Goal: Information Seeking & Learning: Learn about a topic

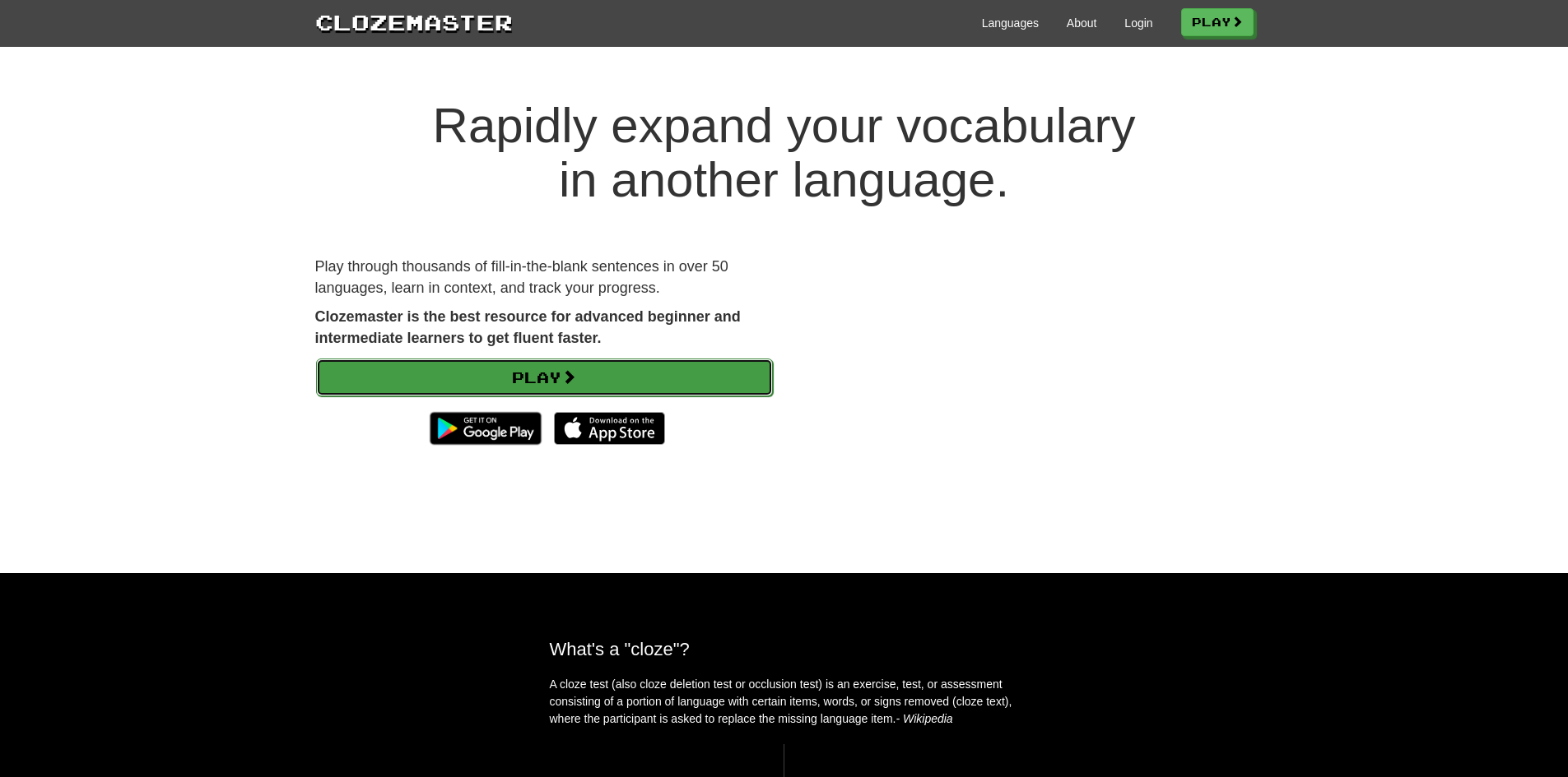
click at [688, 381] on link "Play" at bounding box center [544, 378] width 457 height 38
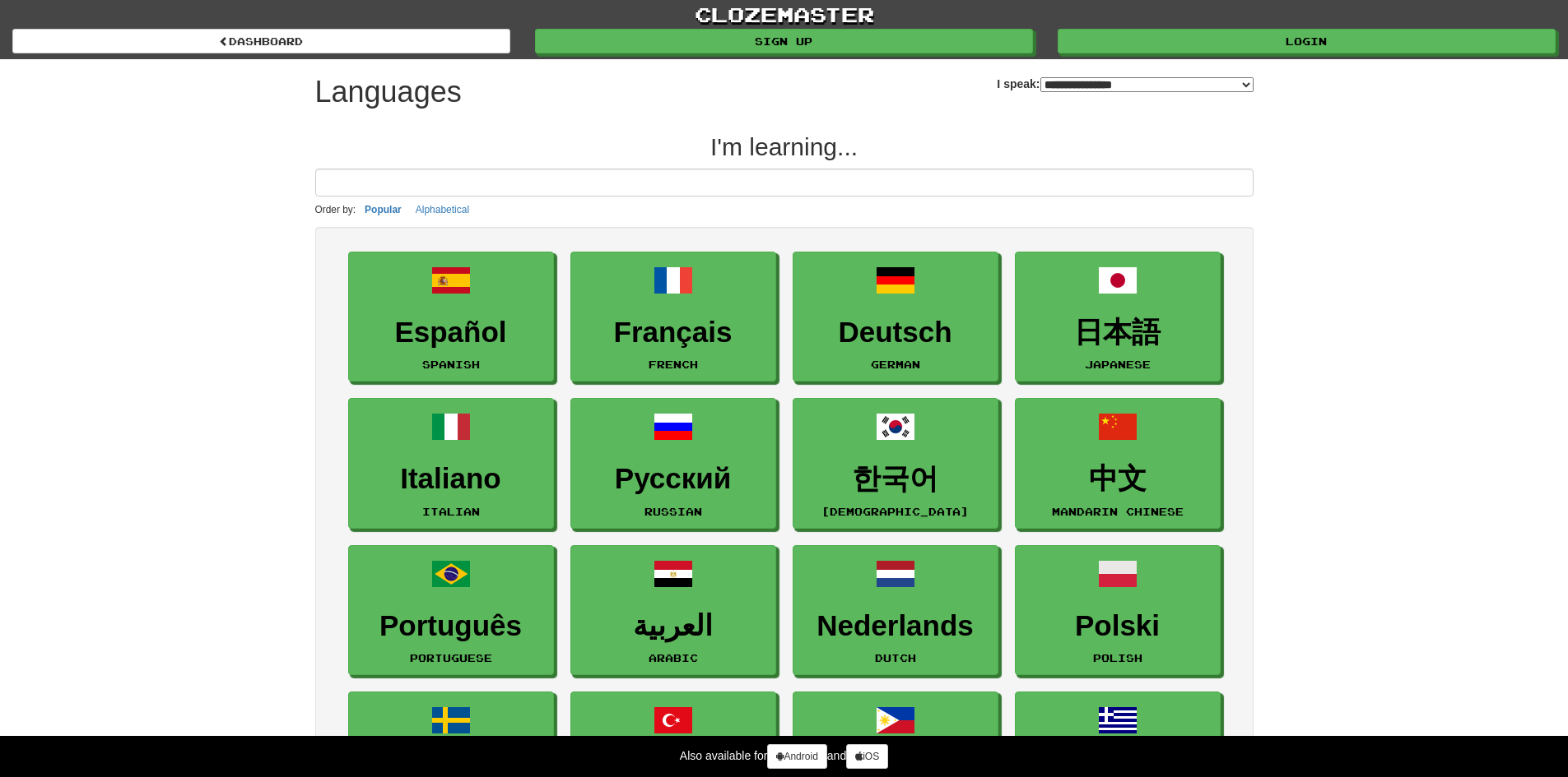
select select "*******"
click at [556, 190] on input at bounding box center [784, 183] width 939 height 28
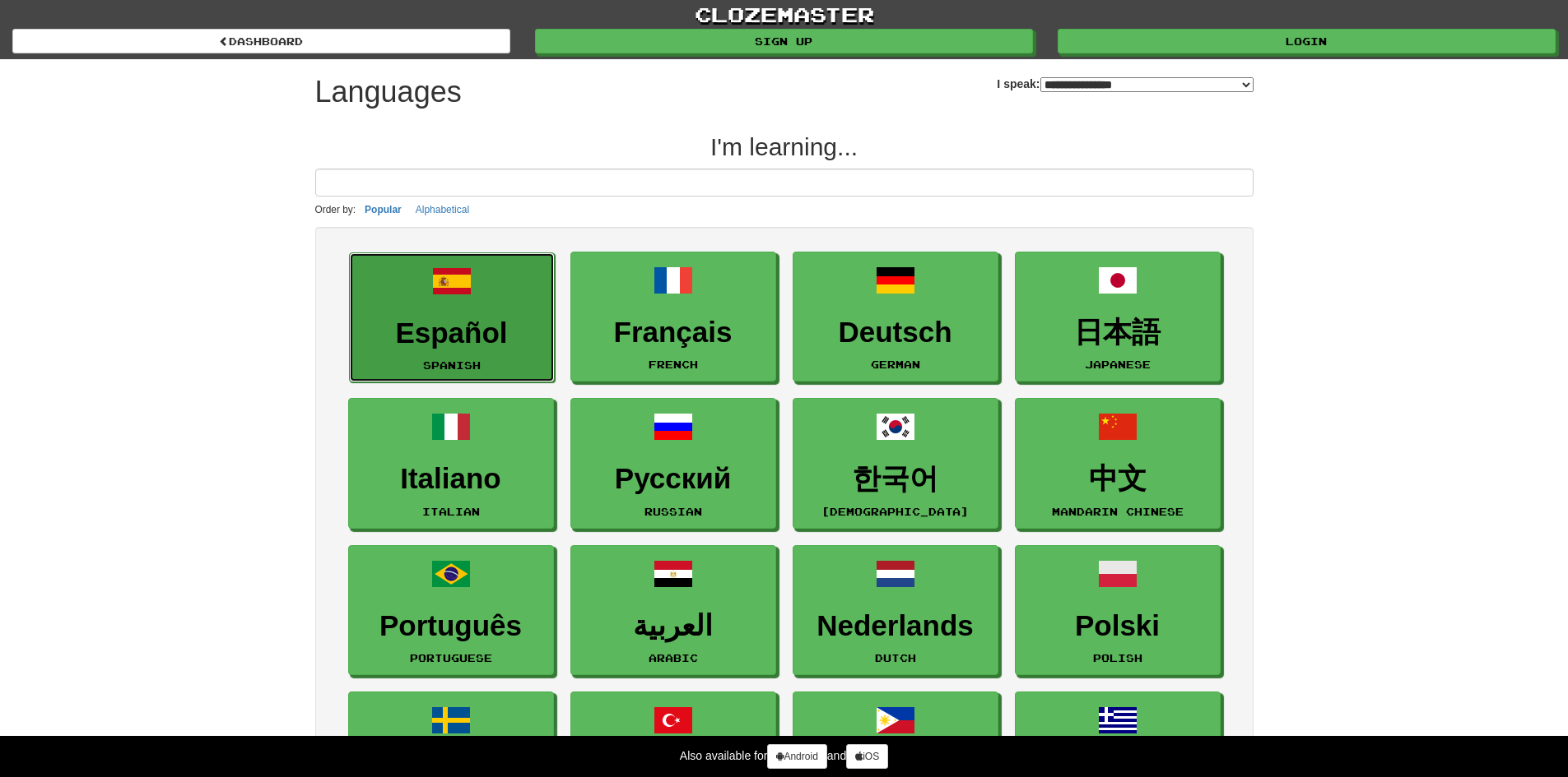
click at [513, 280] on link "Español Spanish" at bounding box center [452, 318] width 206 height 131
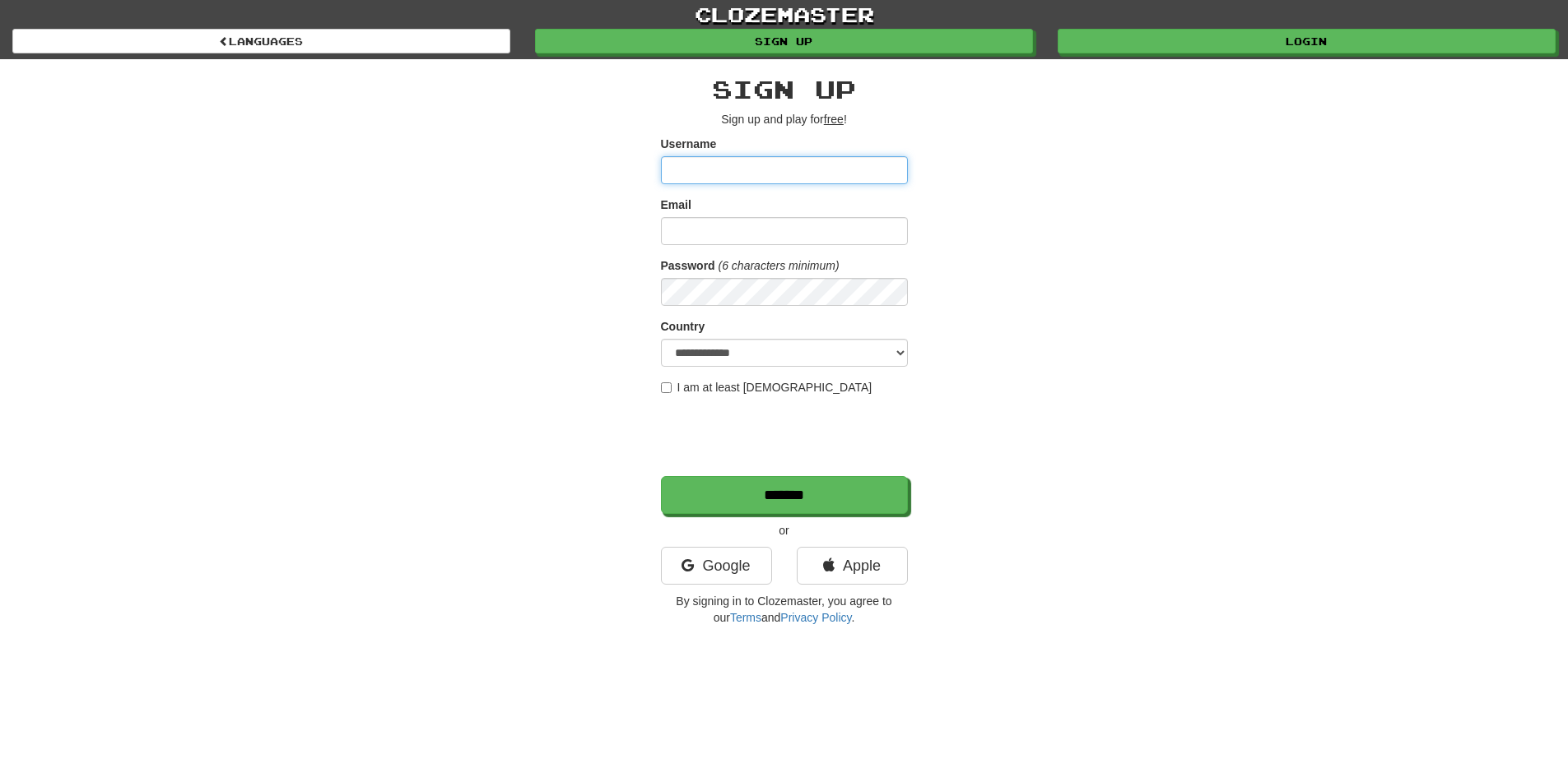
click at [762, 170] on input "Username" at bounding box center [784, 171] width 247 height 28
type input "****"
click at [758, 233] on input "Email" at bounding box center [784, 231] width 247 height 28
type input "**********"
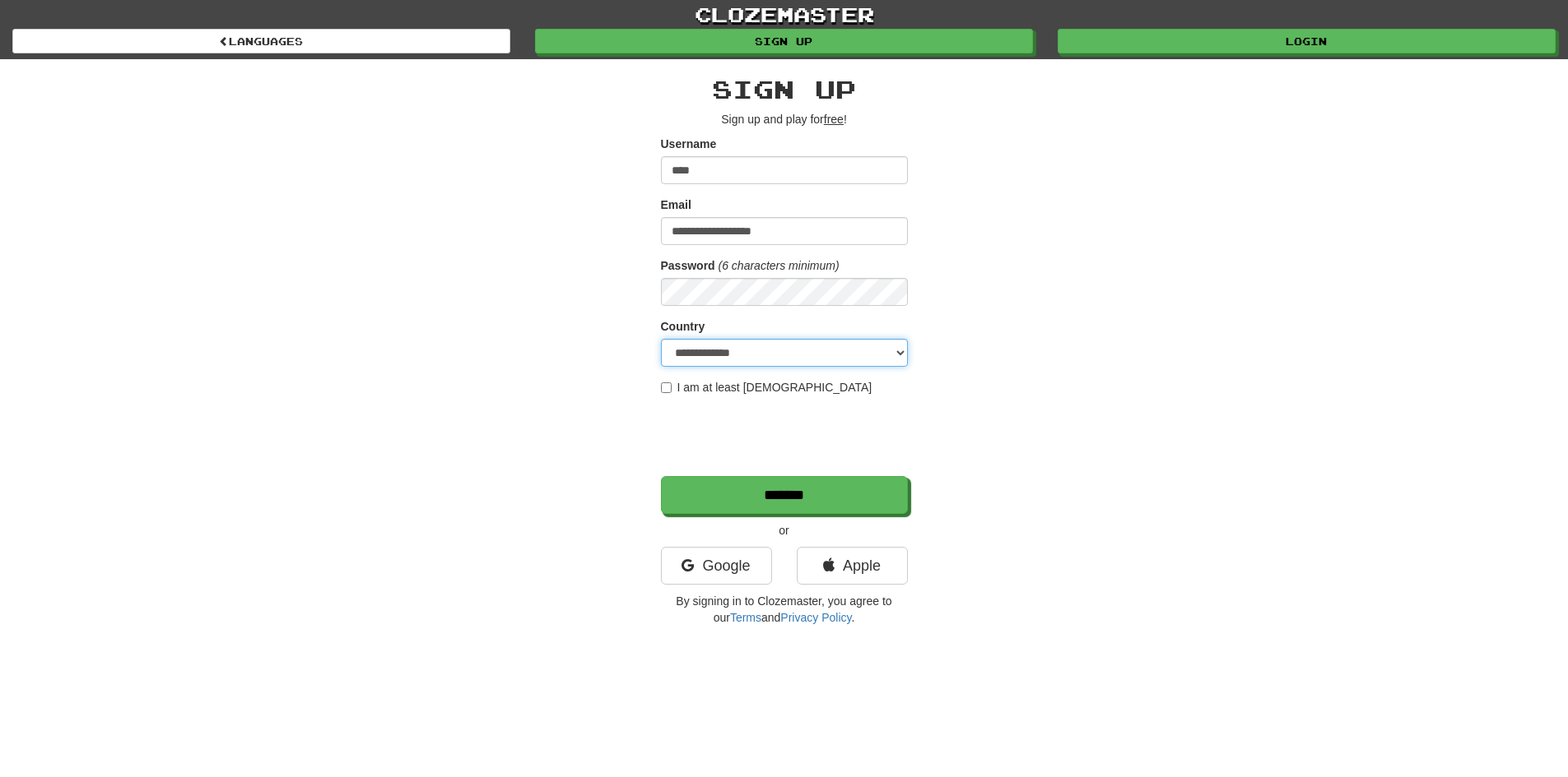
select select "**"
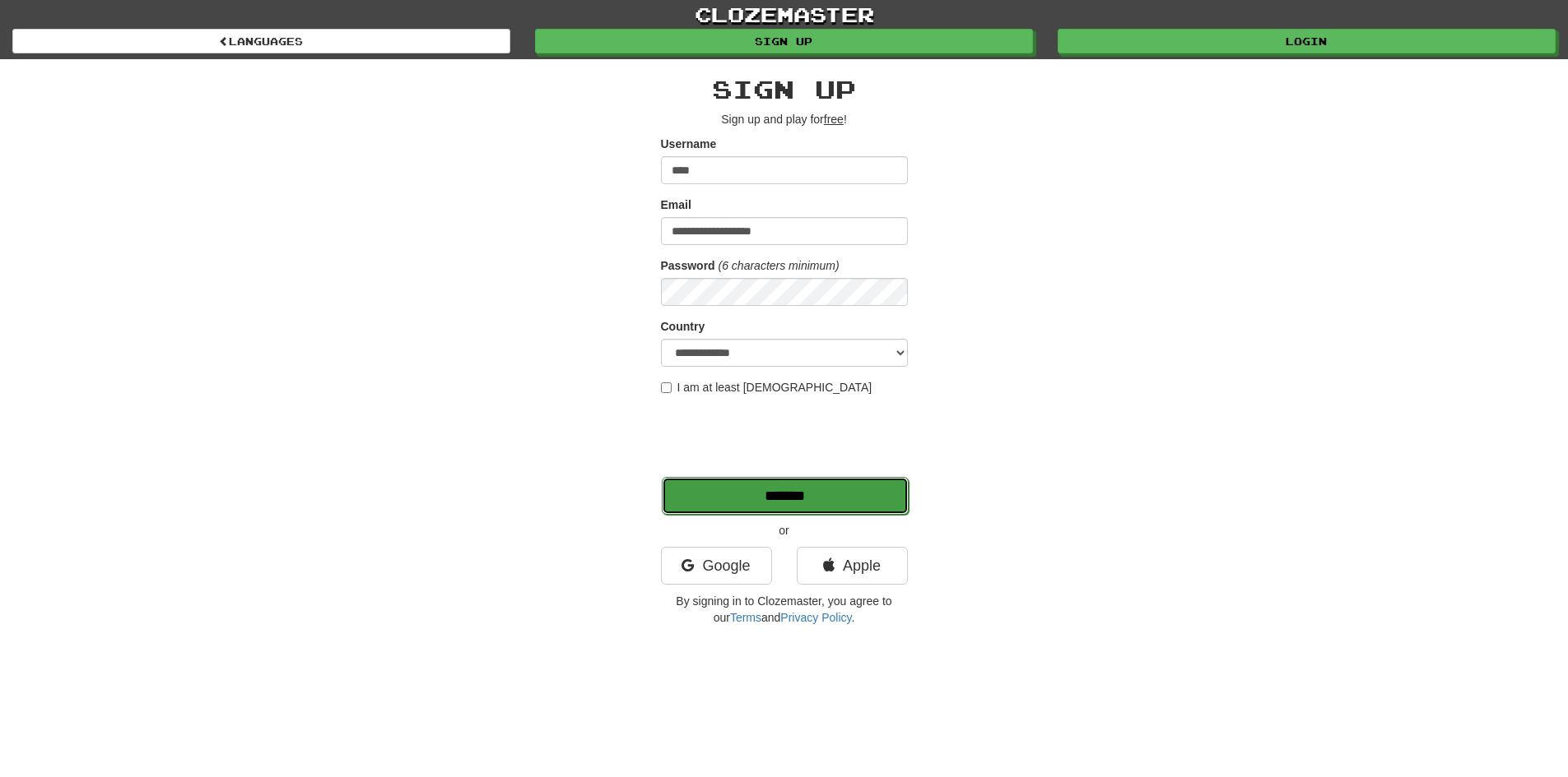
click at [751, 496] on input "*******" at bounding box center [785, 495] width 247 height 38
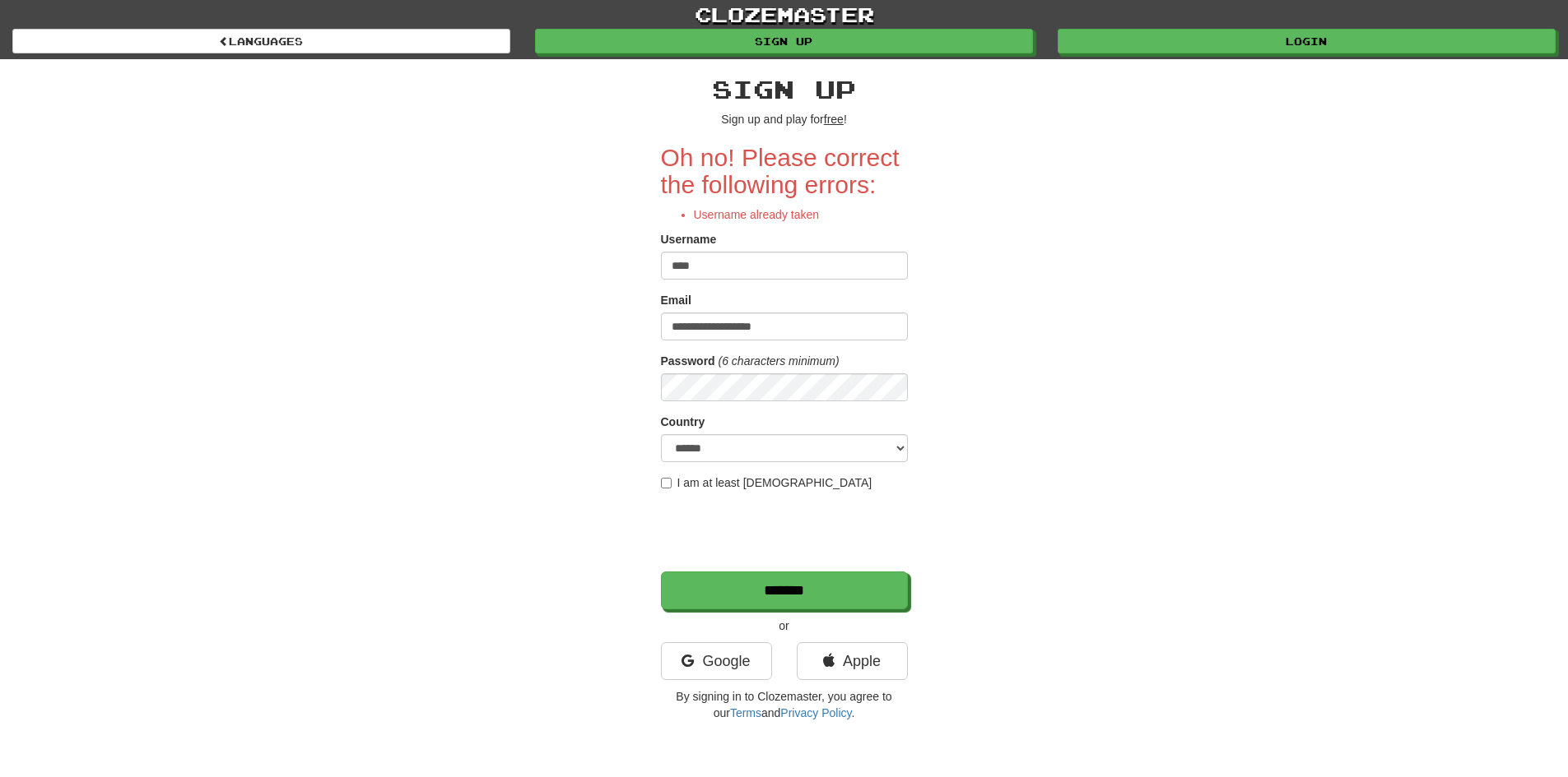
click at [711, 271] on input "****" at bounding box center [784, 266] width 247 height 28
type input "**********"
click at [762, 583] on input "*******" at bounding box center [785, 591] width 247 height 38
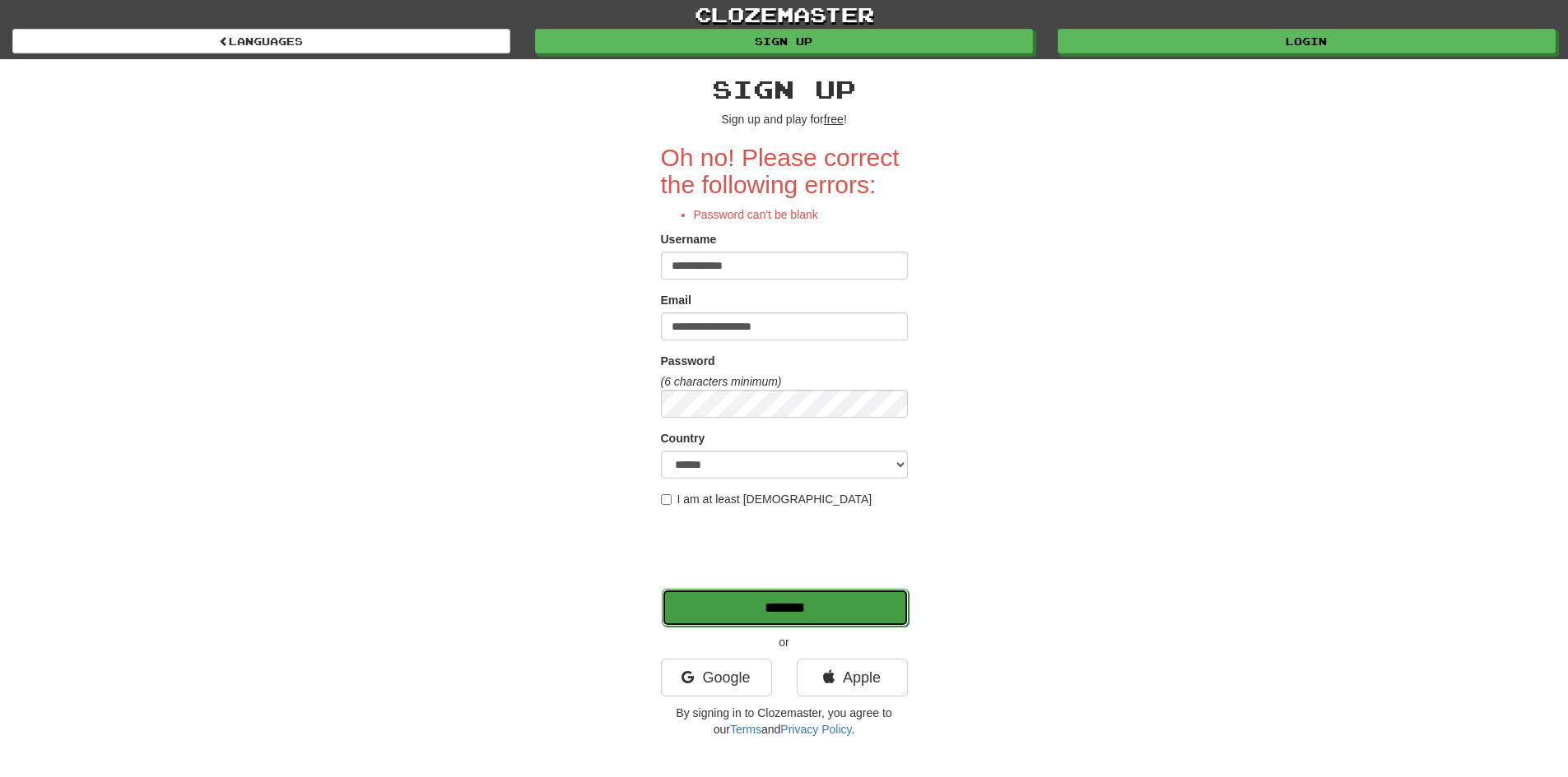
click at [721, 605] on input "*******" at bounding box center [785, 607] width 247 height 38
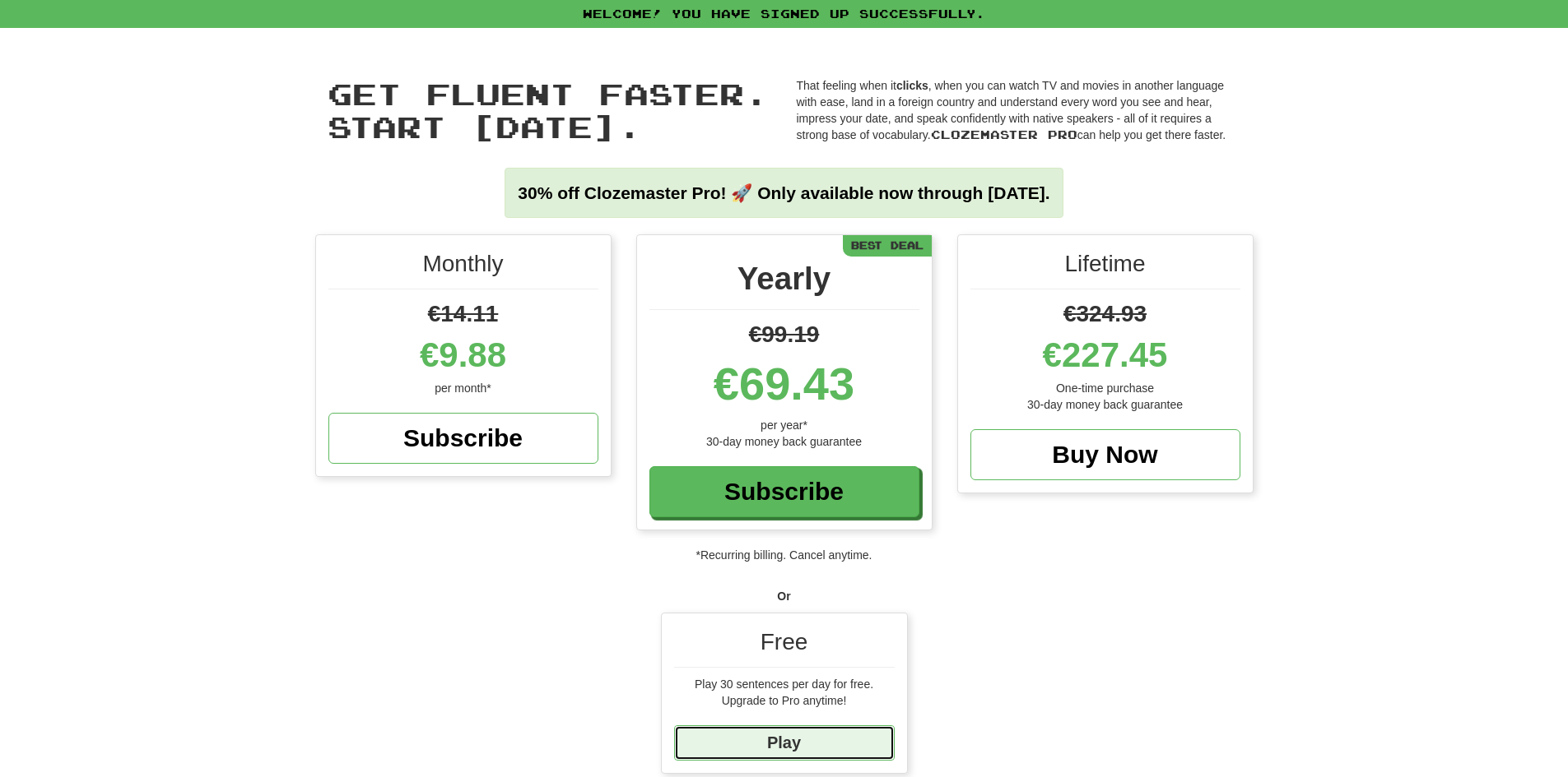
click at [828, 740] on link "Play" at bounding box center [784, 743] width 221 height 35
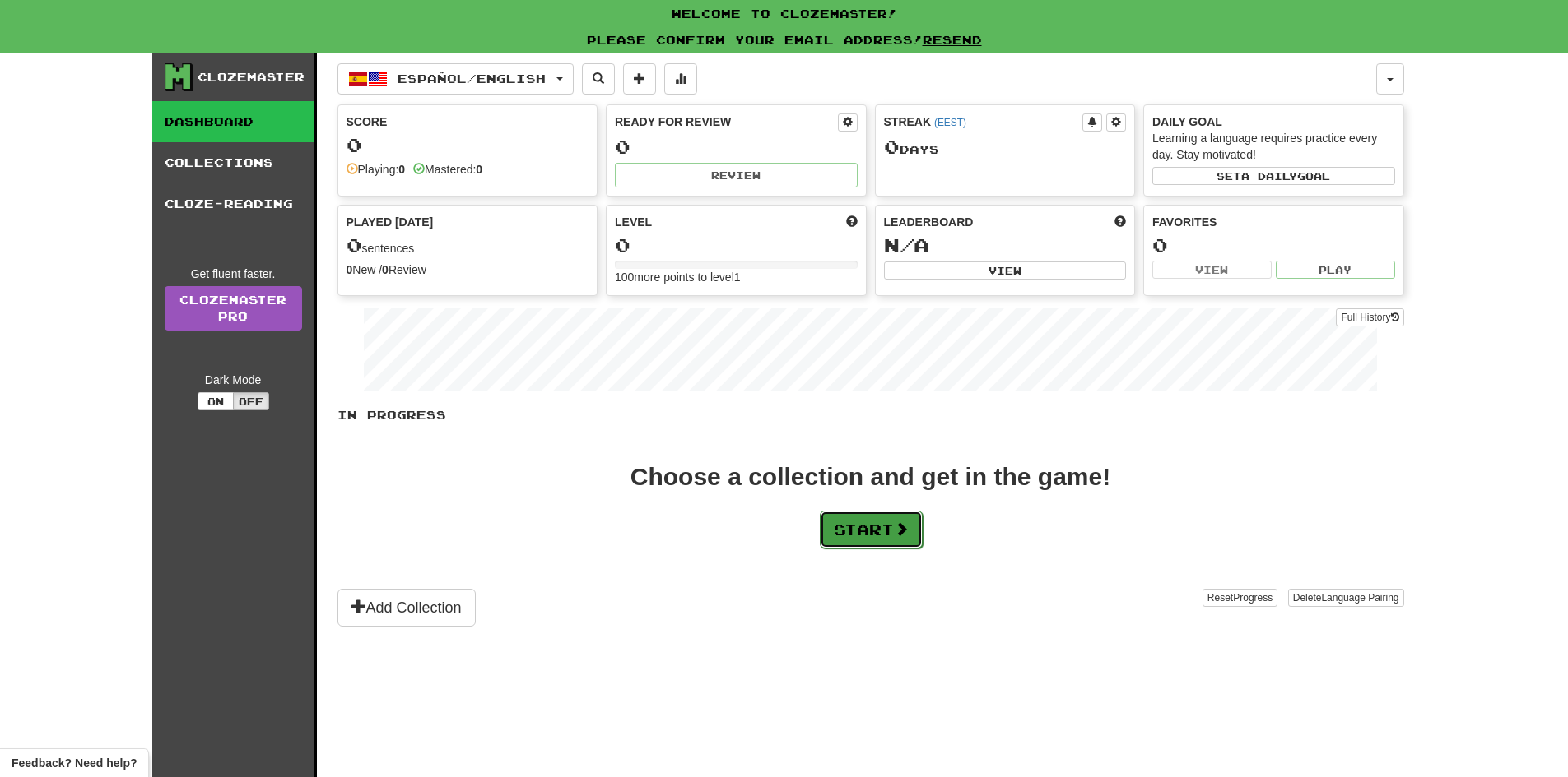
click at [879, 531] on button "Start" at bounding box center [871, 529] width 103 height 38
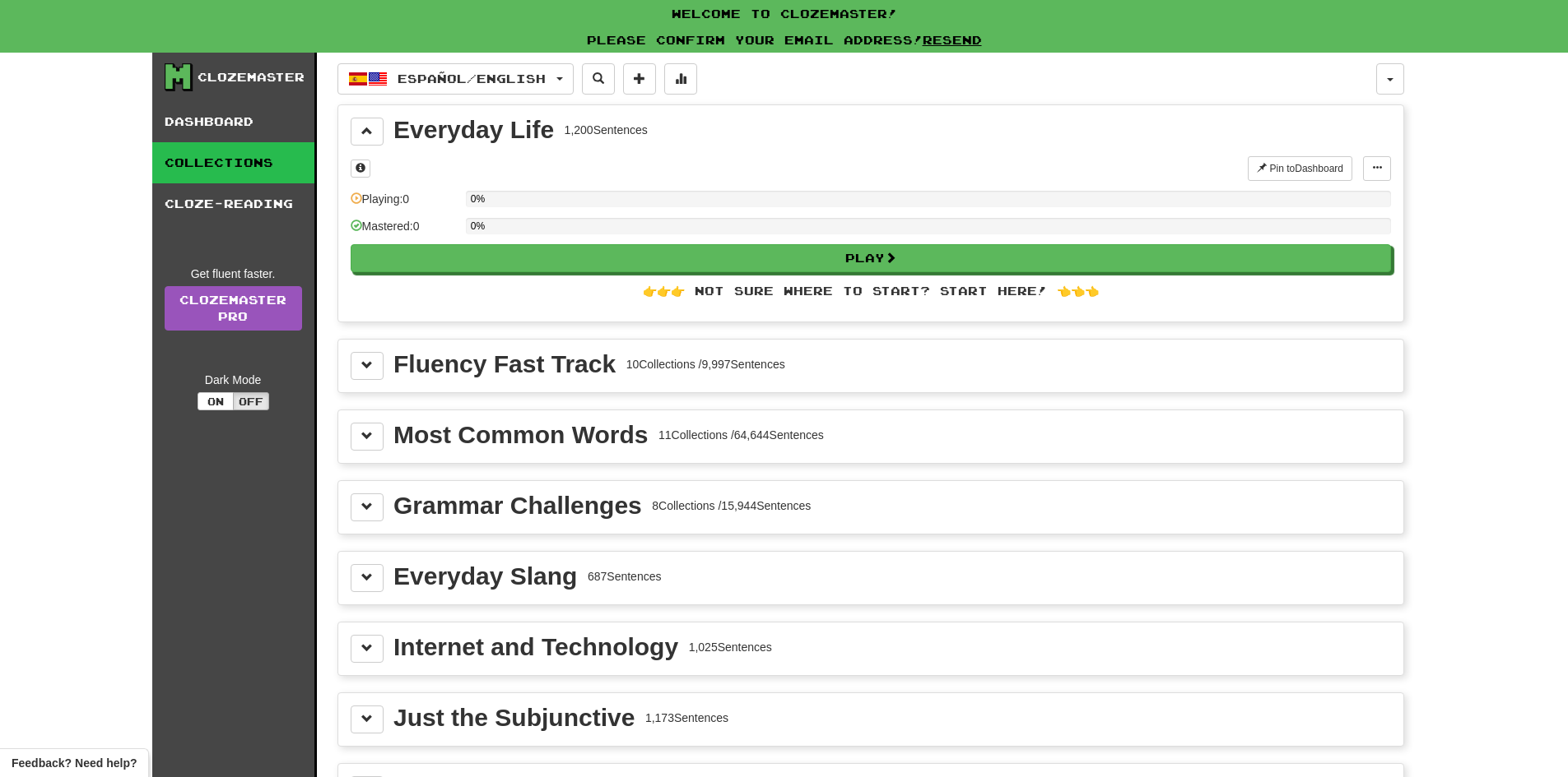
click at [442, 435] on div "Most Common Words" at bounding box center [520, 435] width 254 height 25
click at [357, 429] on button at bounding box center [366, 436] width 33 height 28
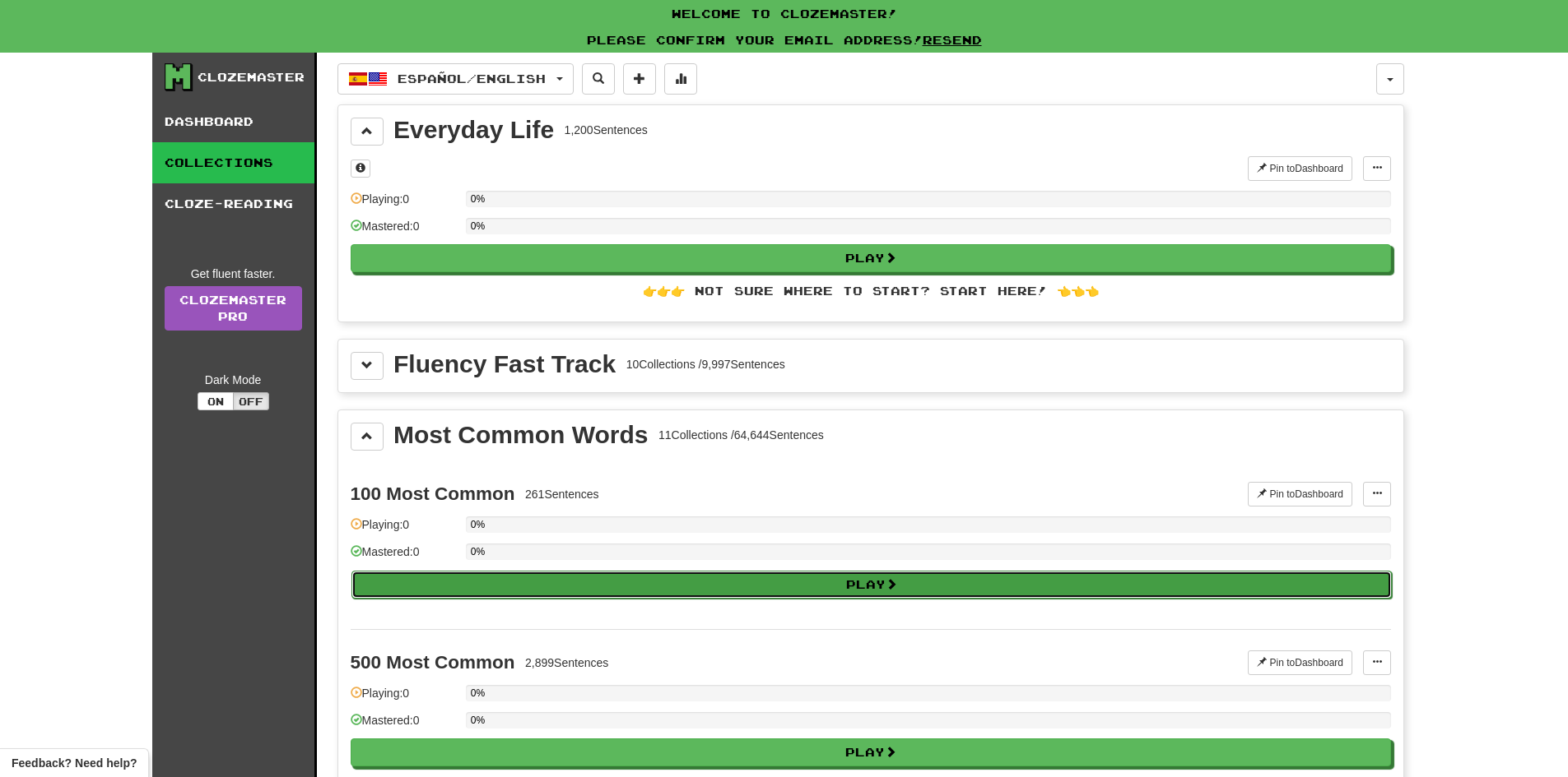
click at [563, 576] on button "Play" at bounding box center [871, 585] width 1040 height 28
select select "**"
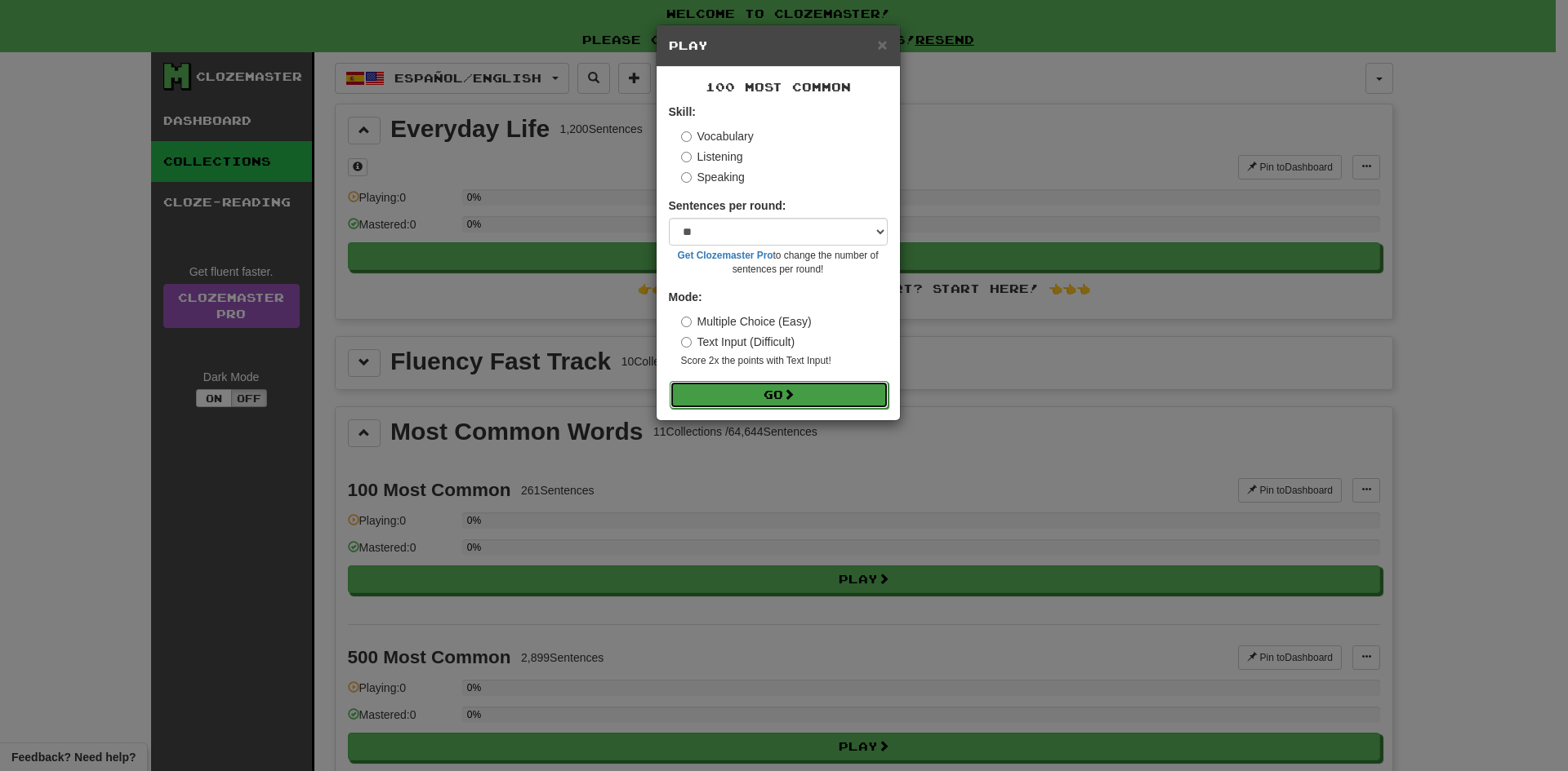
click at [724, 395] on button "Go" at bounding box center [778, 396] width 219 height 28
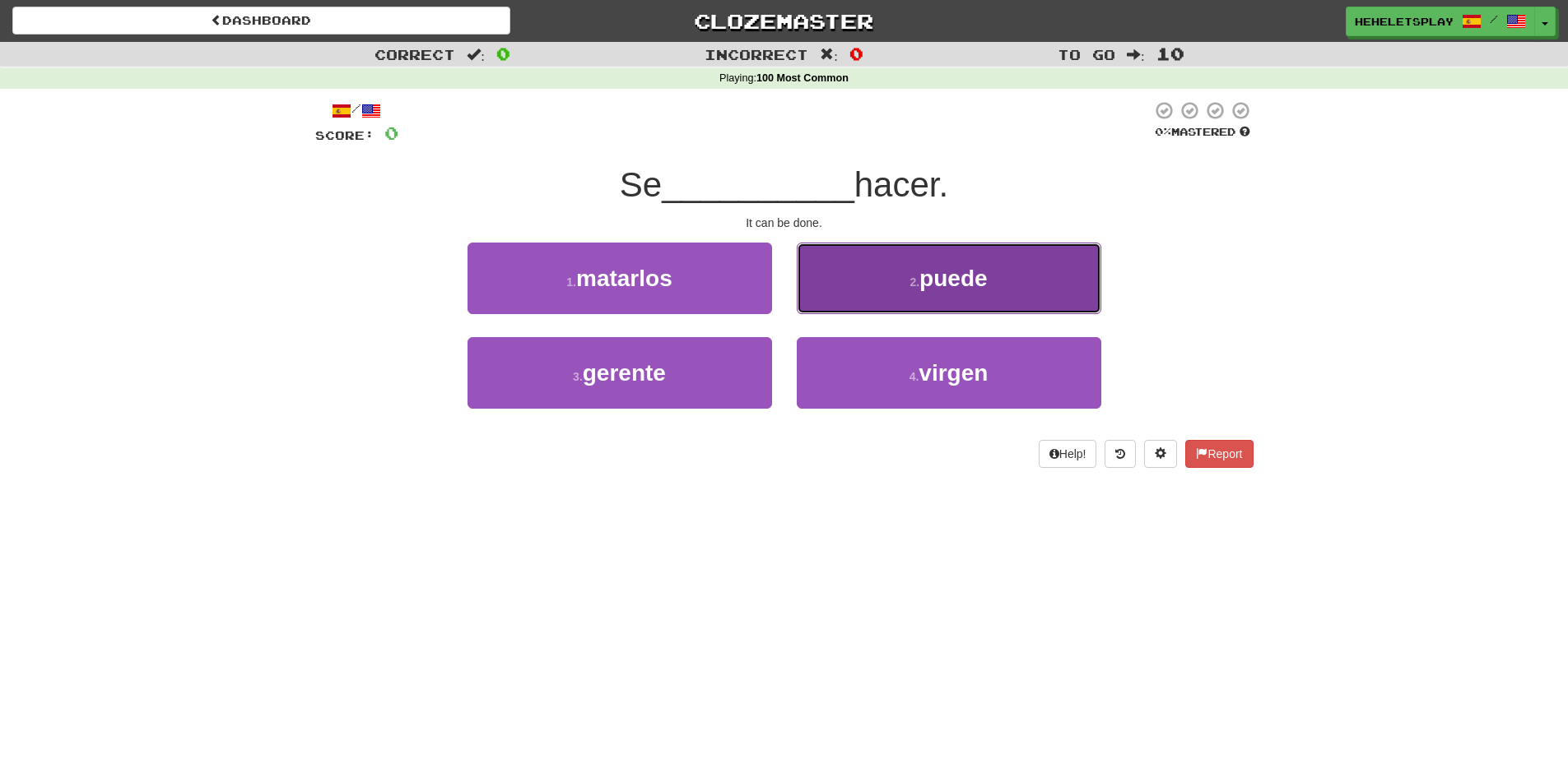
click at [839, 273] on button "2 . puede" at bounding box center [949, 278] width 305 height 71
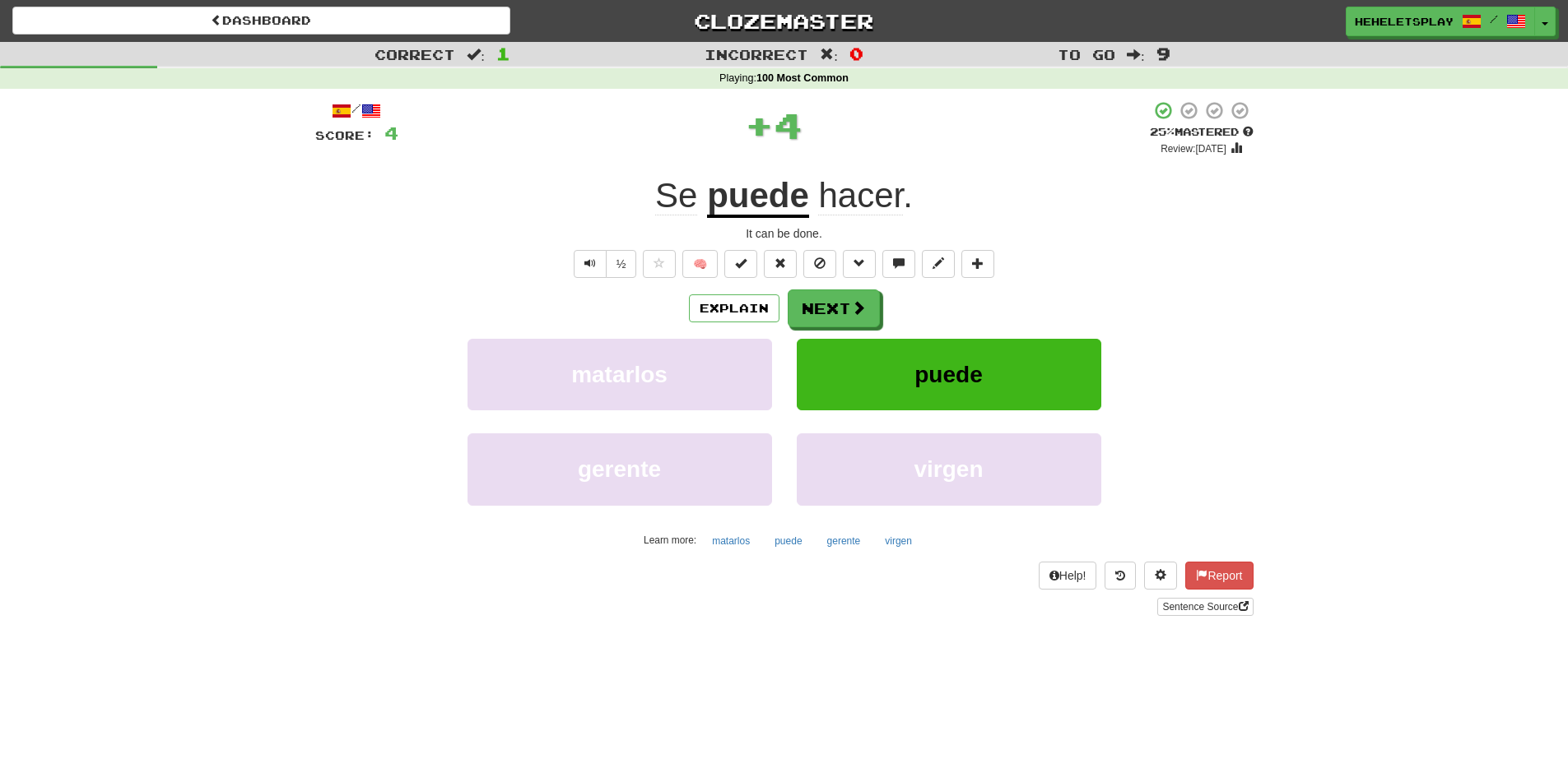
click at [784, 203] on u "puede" at bounding box center [758, 197] width 102 height 42
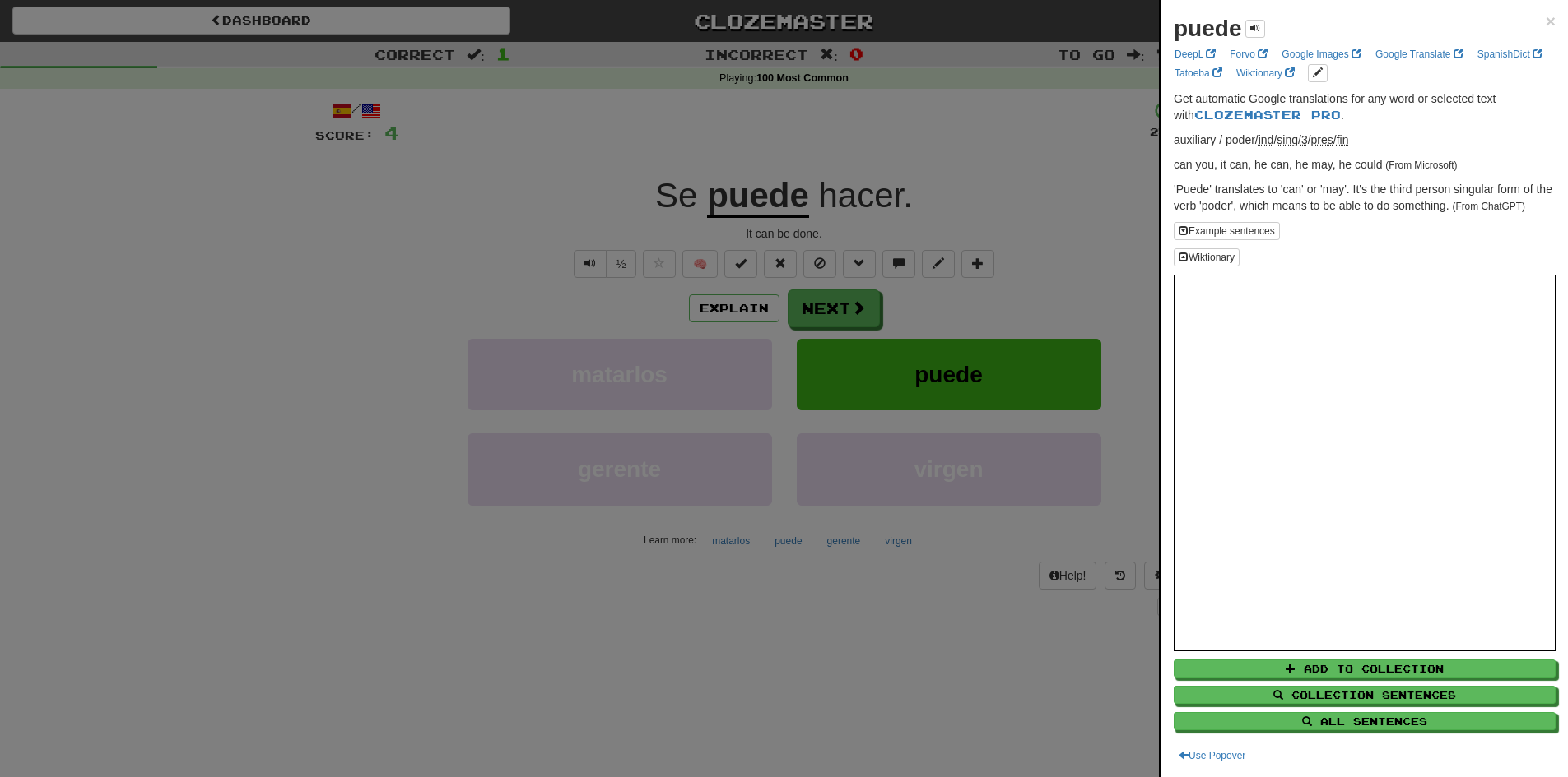
click at [870, 158] on div at bounding box center [784, 388] width 1568 height 777
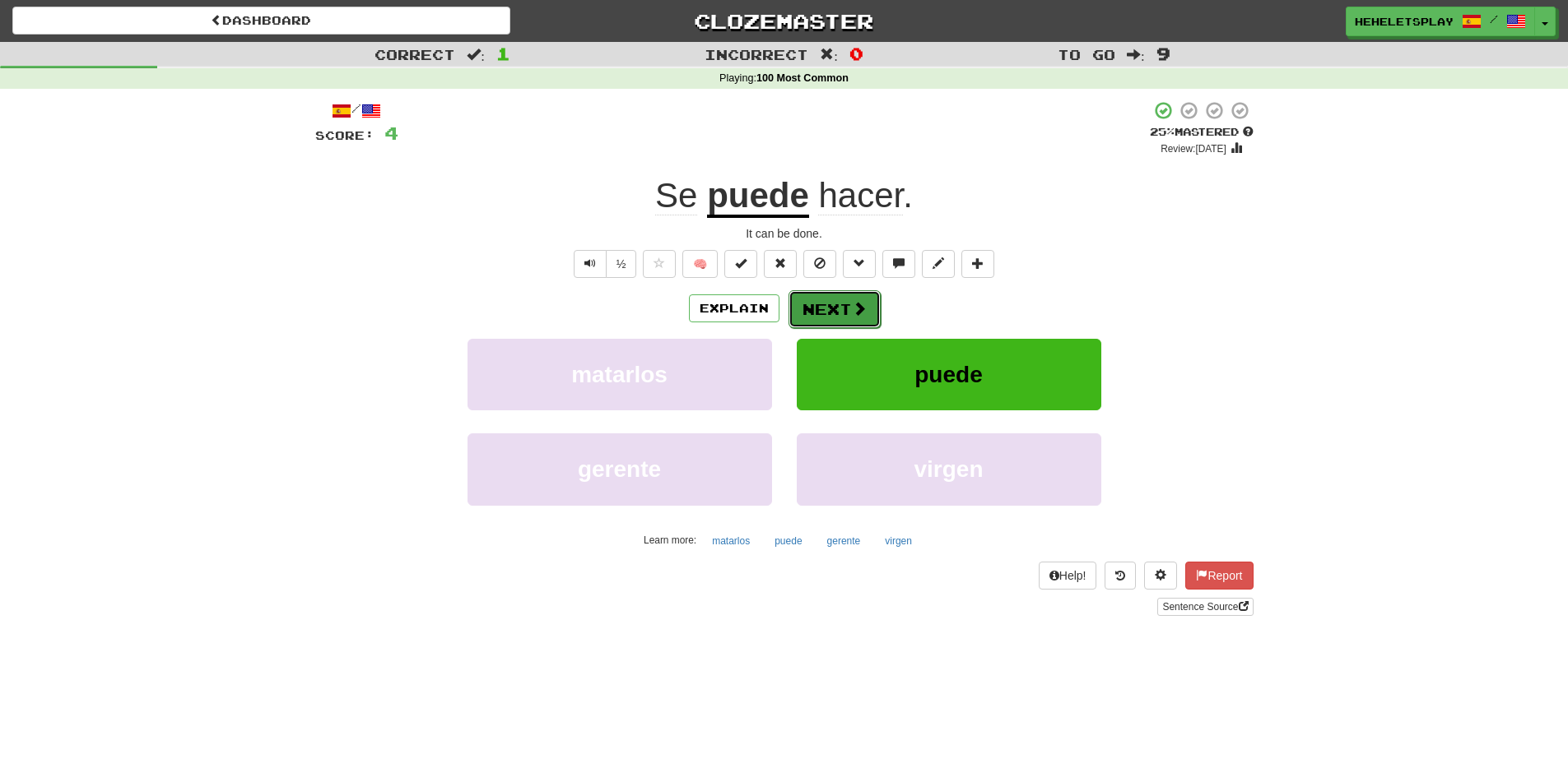
click at [852, 303] on span at bounding box center [858, 308] width 15 height 15
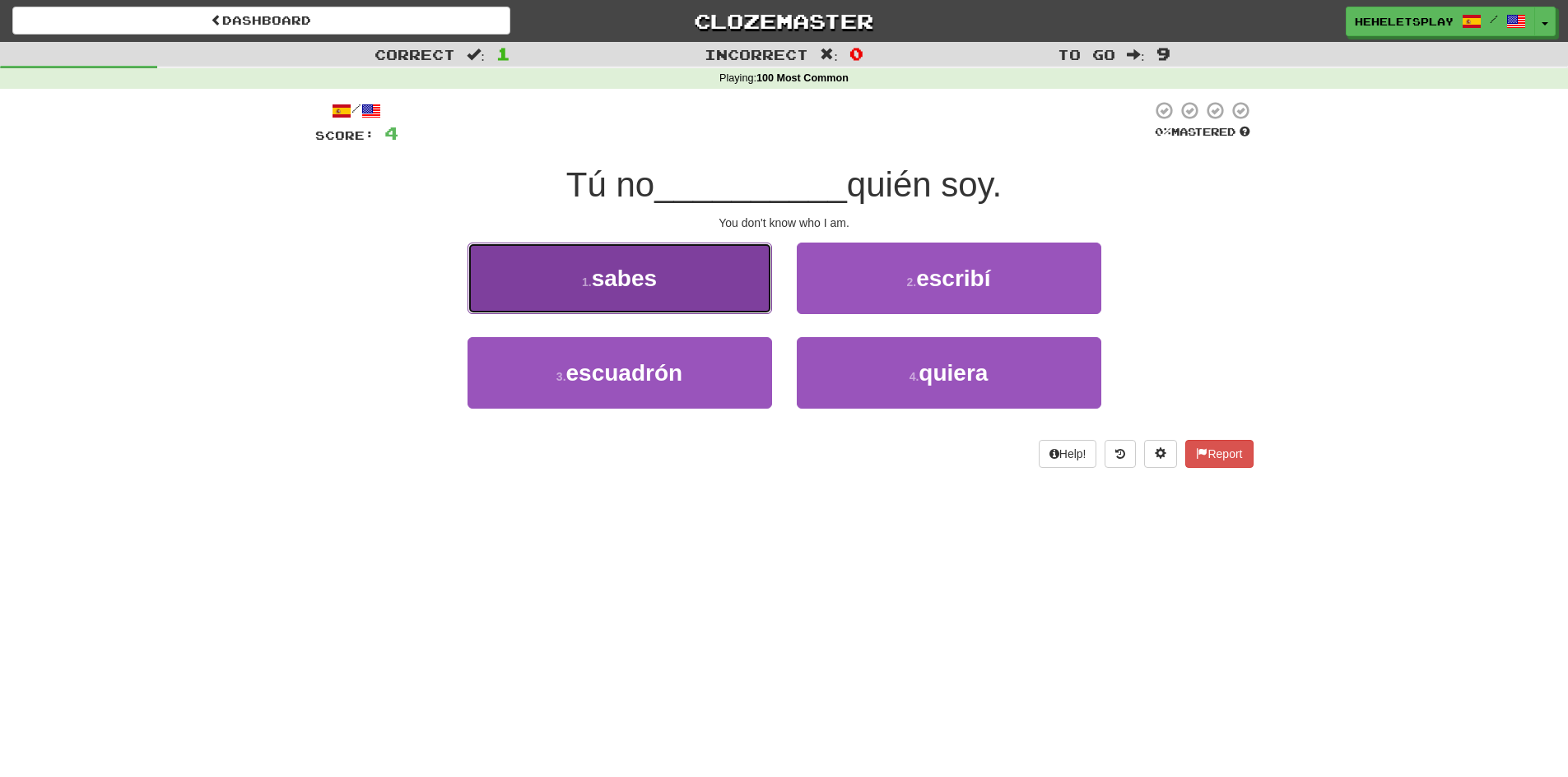
click at [724, 288] on button "1 . sabes" at bounding box center [620, 278] width 305 height 71
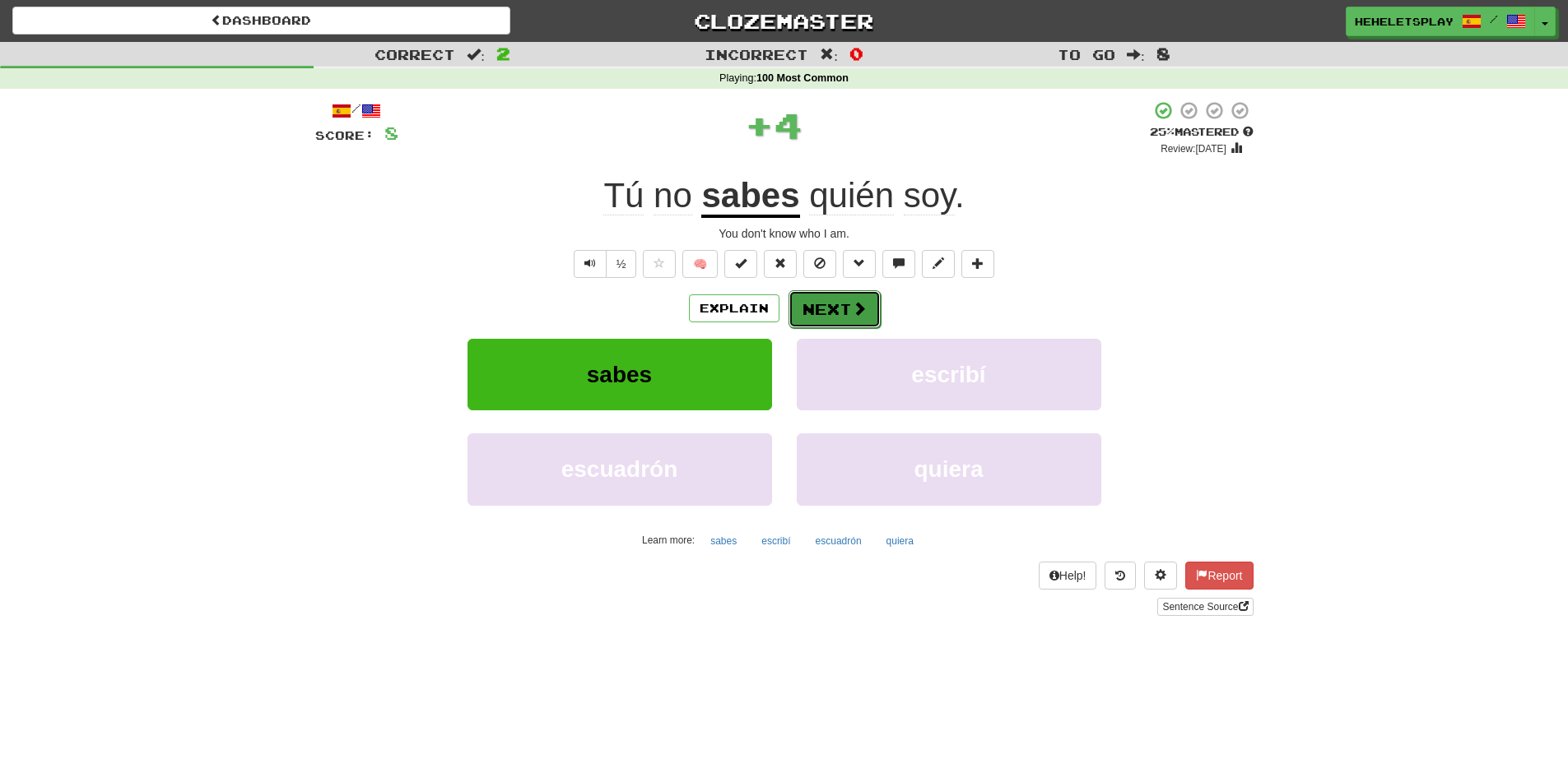
click at [814, 306] on button "Next" at bounding box center [834, 309] width 92 height 38
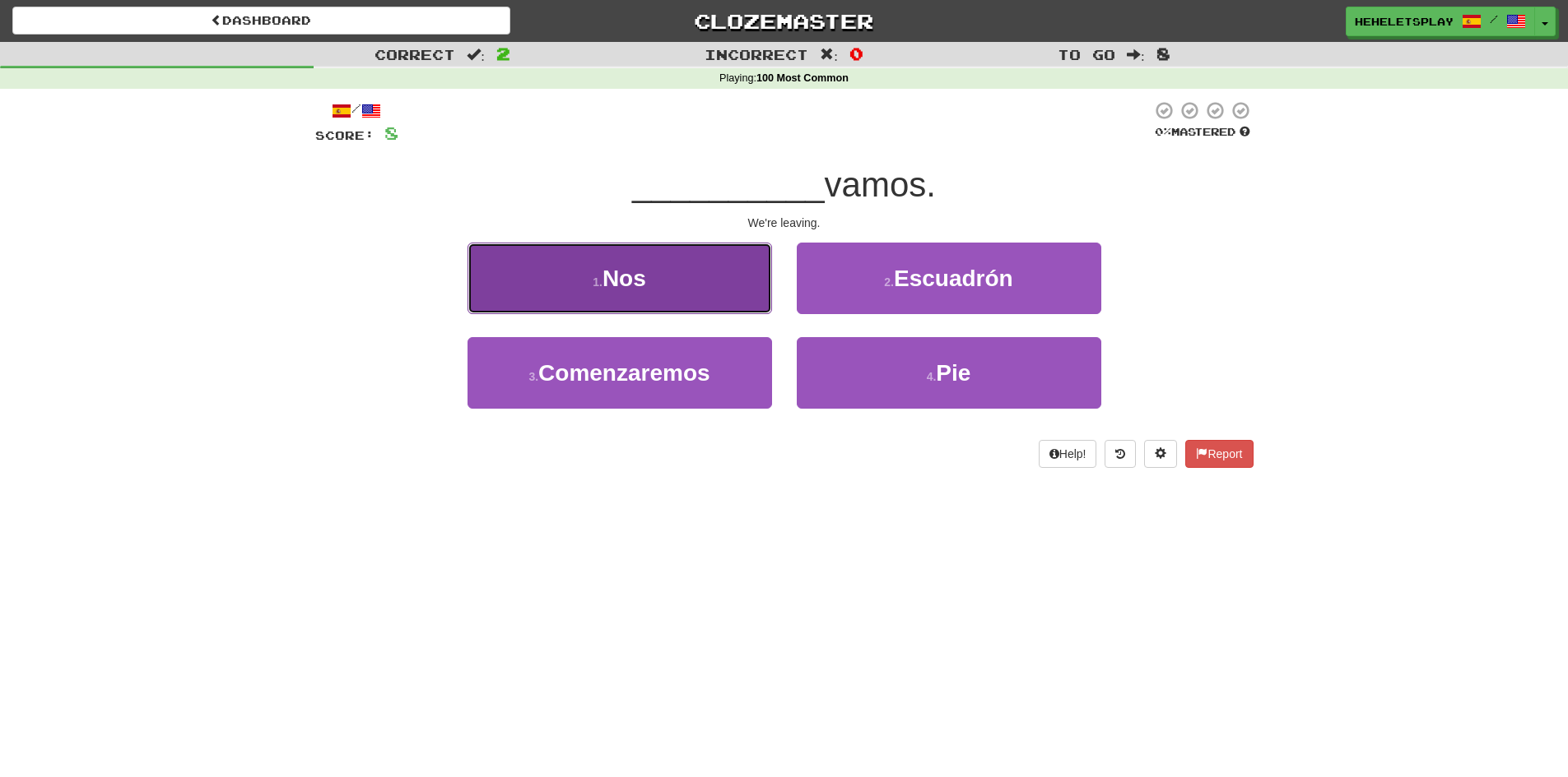
click at [721, 286] on button "1 . Nos" at bounding box center [620, 278] width 305 height 71
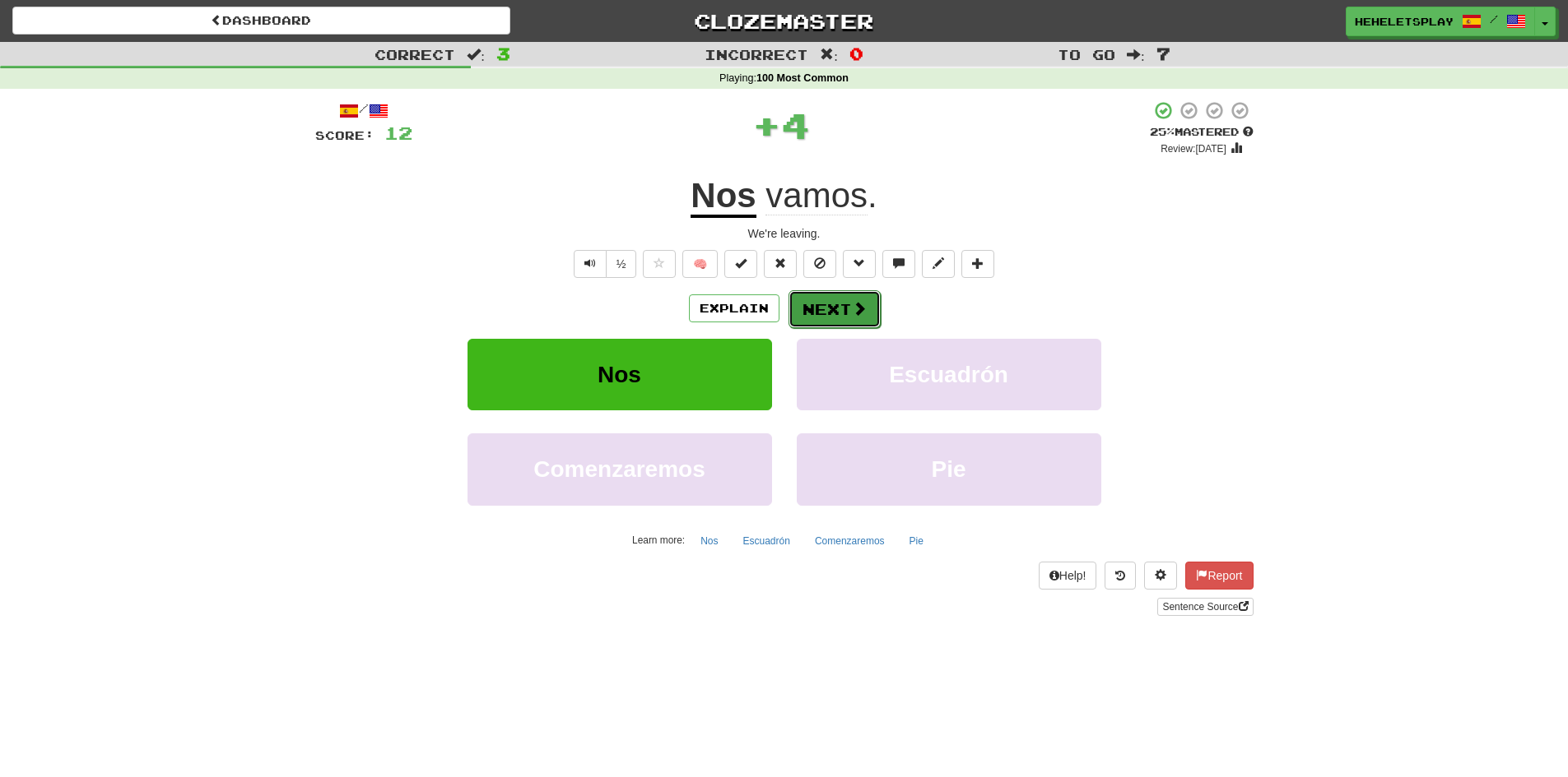
click at [817, 301] on button "Next" at bounding box center [834, 309] width 92 height 38
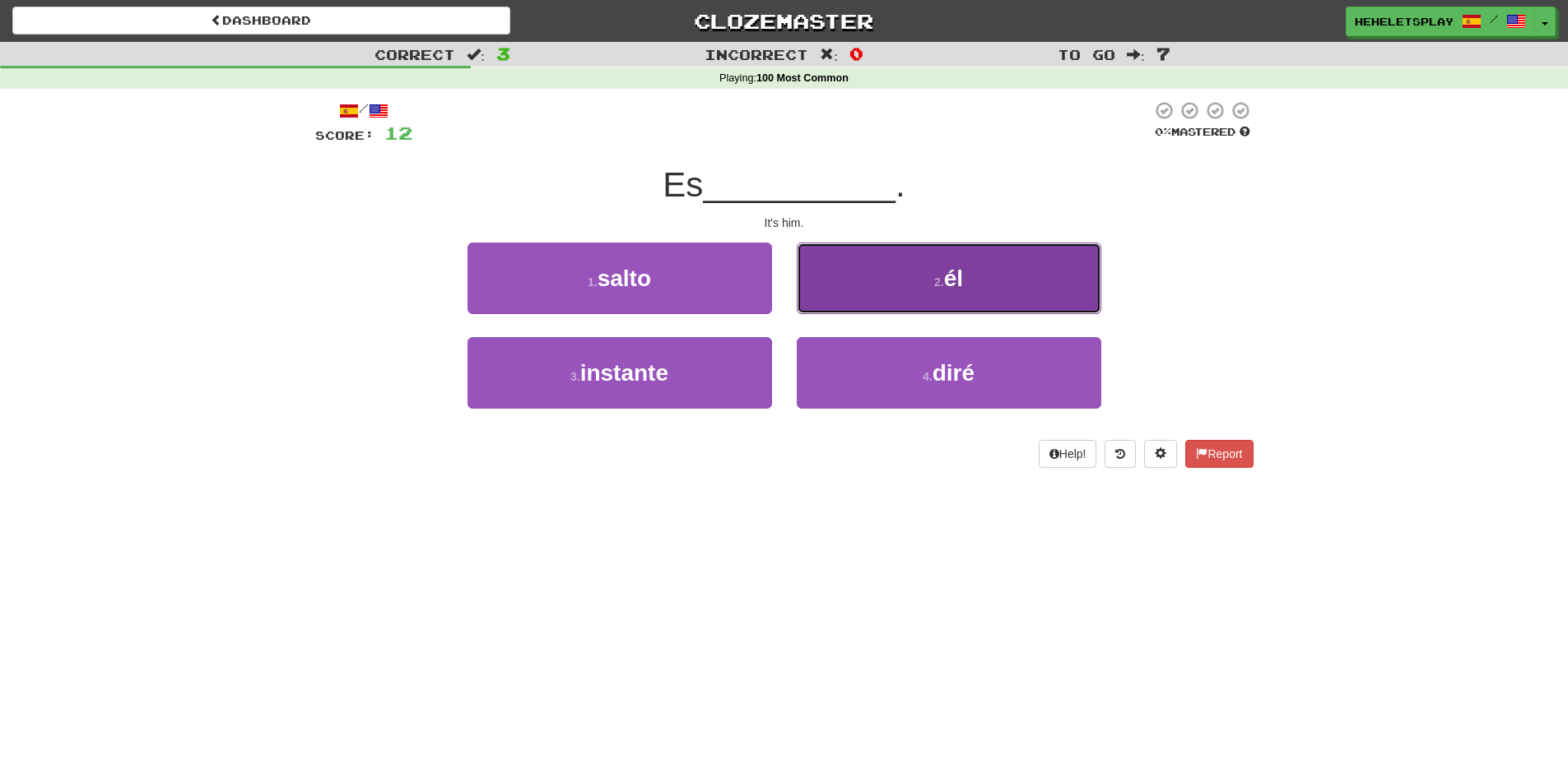
click at [855, 290] on button "2 . él" at bounding box center [949, 278] width 305 height 71
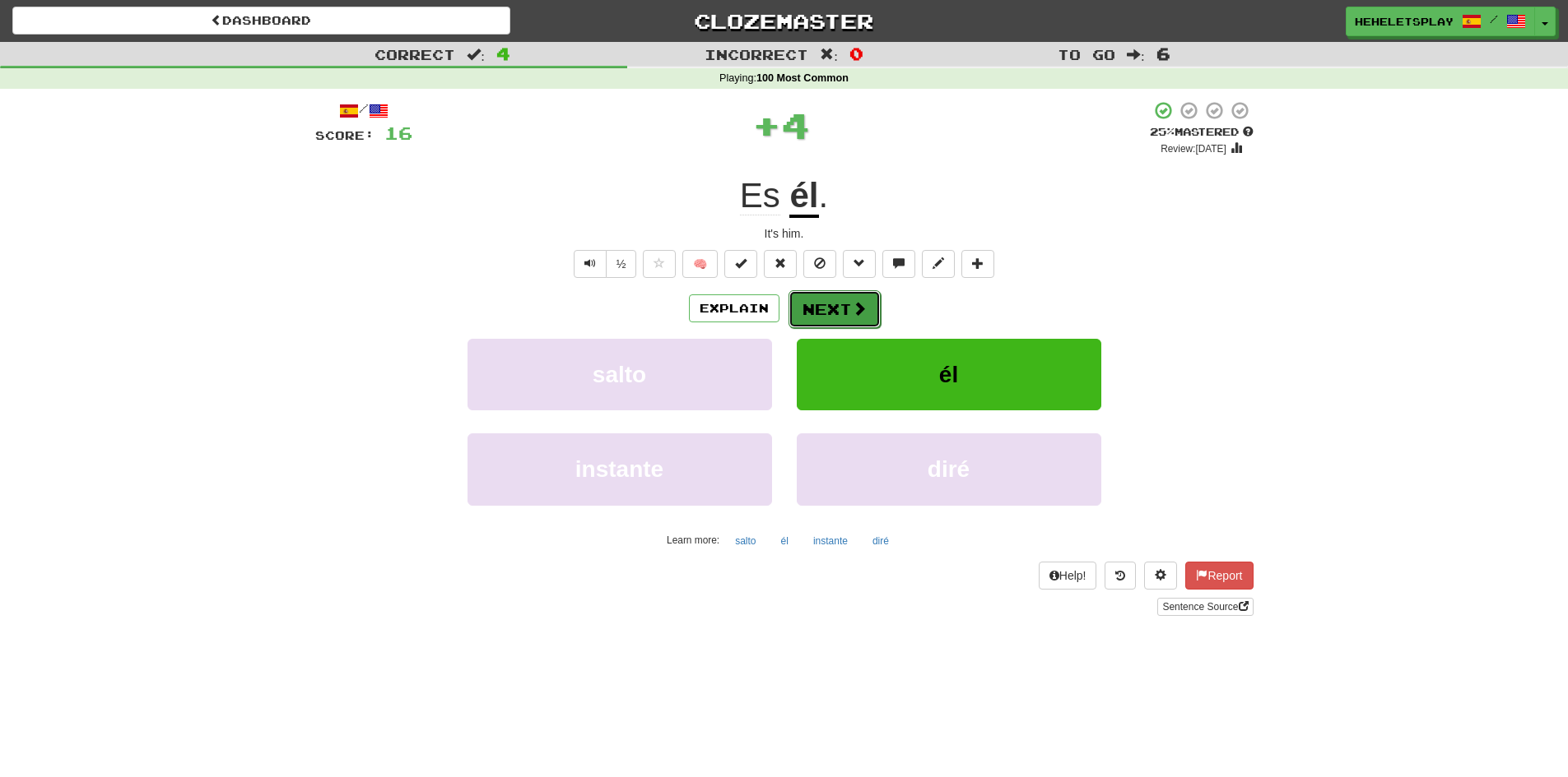
click at [814, 316] on button "Next" at bounding box center [834, 309] width 92 height 38
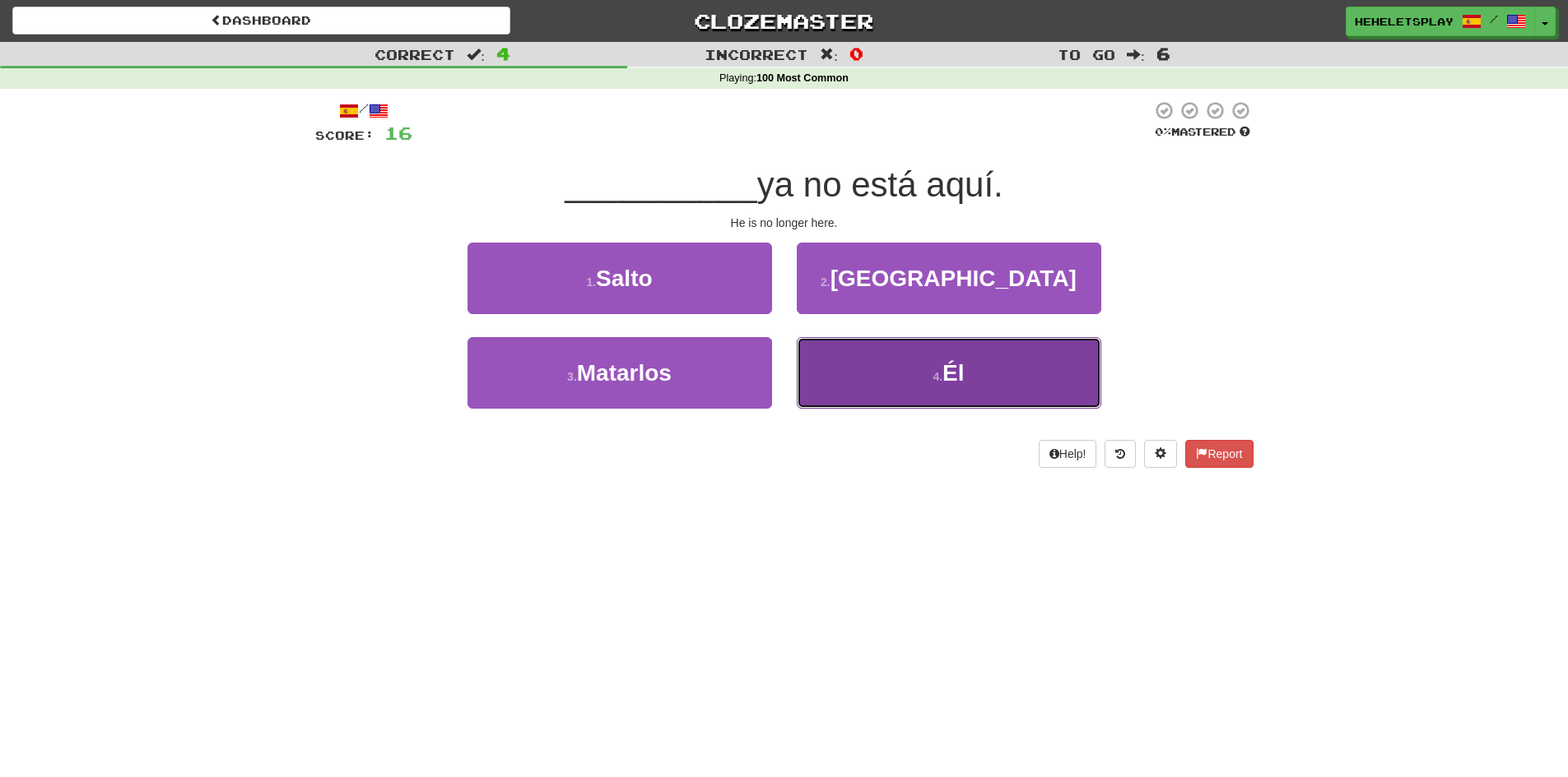
click at [861, 361] on button "4 . Él" at bounding box center [949, 372] width 305 height 71
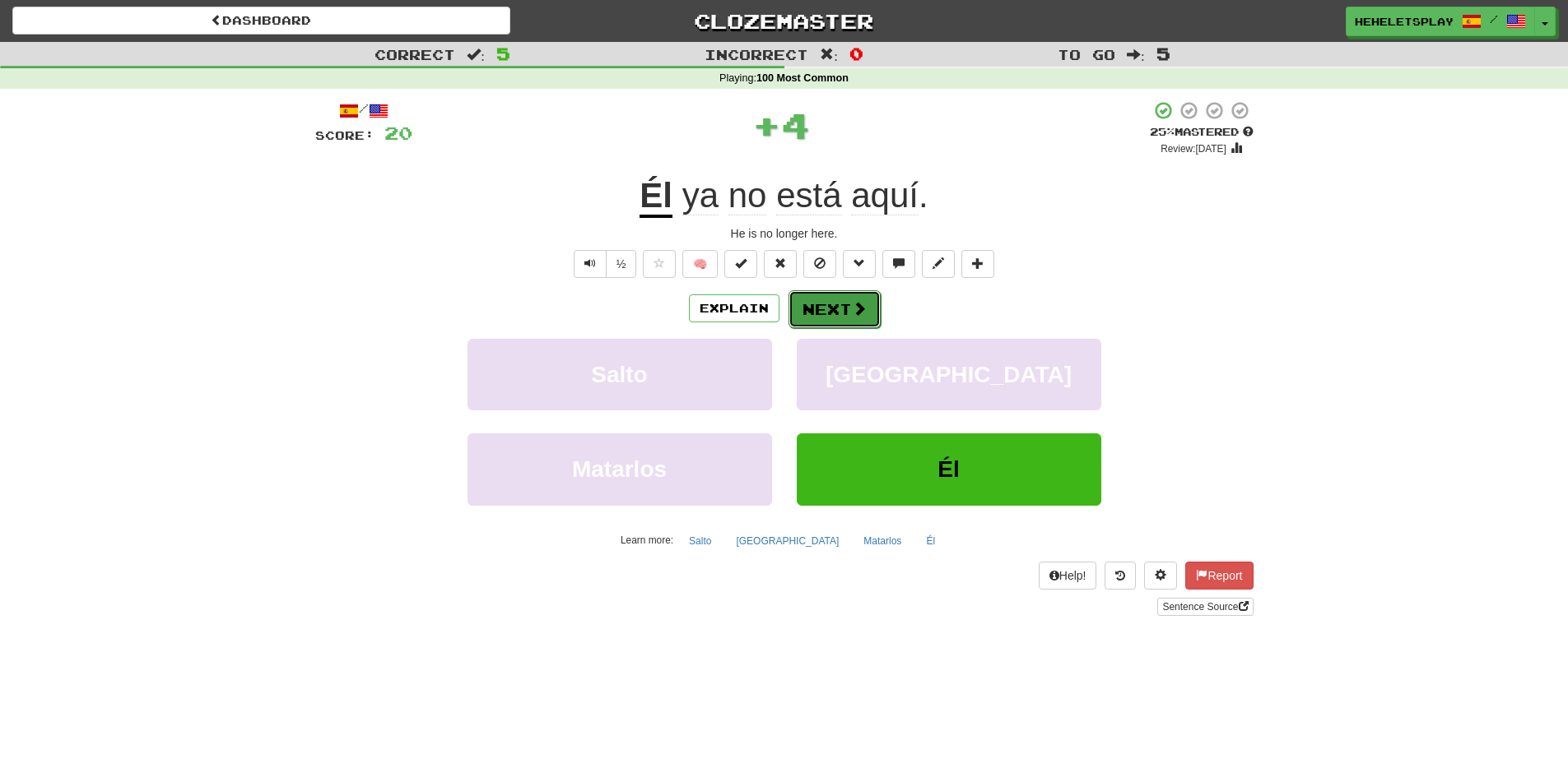
click at [834, 297] on button "Next" at bounding box center [834, 309] width 92 height 38
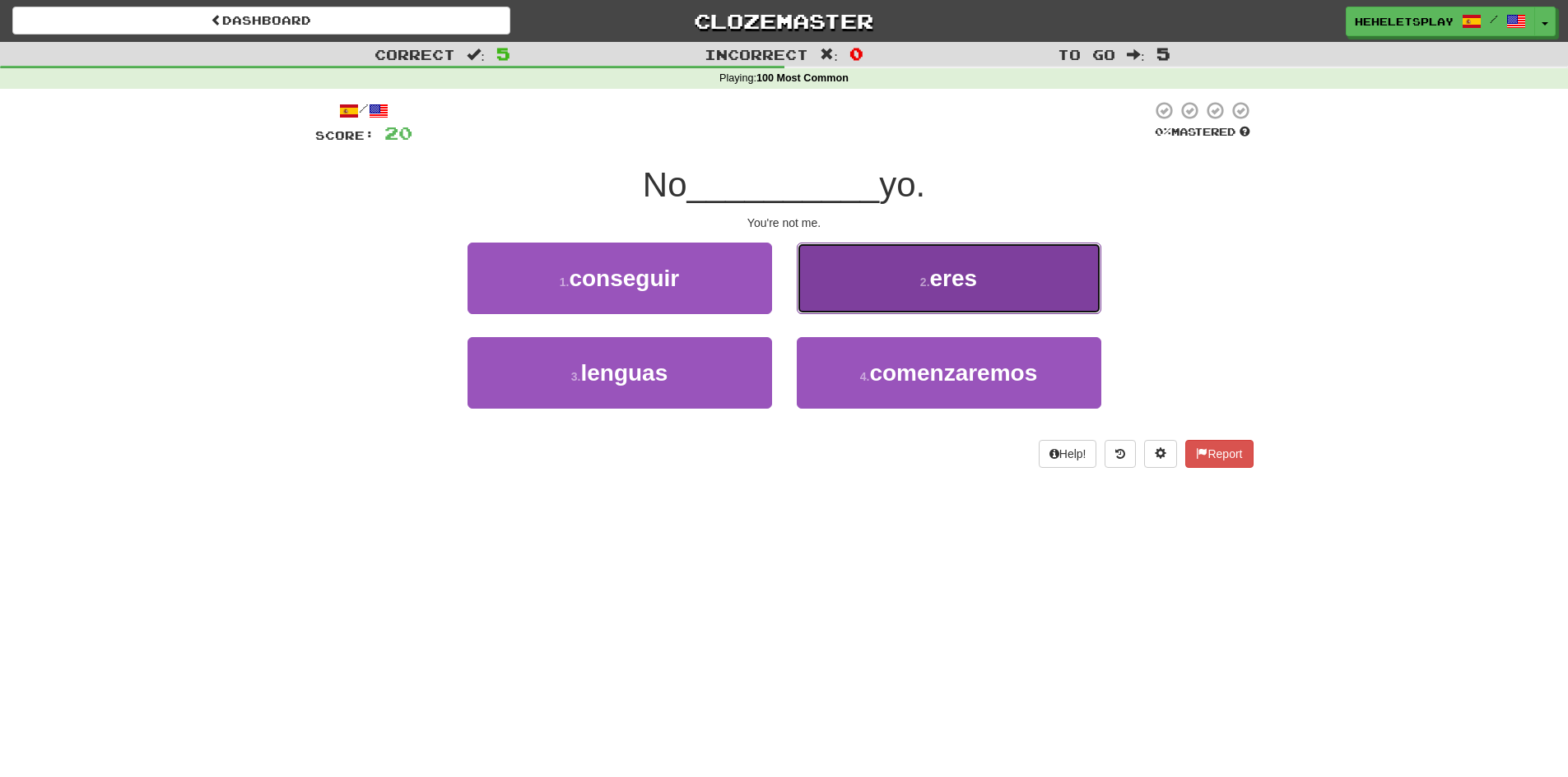
click at [854, 287] on button "2 . eres" at bounding box center [949, 278] width 305 height 71
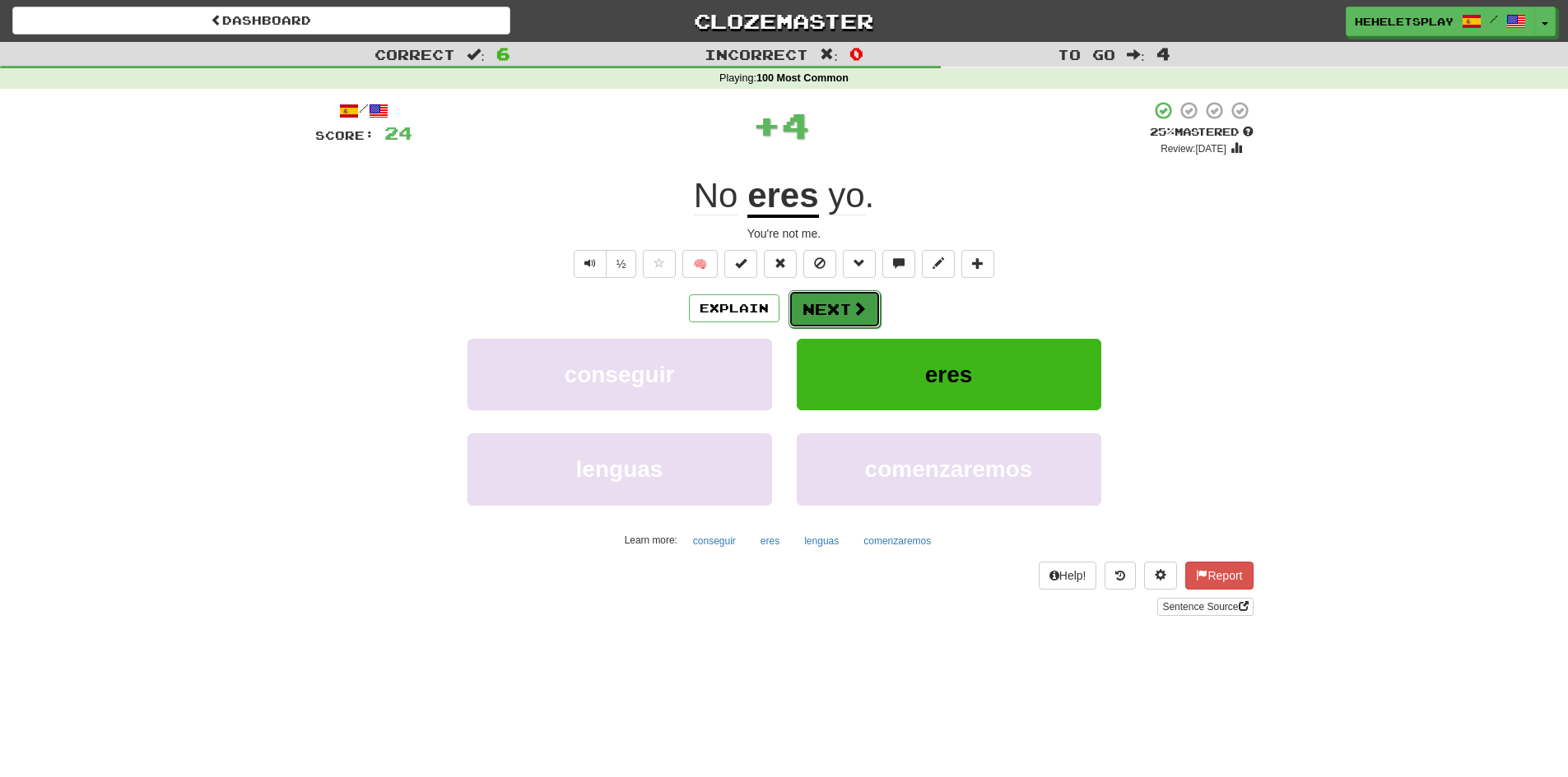
click at [826, 316] on button "Next" at bounding box center [834, 309] width 92 height 38
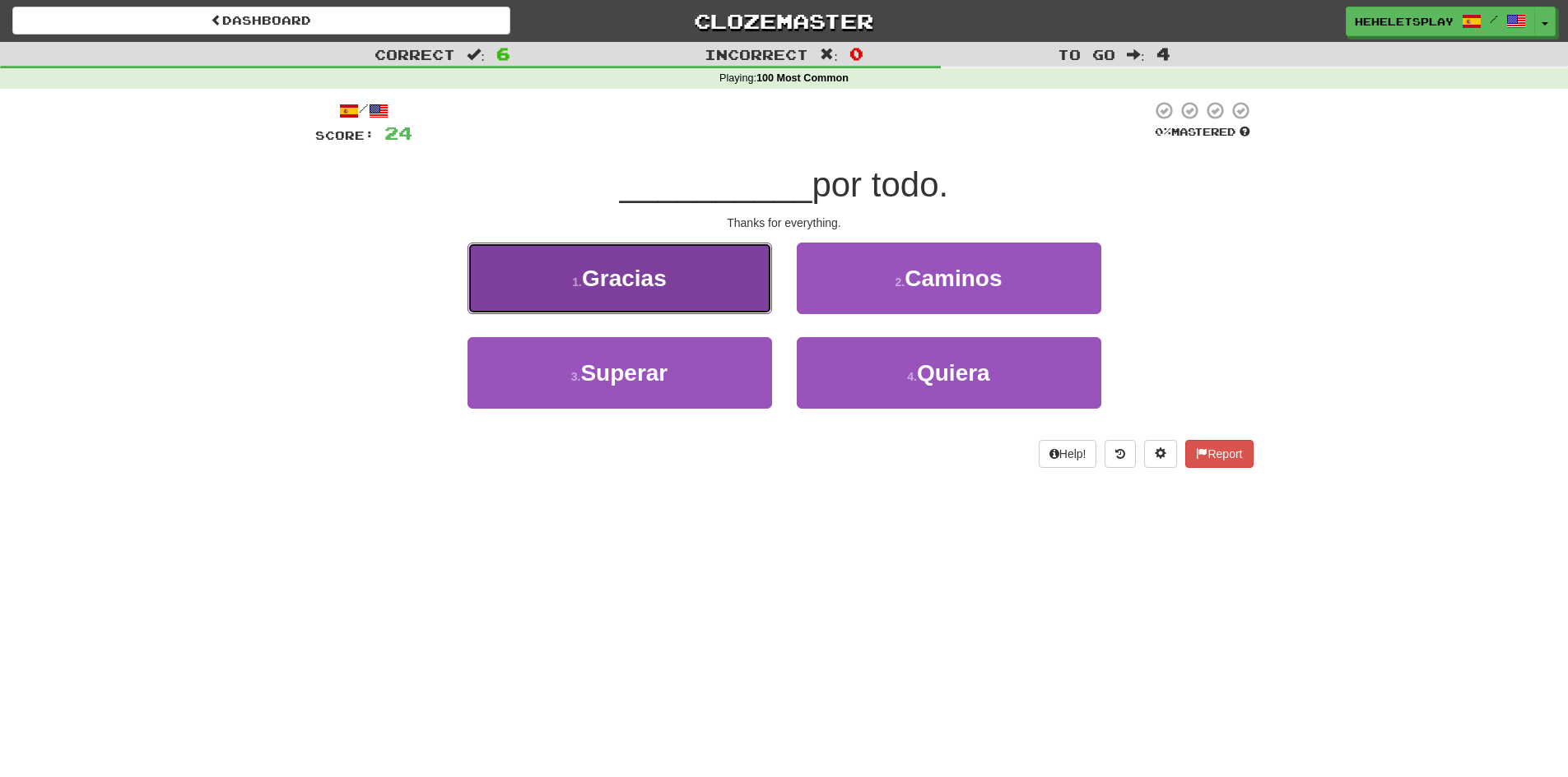
click at [751, 275] on button "1 . Gracias" at bounding box center [620, 278] width 305 height 71
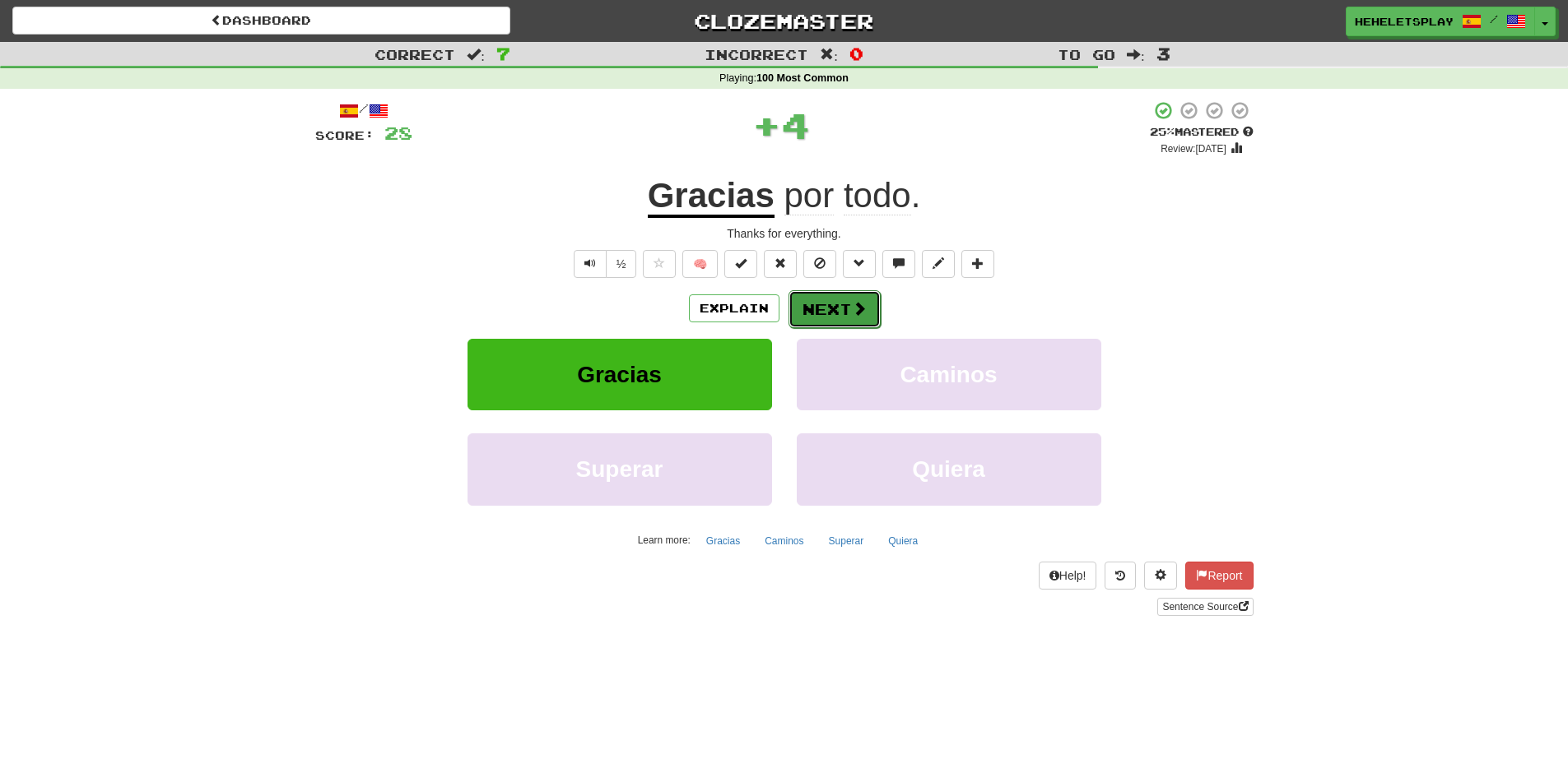
click at [834, 303] on button "Next" at bounding box center [834, 309] width 92 height 38
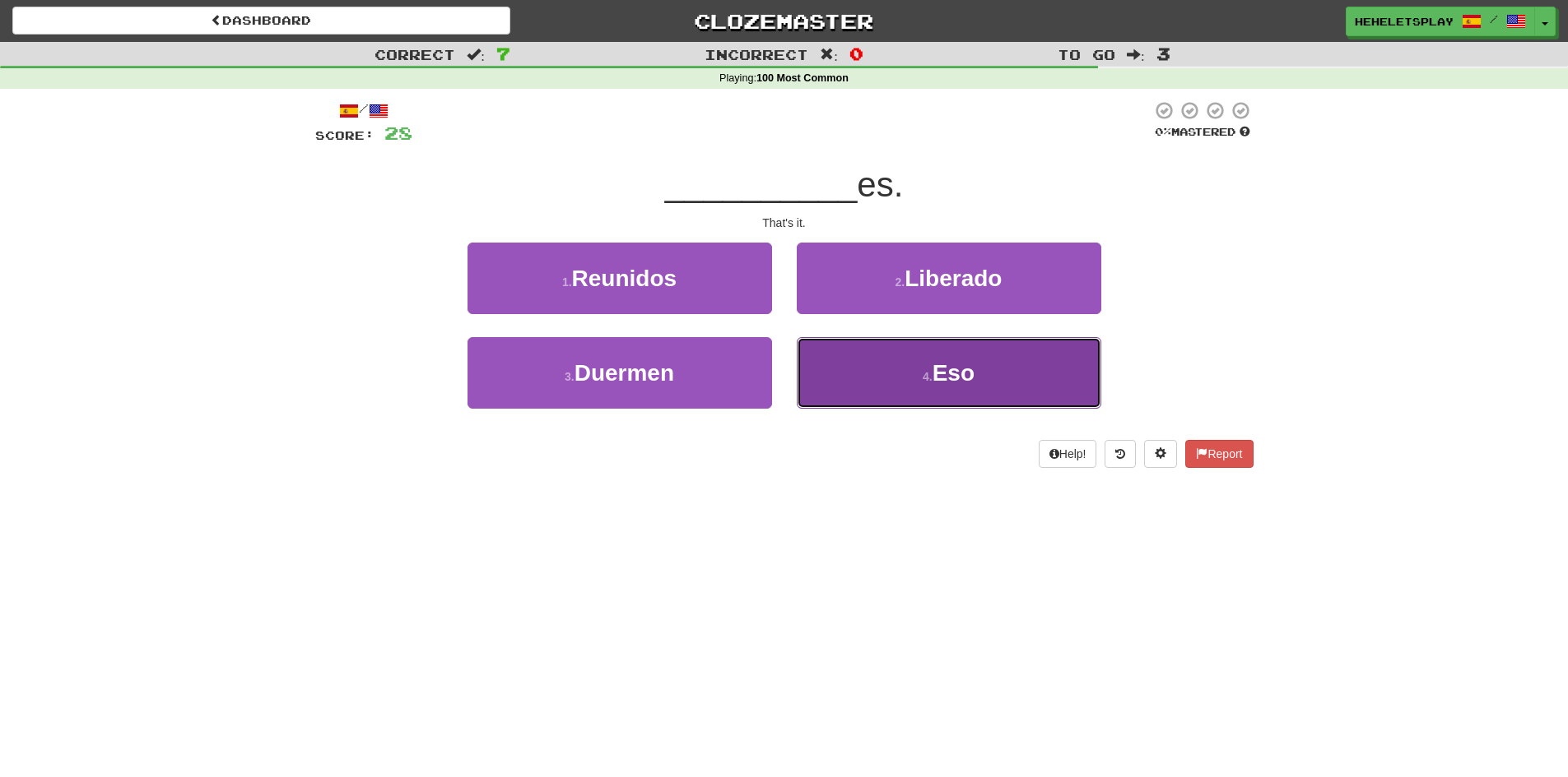
click at [864, 363] on button "4 . Eso" at bounding box center [949, 372] width 305 height 71
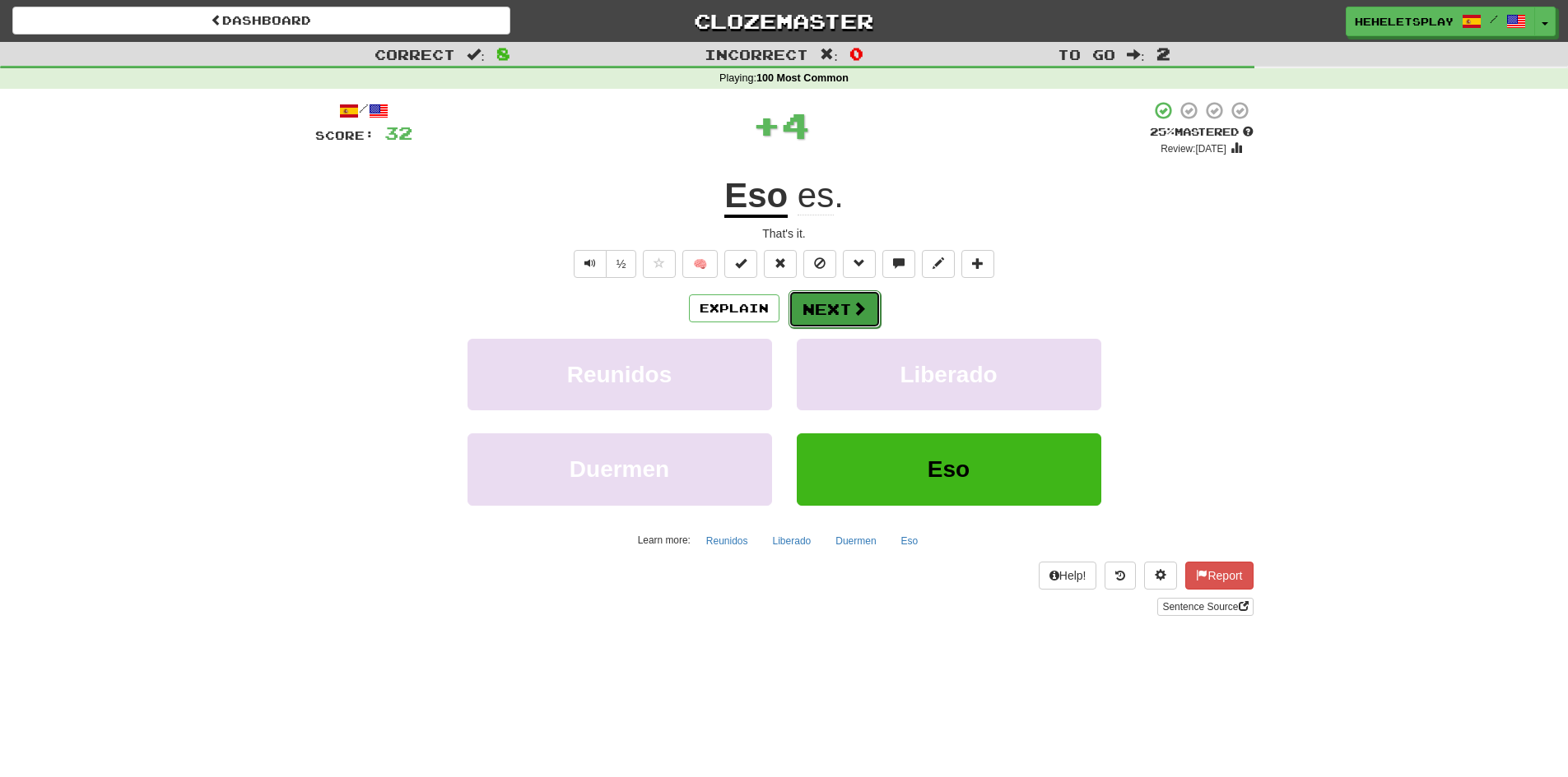
click at [844, 305] on button "Next" at bounding box center [834, 309] width 92 height 38
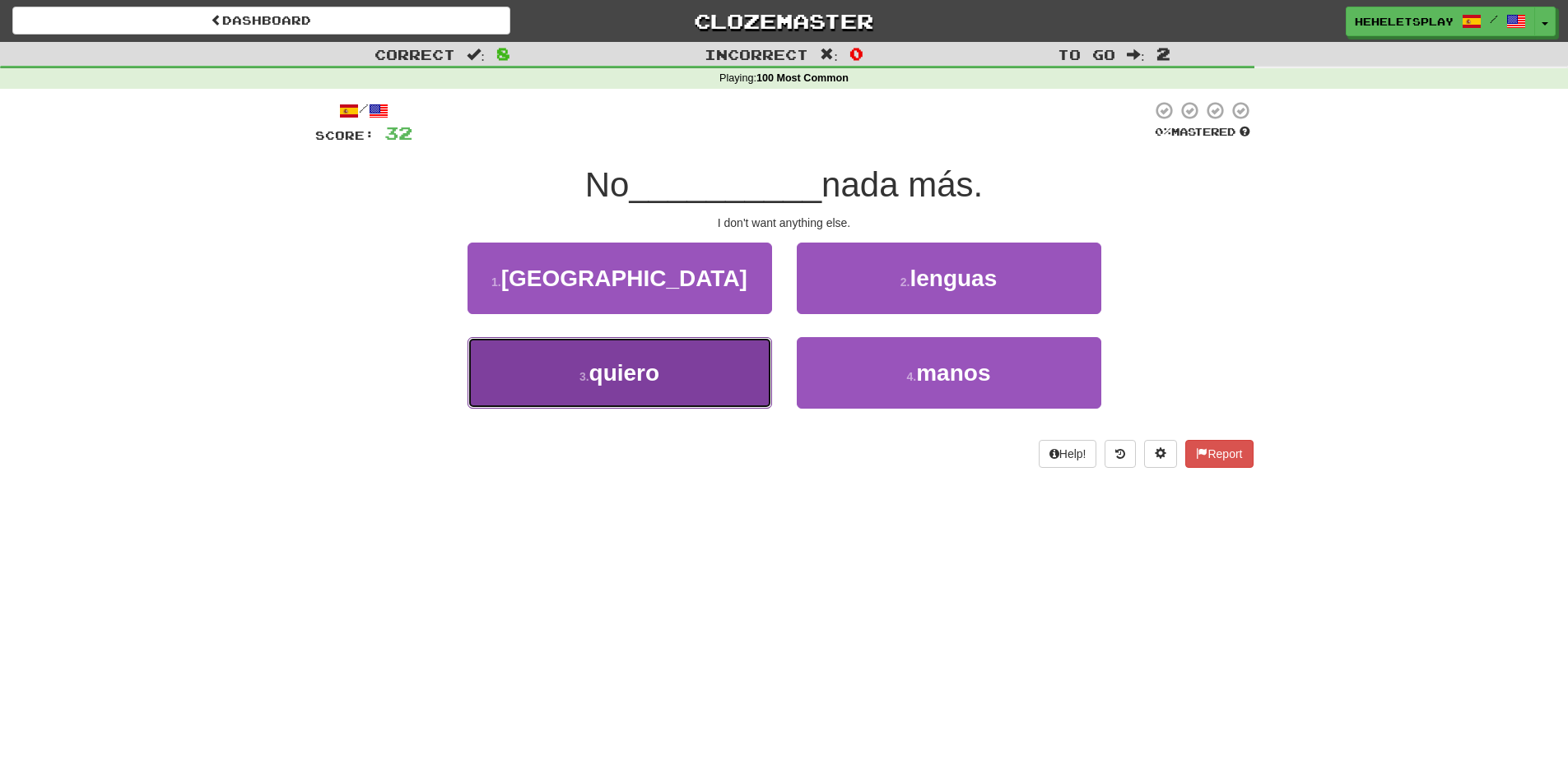
click at [718, 387] on button "3 . quiero" at bounding box center [620, 372] width 305 height 71
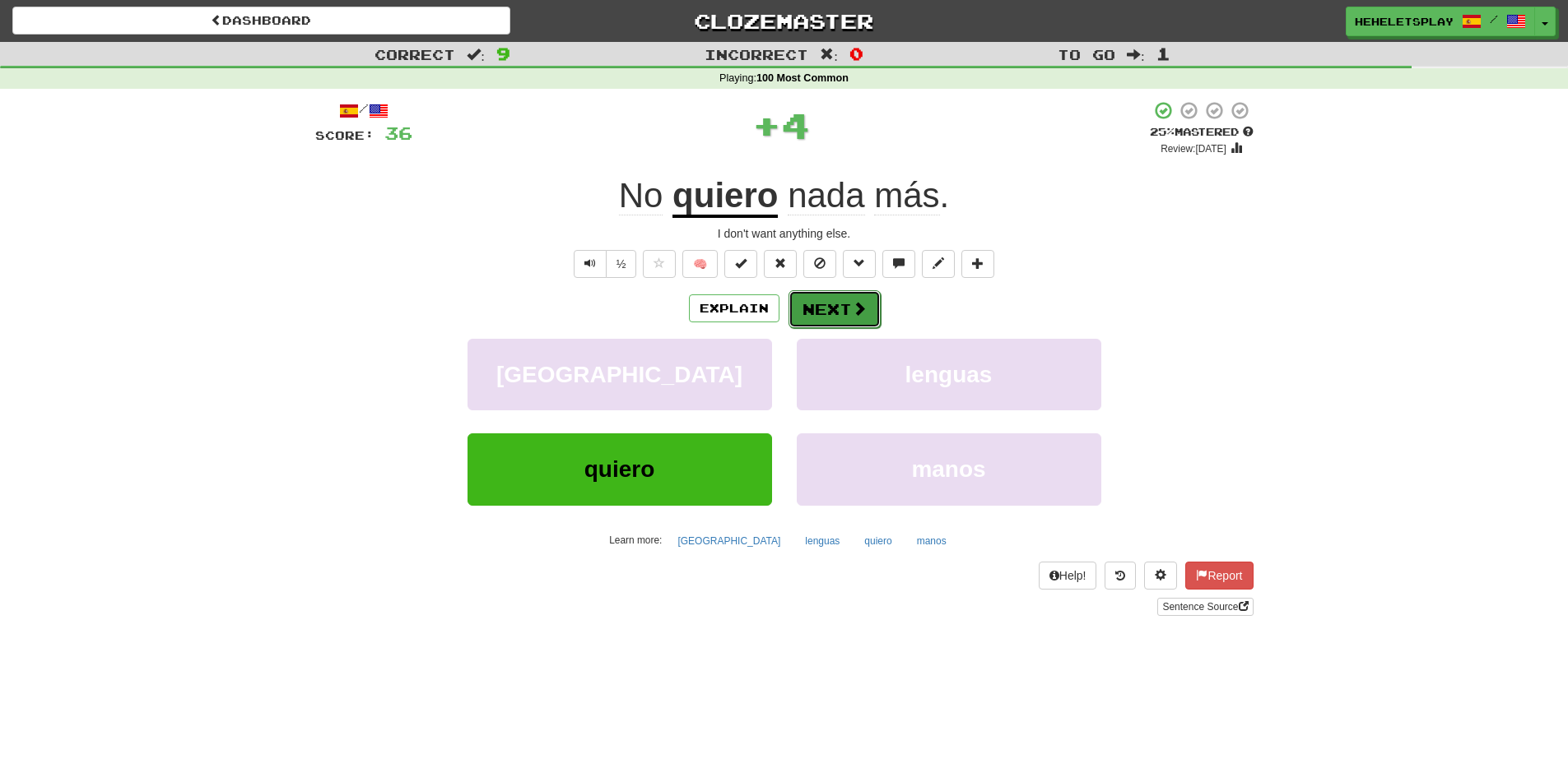
click at [836, 299] on button "Next" at bounding box center [834, 309] width 92 height 38
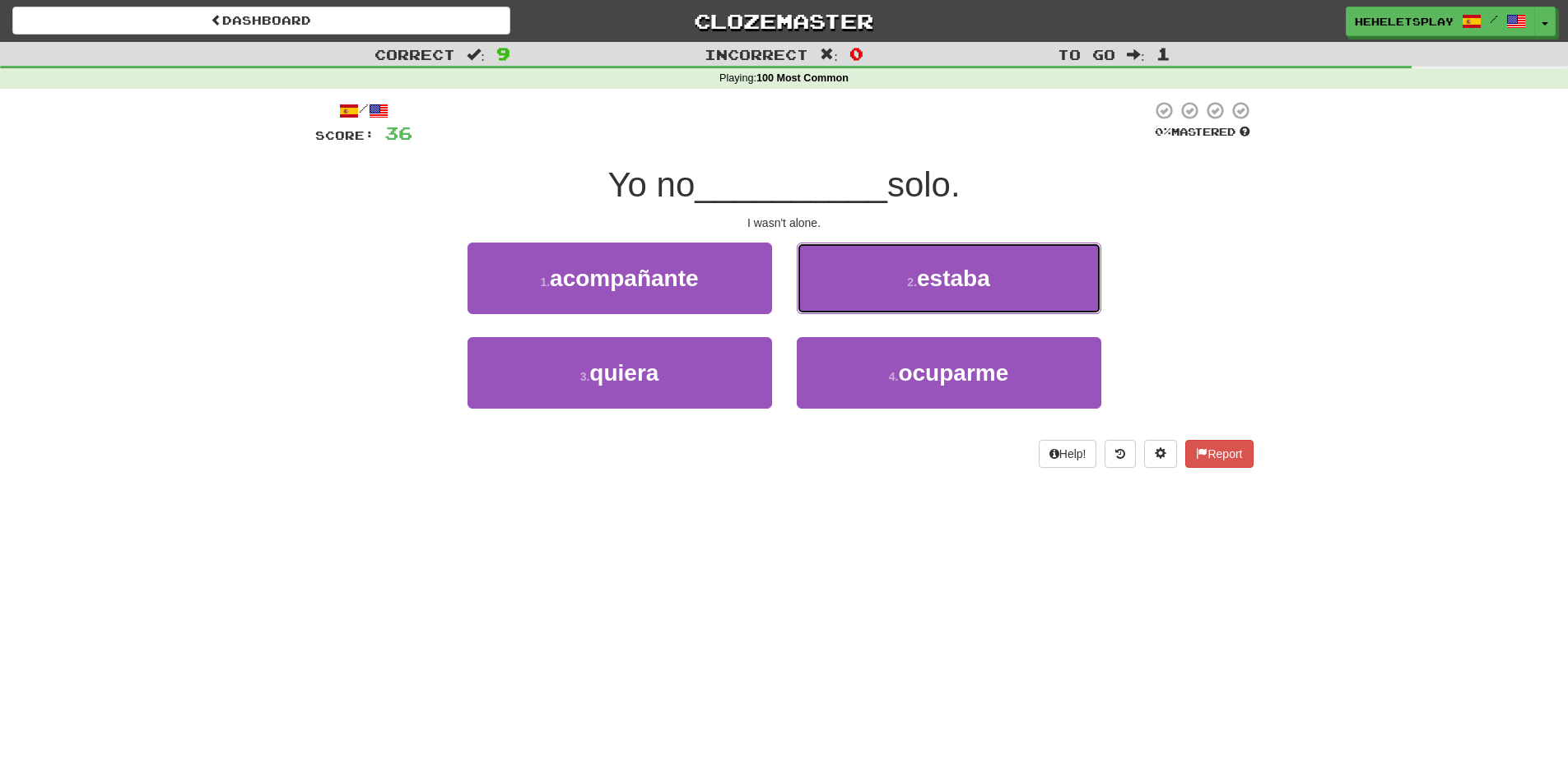
click at [836, 299] on button "2 . estaba" at bounding box center [949, 278] width 305 height 71
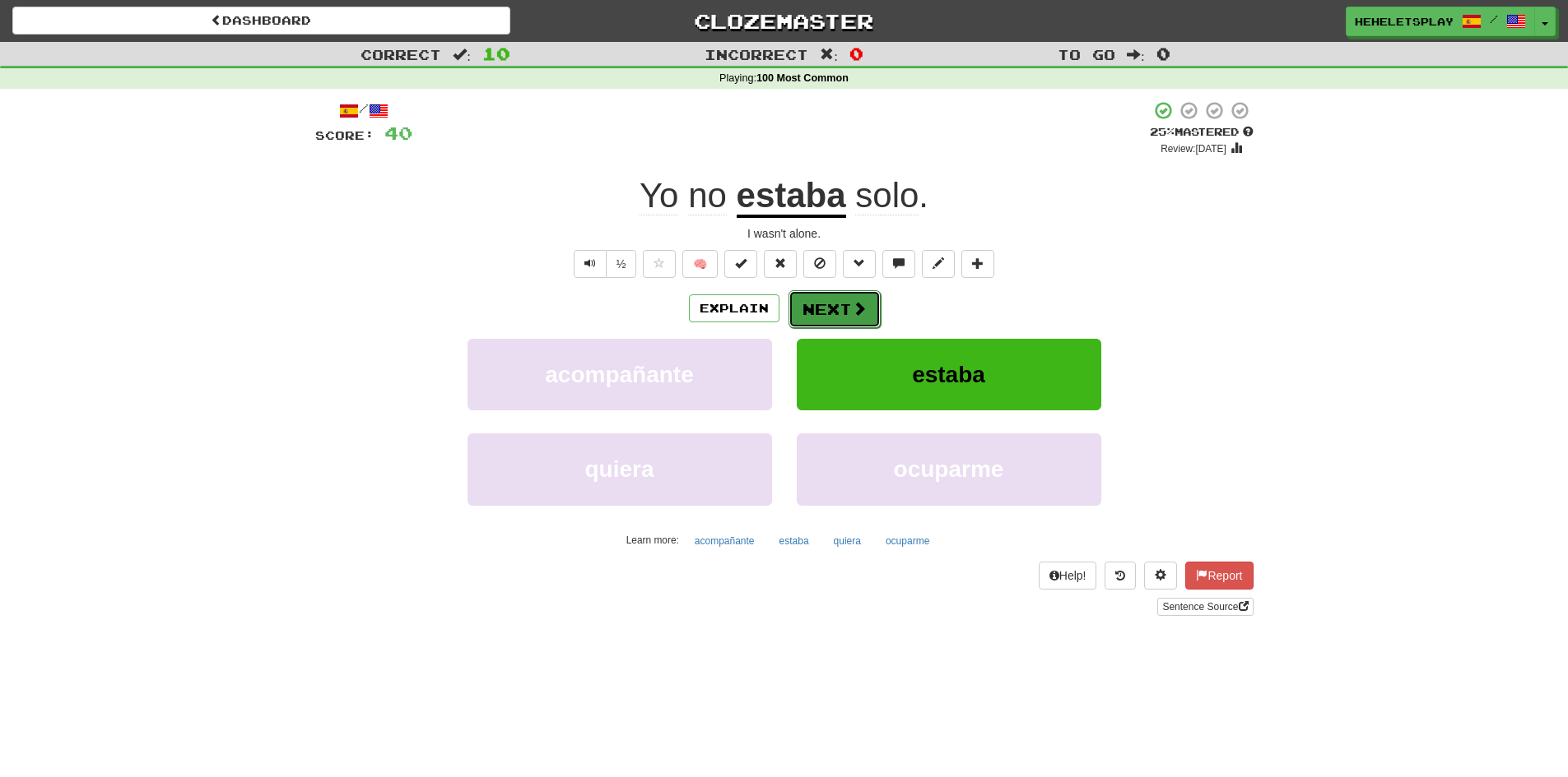
click at [843, 303] on button "Next" at bounding box center [834, 309] width 92 height 38
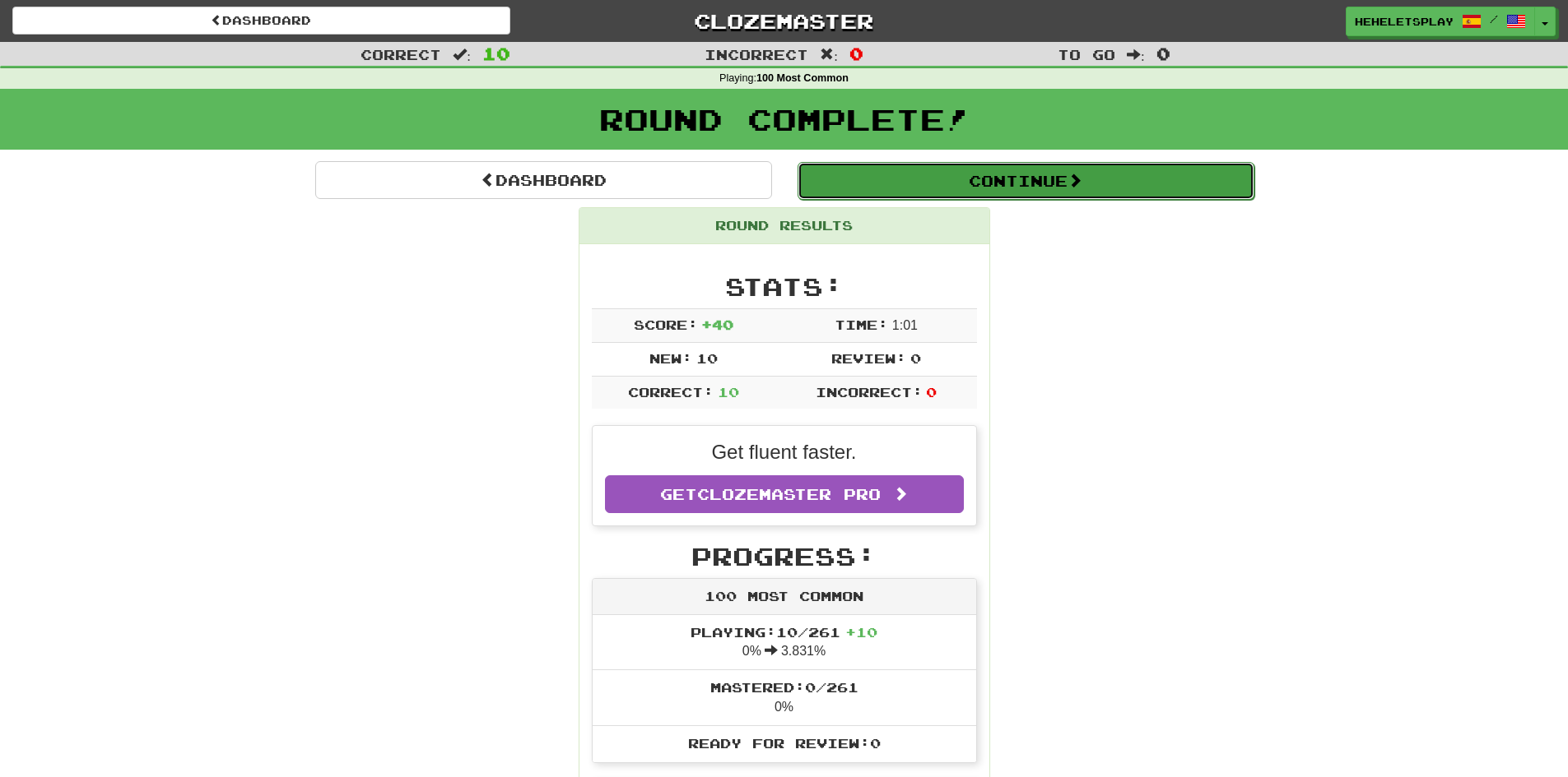
click at [988, 179] on button "Continue" at bounding box center [1026, 180] width 457 height 38
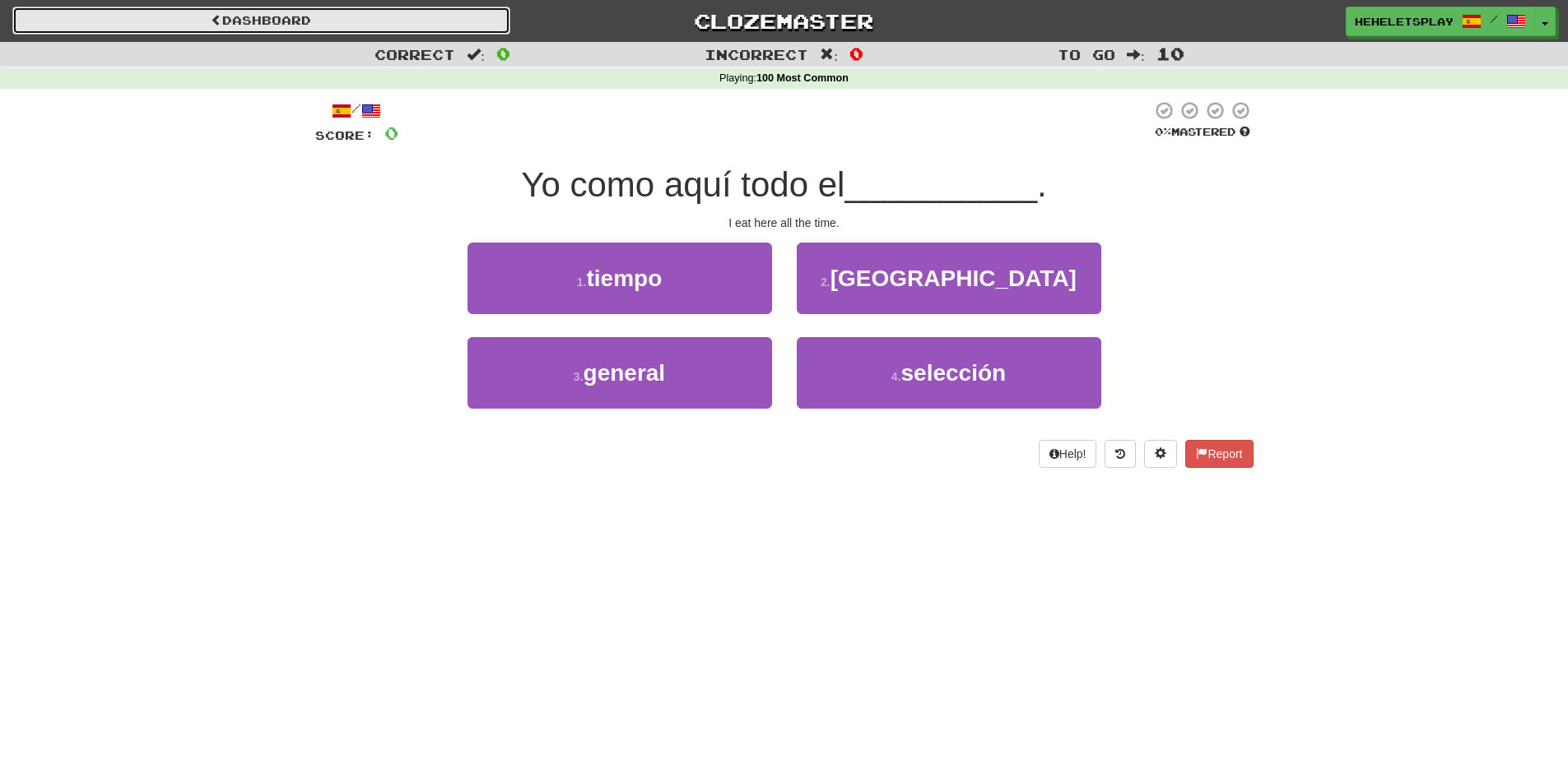
click at [482, 8] on link "Dashboard" at bounding box center [261, 20] width 498 height 28
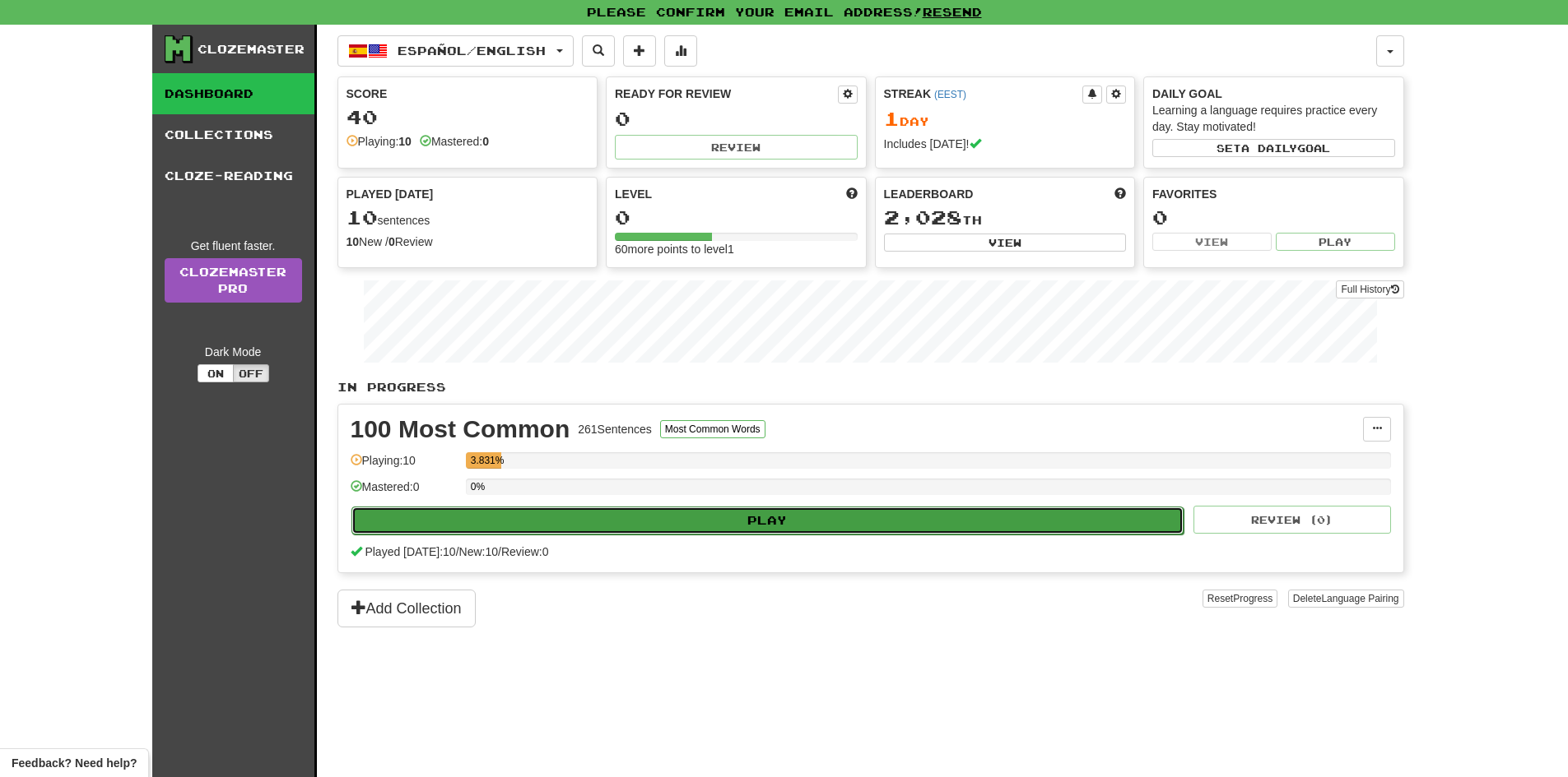
click at [718, 521] on button "Play" at bounding box center [768, 521] width 833 height 28
select select "**"
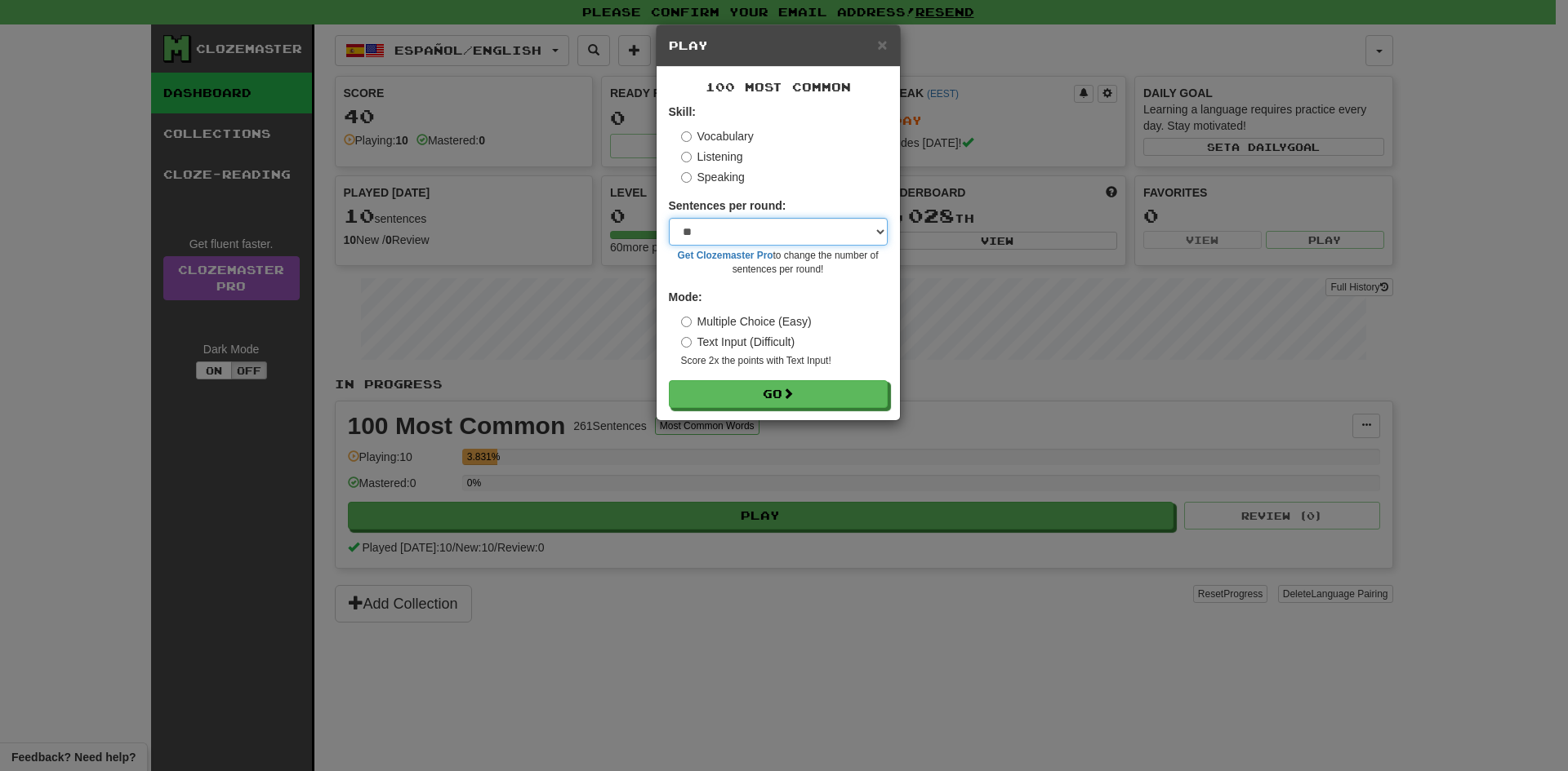
click at [782, 235] on select "* ** ** ** ** ** *** ********" at bounding box center [778, 232] width 219 height 28
click at [669, 218] on select "* ** ** ** ** ** *** ********" at bounding box center [778, 232] width 219 height 28
click at [741, 396] on button "Go" at bounding box center [778, 396] width 219 height 28
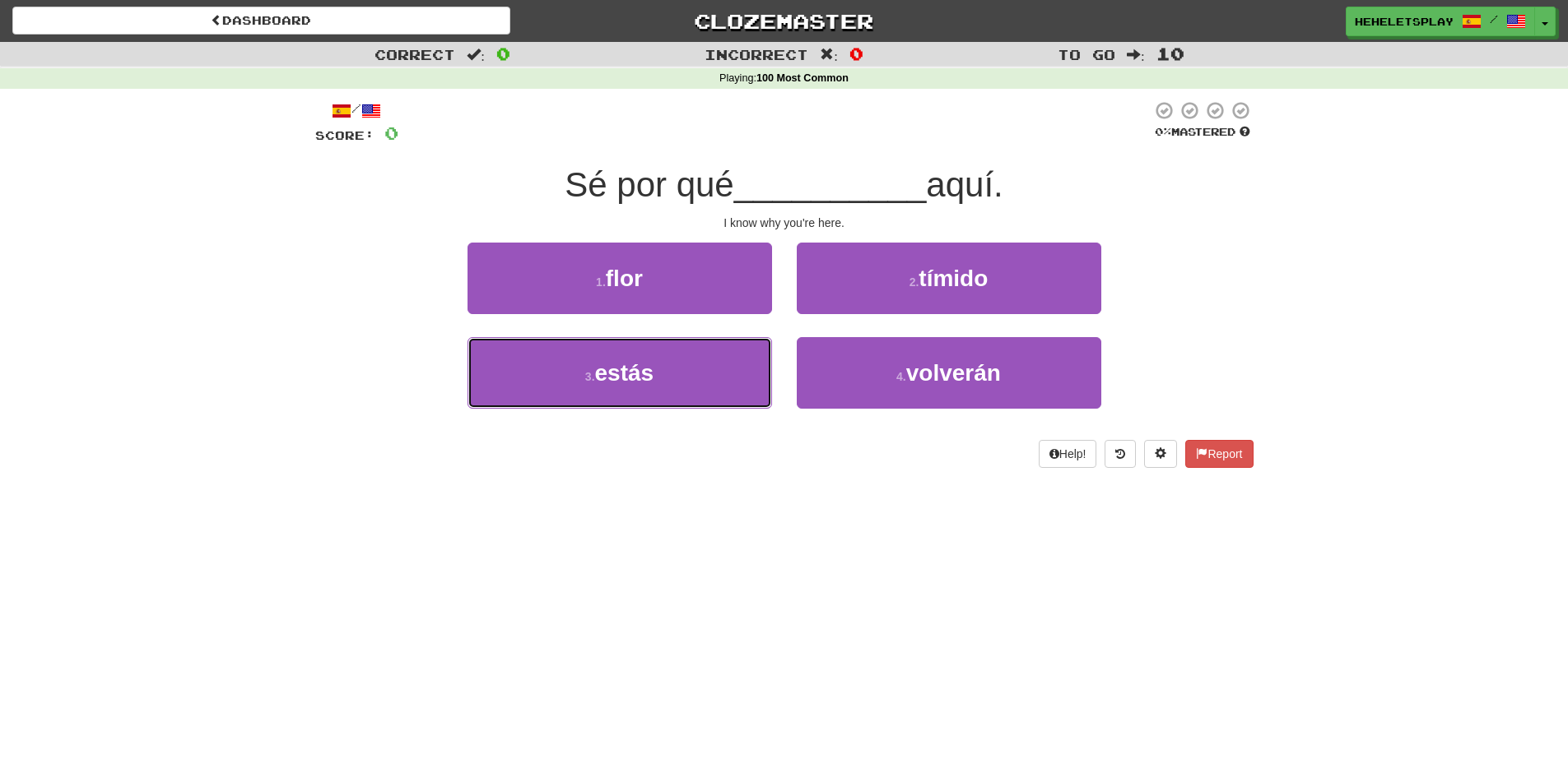
click at [747, 399] on button "3 . estás" at bounding box center [620, 372] width 305 height 71
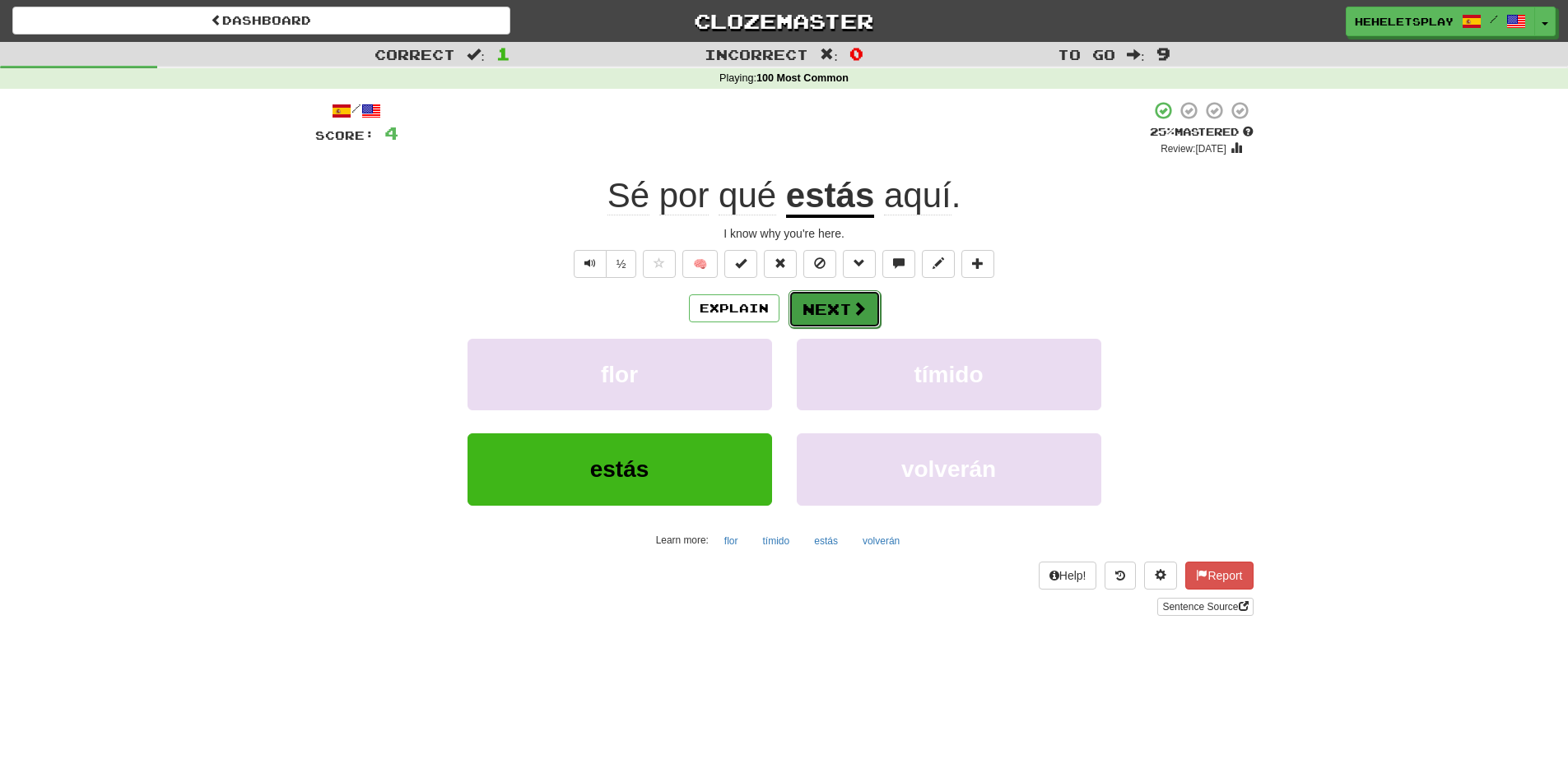
click at [824, 309] on button "Next" at bounding box center [834, 309] width 92 height 38
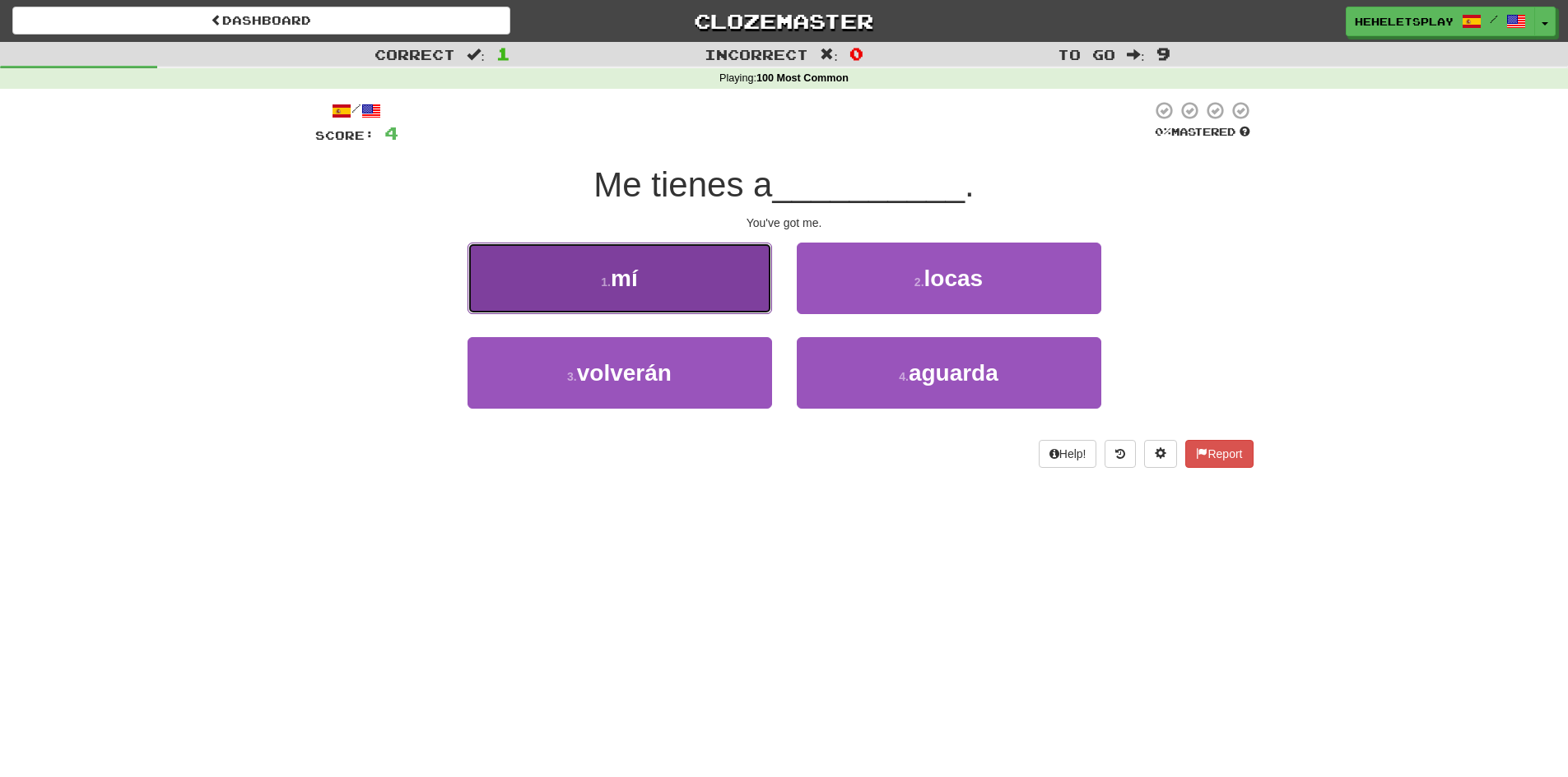
click at [725, 277] on button "1 . mí" at bounding box center [620, 278] width 305 height 71
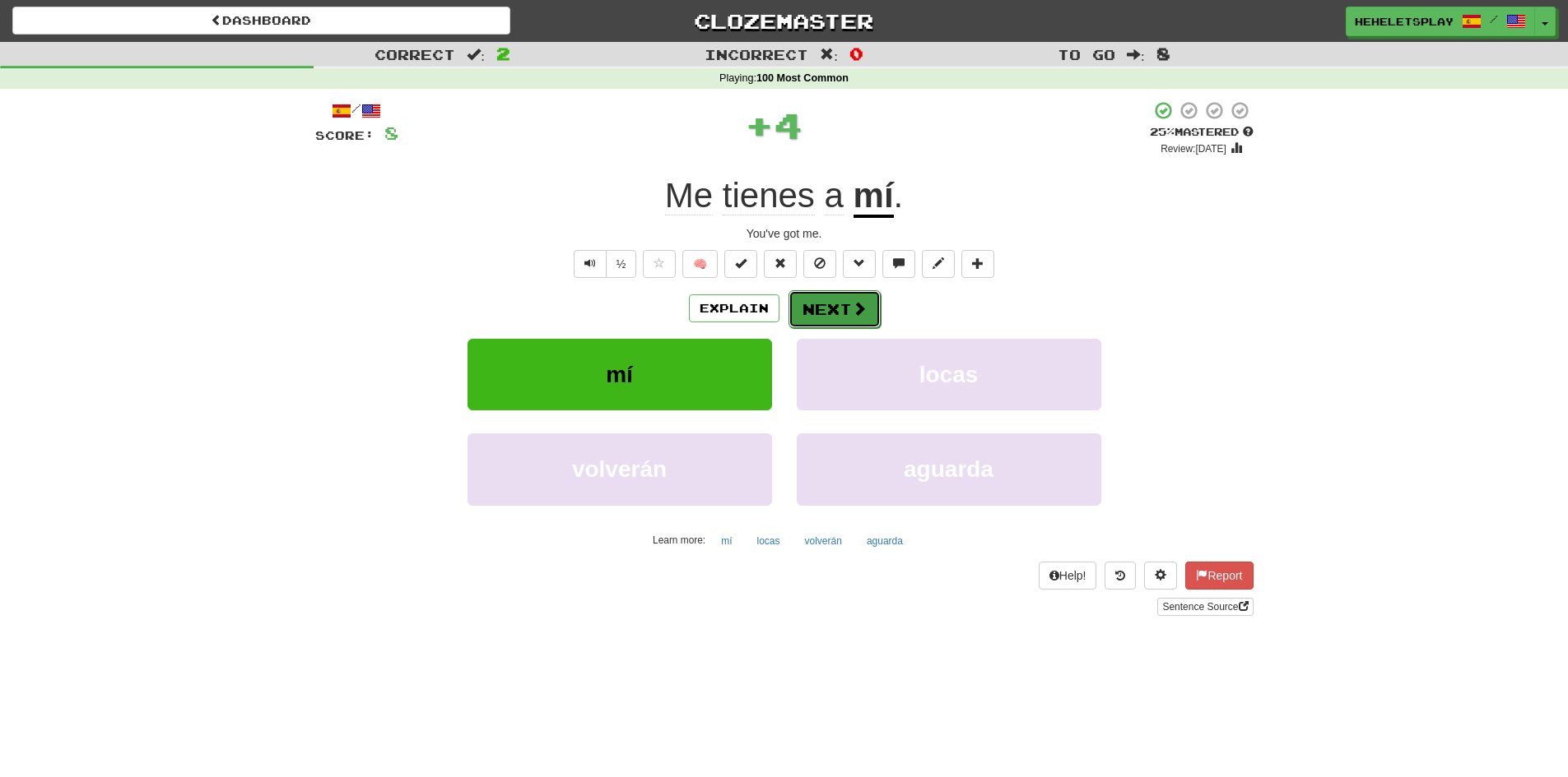
click at [822, 312] on button "Next" at bounding box center [834, 309] width 92 height 38
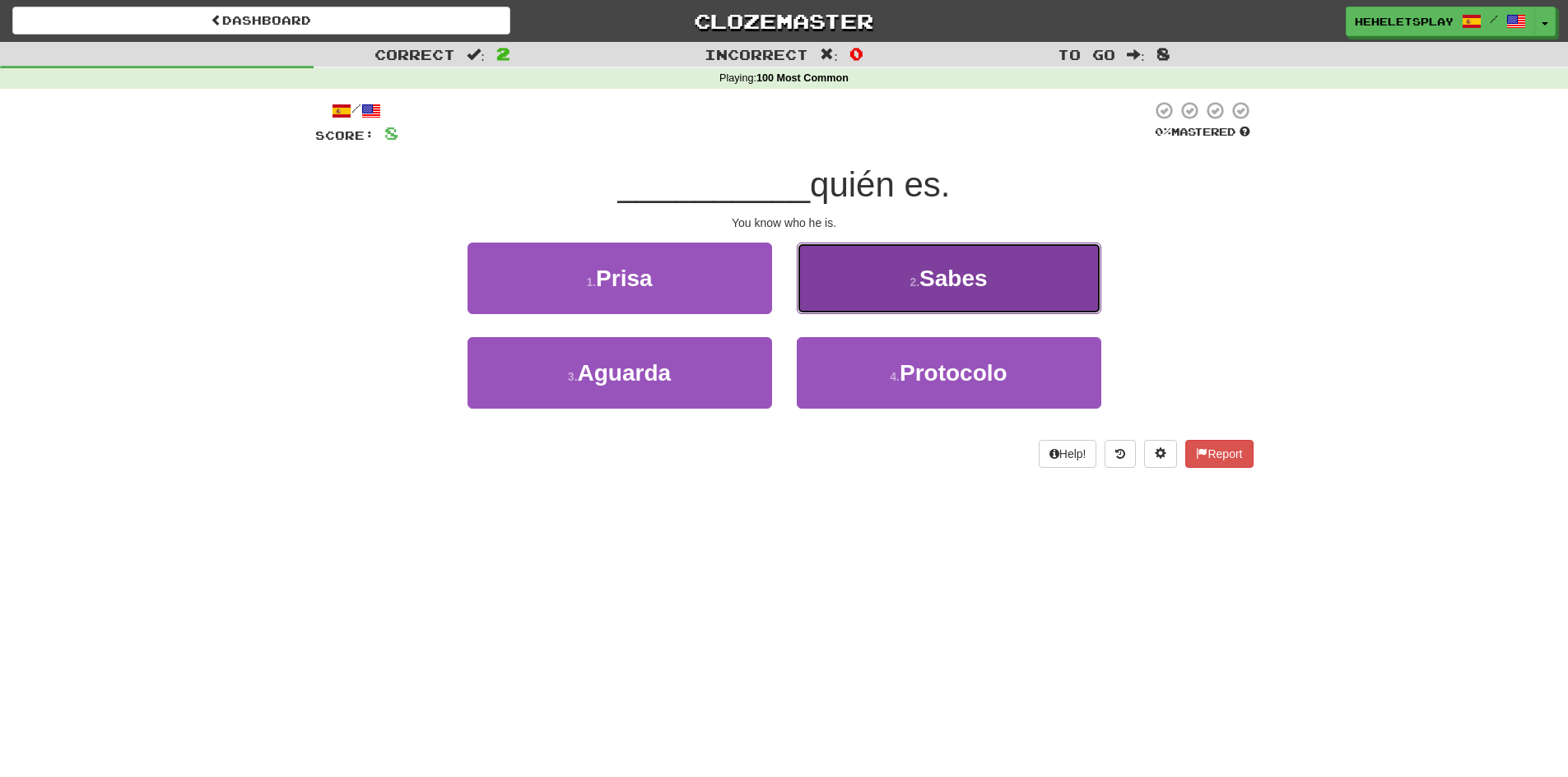
click at [868, 294] on button "2 . [GEOGRAPHIC_DATA]" at bounding box center [949, 278] width 305 height 71
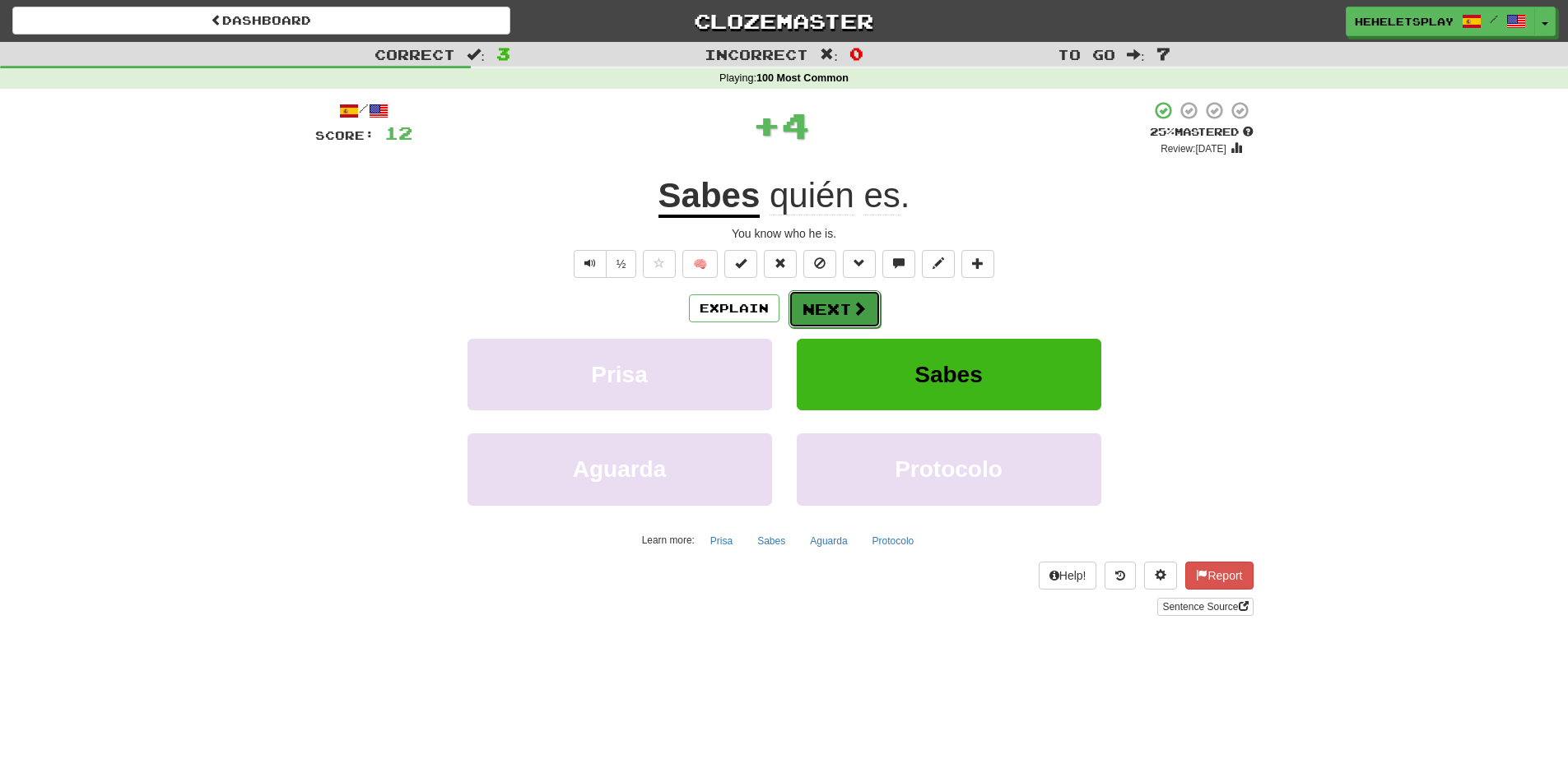
click at [841, 303] on button "Next" at bounding box center [834, 309] width 92 height 38
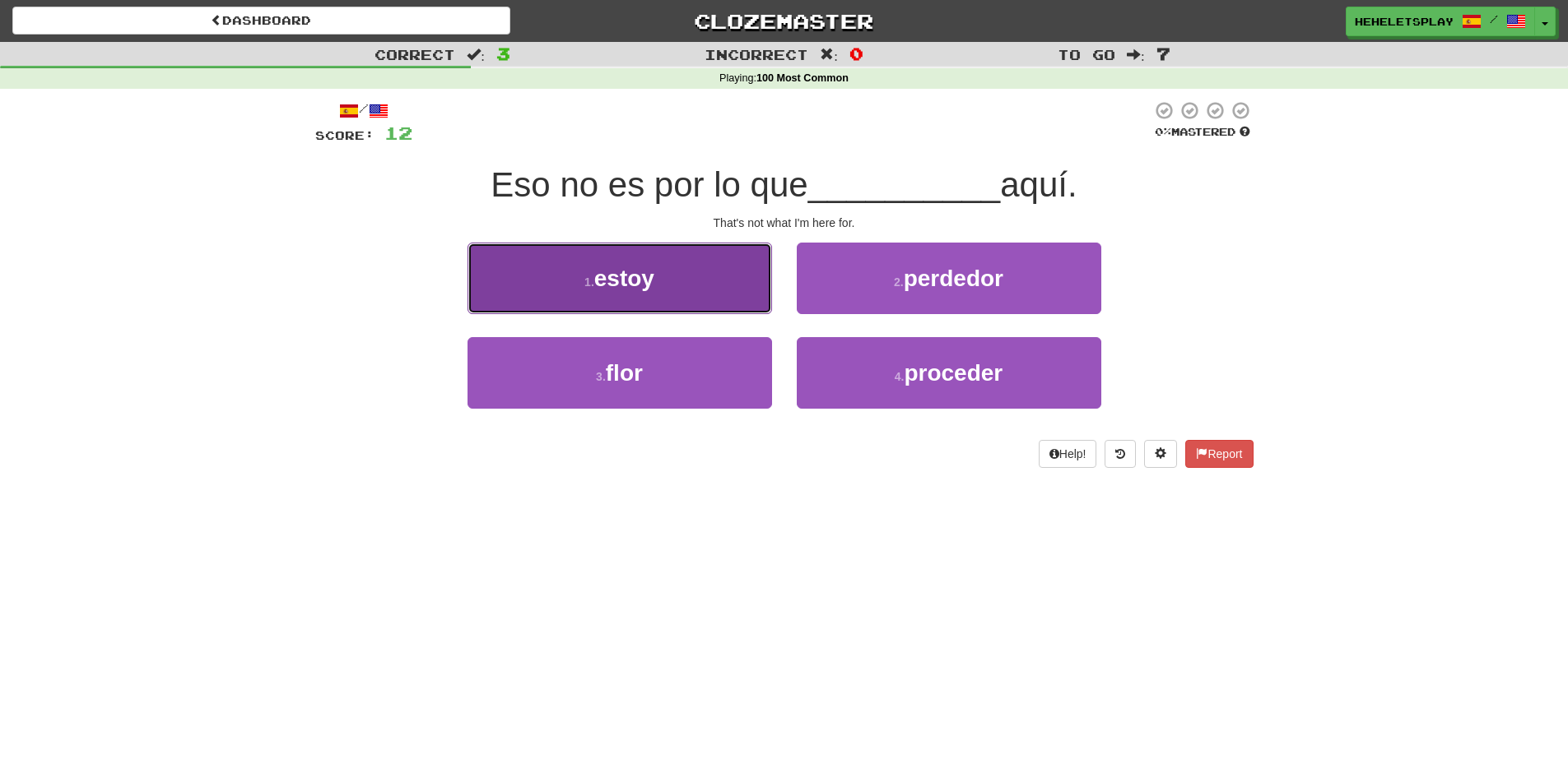
click at [712, 287] on button "1 . estoy" at bounding box center [620, 278] width 305 height 71
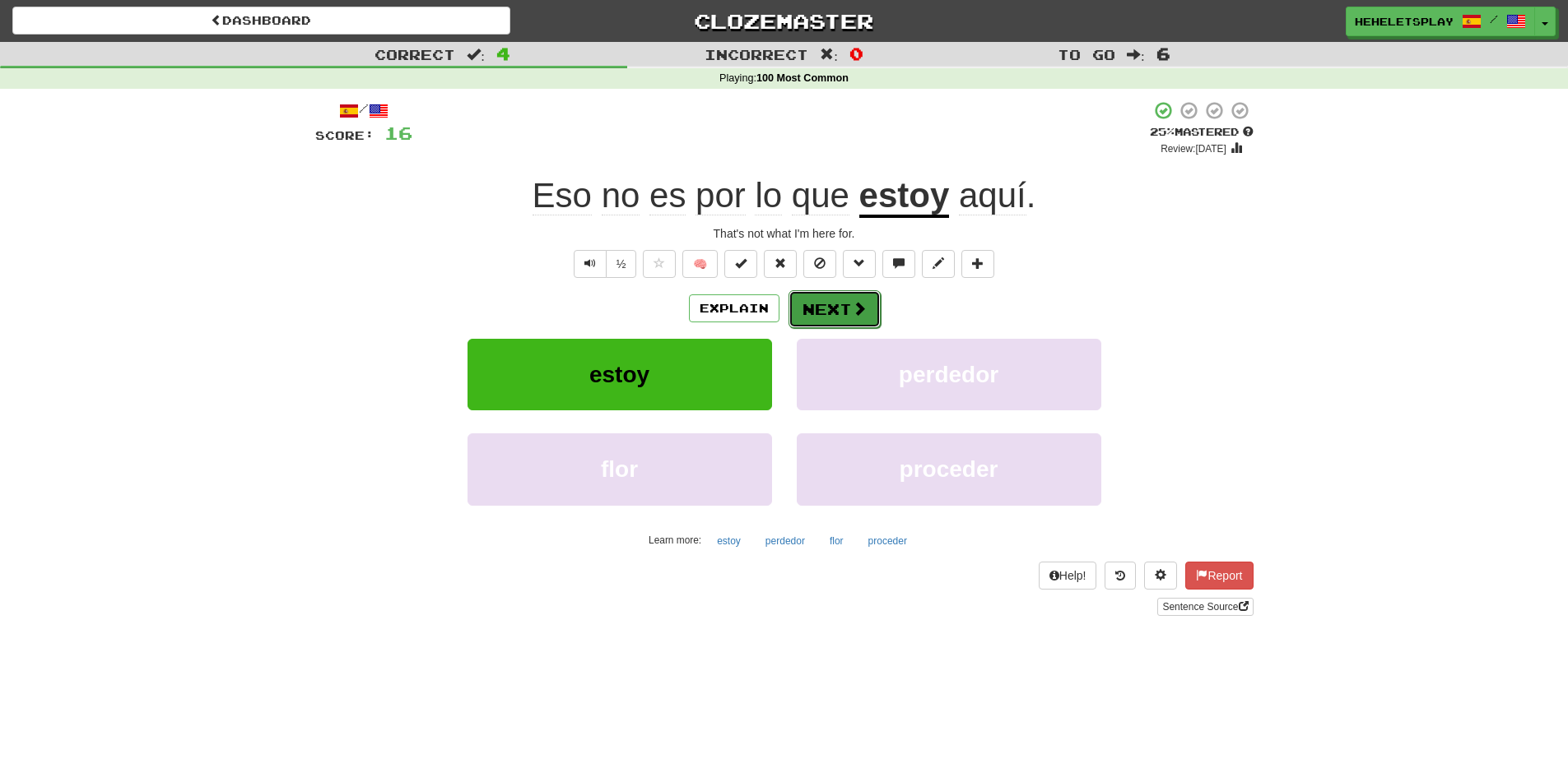
click at [811, 307] on button "Next" at bounding box center [834, 309] width 92 height 38
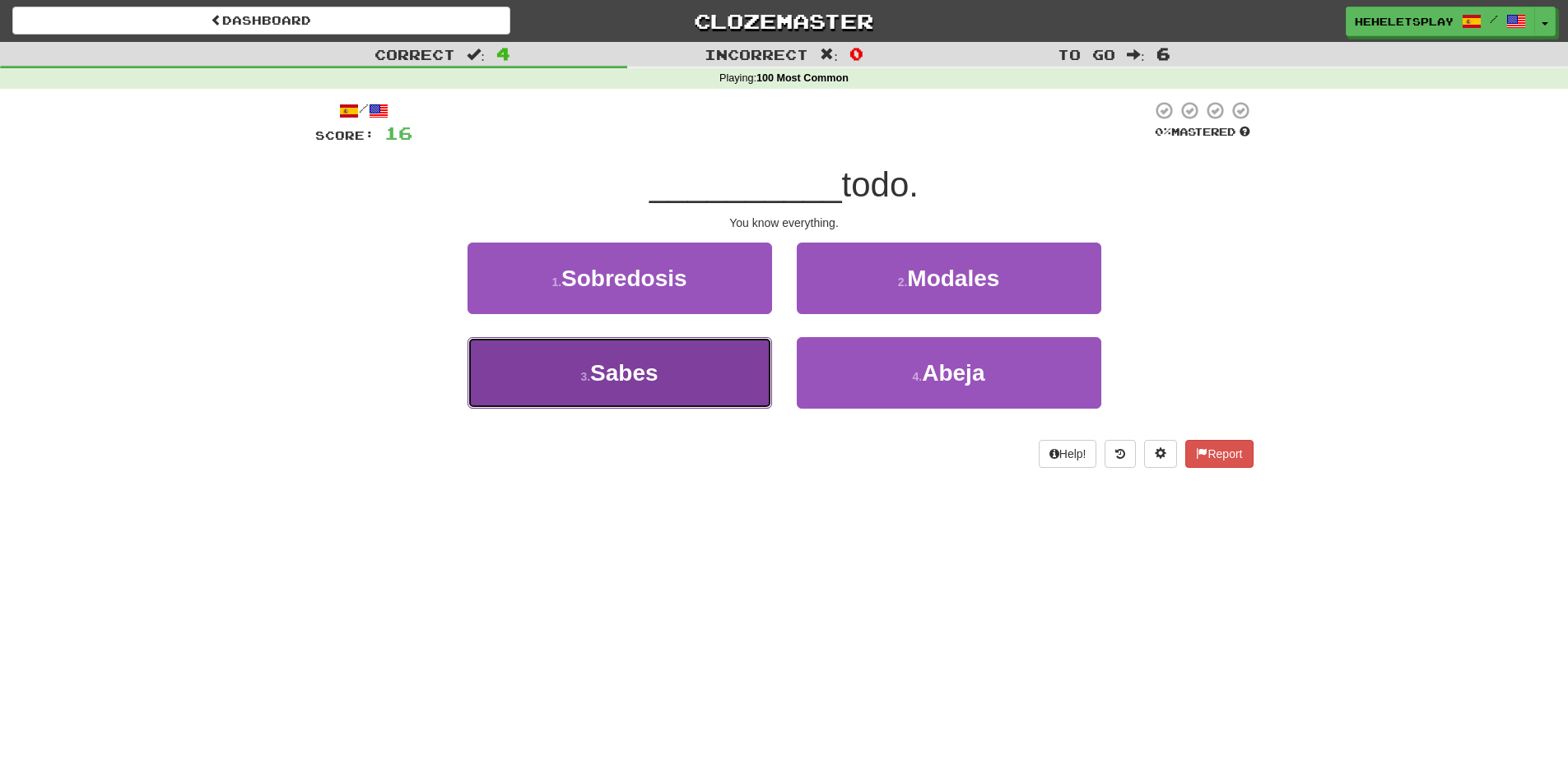
click at [720, 374] on button "3 . [GEOGRAPHIC_DATA]" at bounding box center [620, 372] width 305 height 71
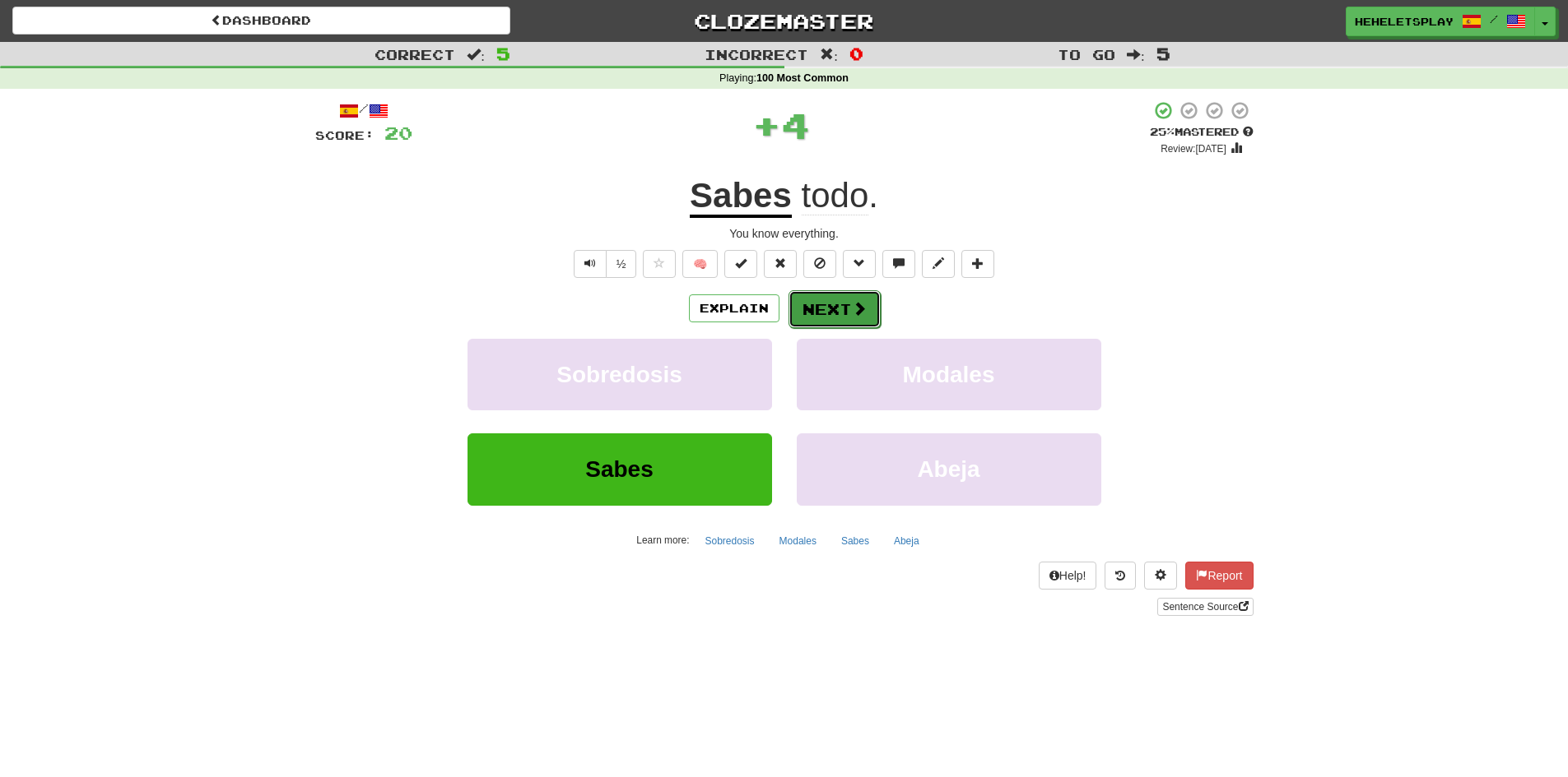
click at [812, 309] on button "Next" at bounding box center [834, 309] width 92 height 38
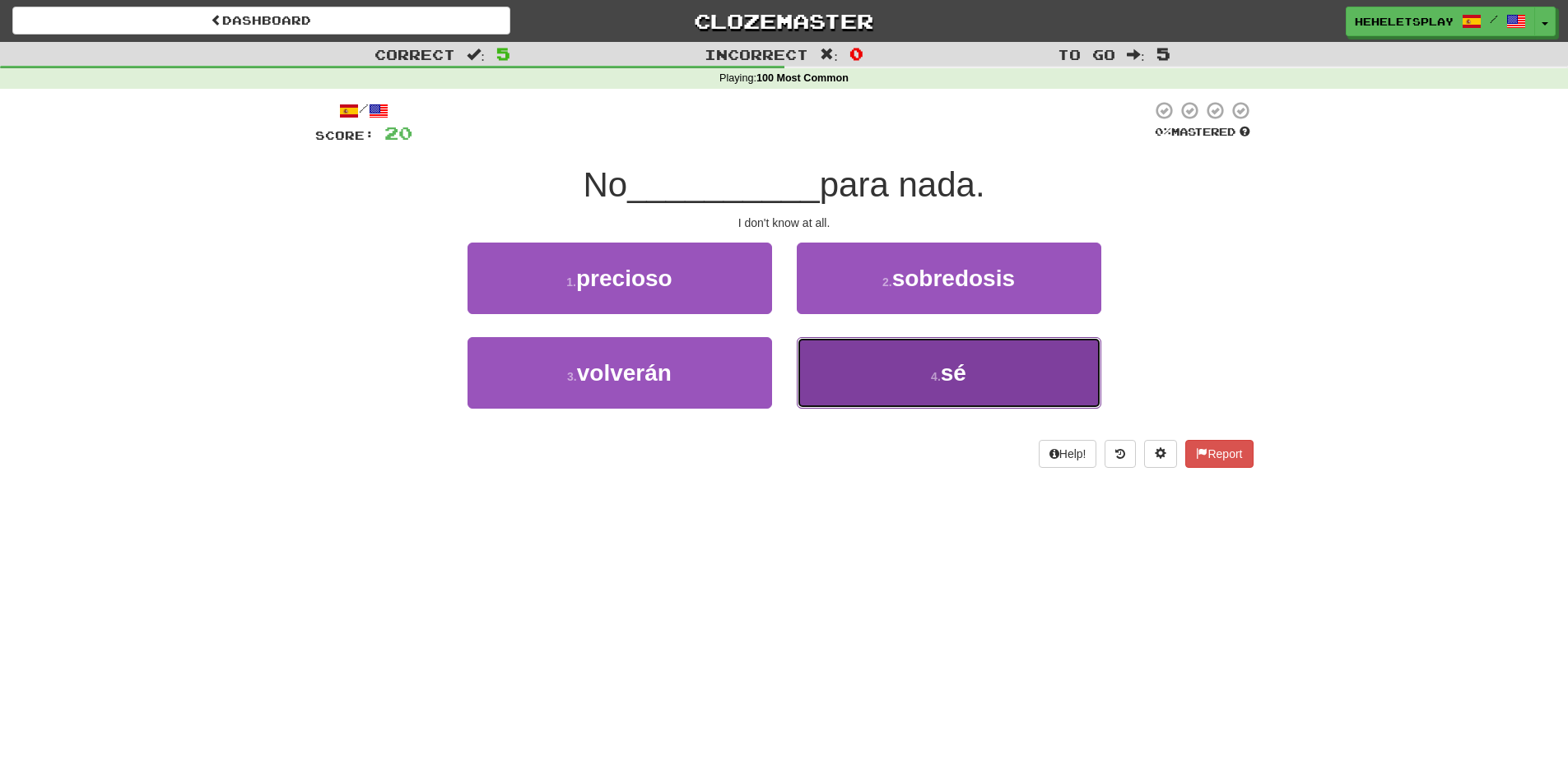
click at [921, 390] on button "4 . sé" at bounding box center [949, 372] width 305 height 71
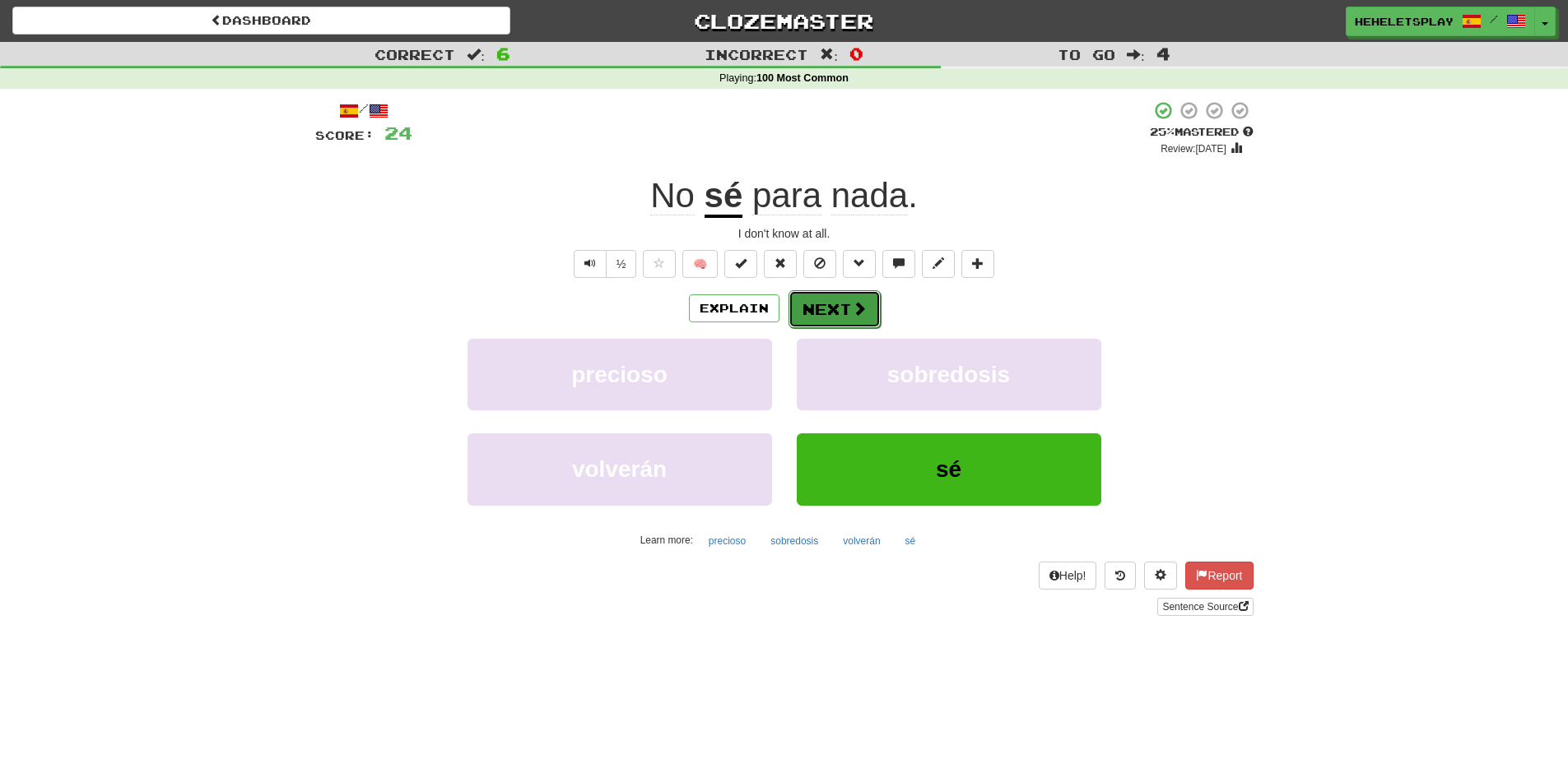
click at [844, 308] on button "Next" at bounding box center [834, 309] width 92 height 38
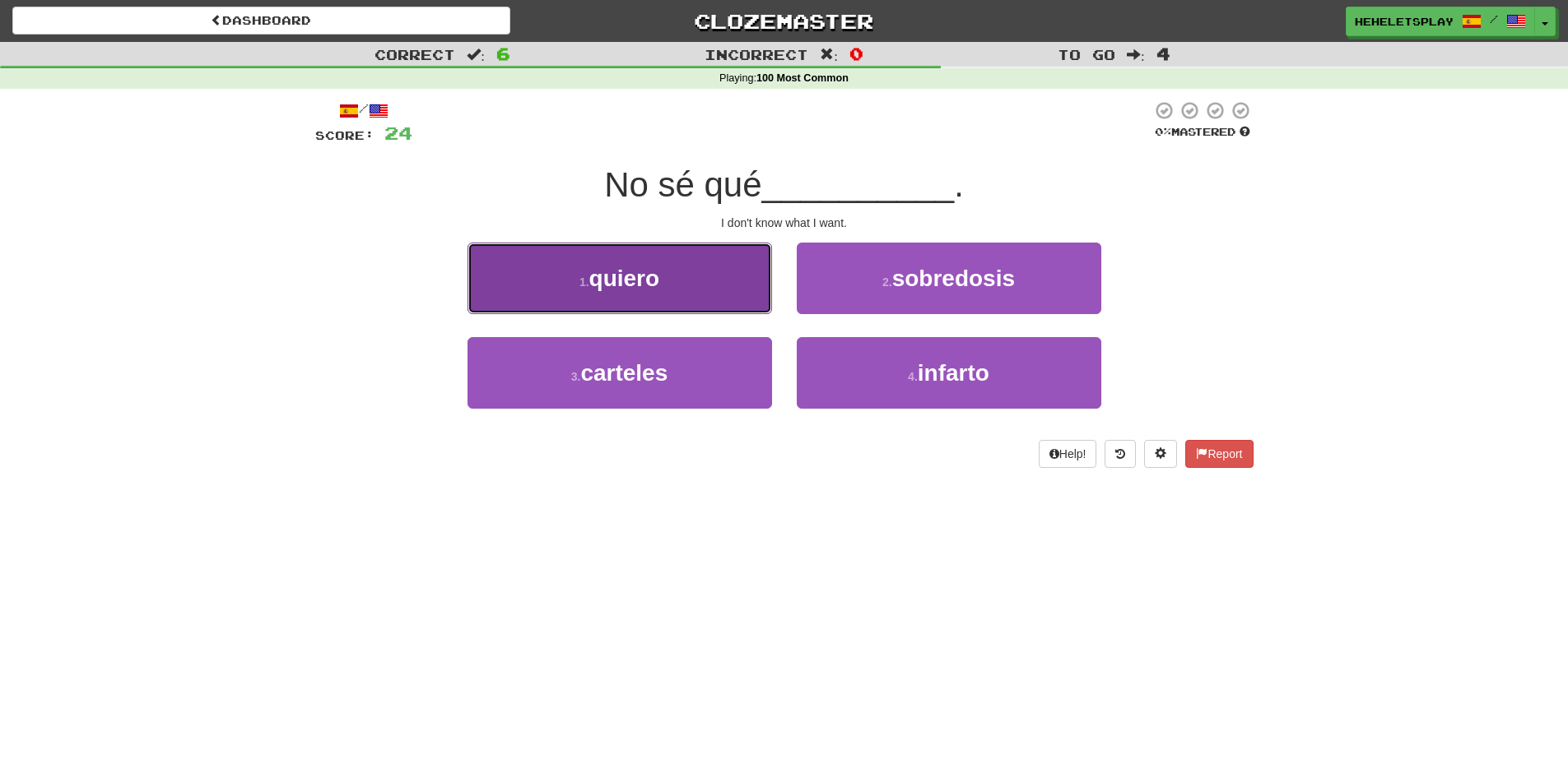
click at [722, 285] on button "1 . quiero" at bounding box center [620, 278] width 305 height 71
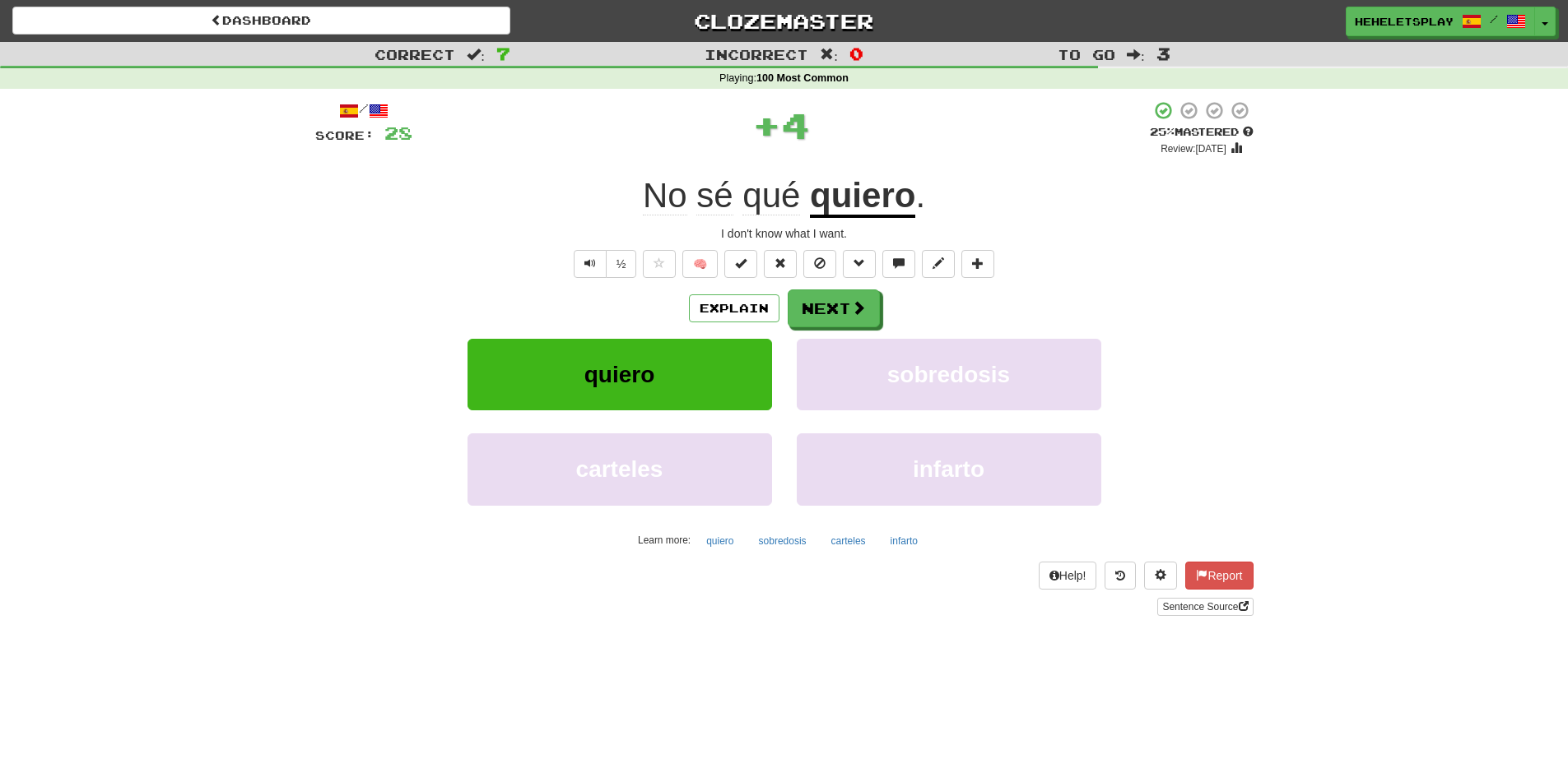
click at [722, 285] on div "/ Score: 28 + 4 25 % Mastered Review: 2025-10-16 No sé qué quiero . I don't kno…" at bounding box center [784, 358] width 939 height 516
click at [826, 304] on button "Next" at bounding box center [834, 309] width 92 height 38
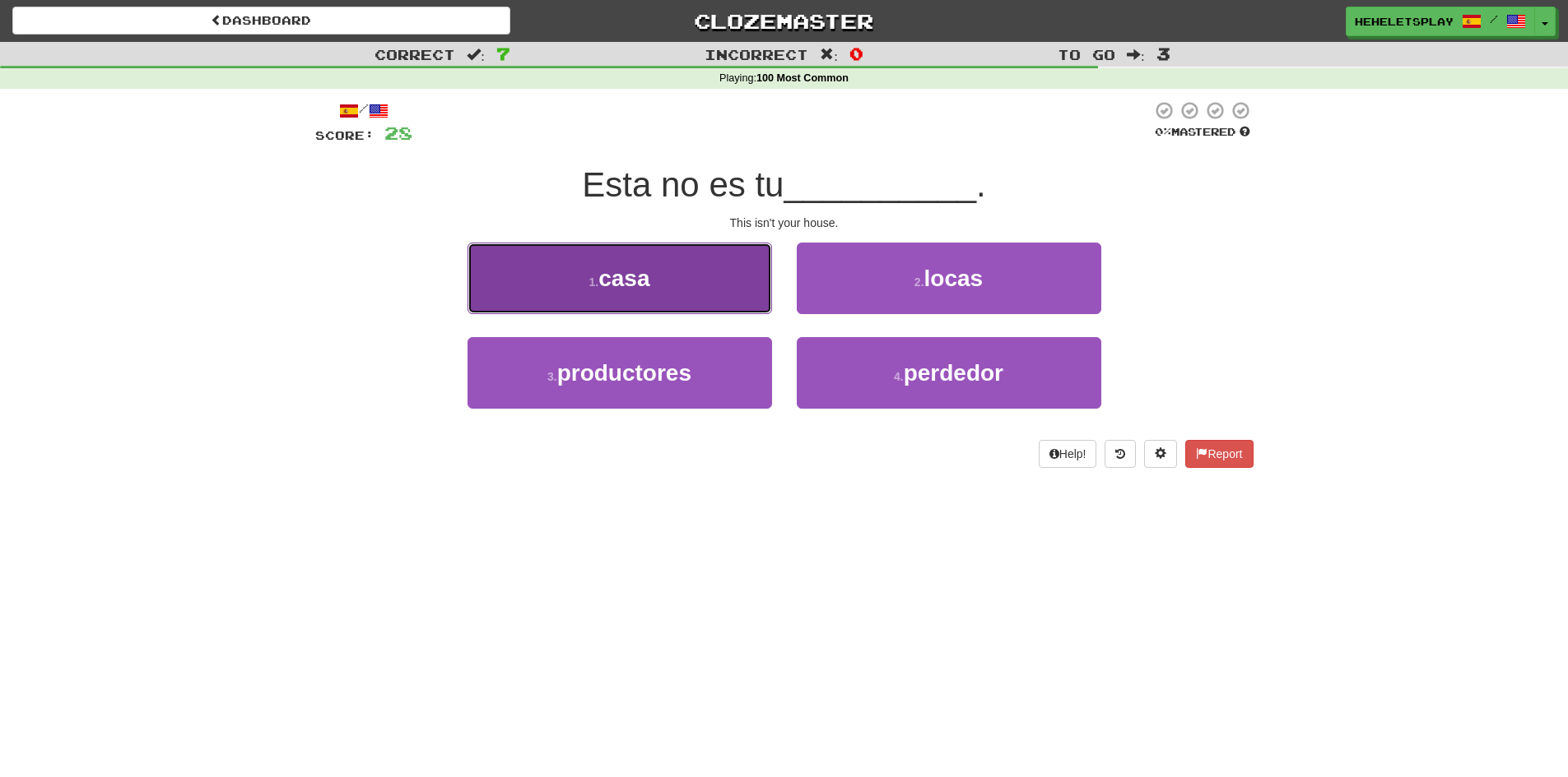
click at [681, 297] on button "1 . casa" at bounding box center [620, 278] width 305 height 71
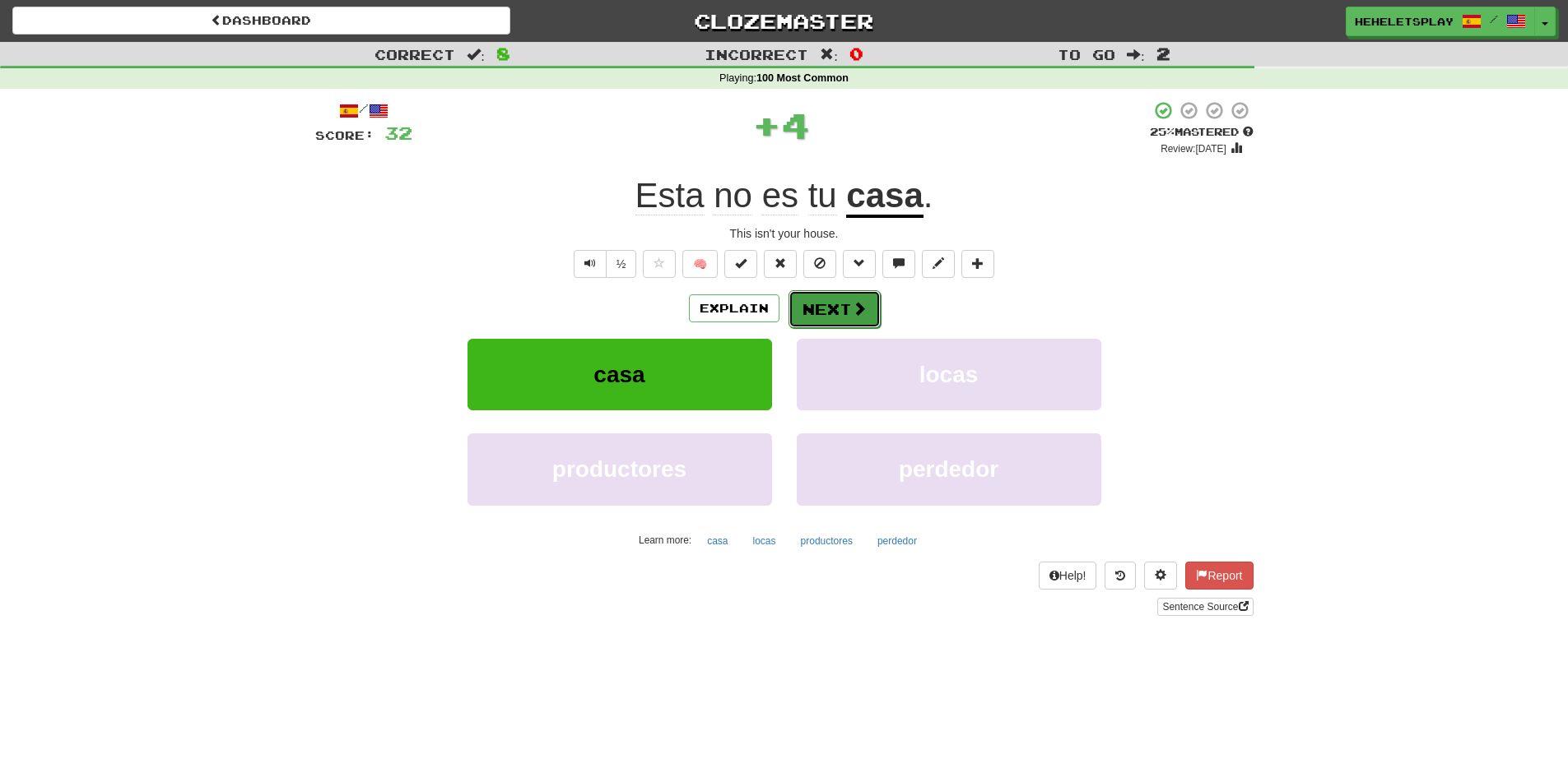
click at [806, 304] on button "Next" at bounding box center [834, 309] width 92 height 38
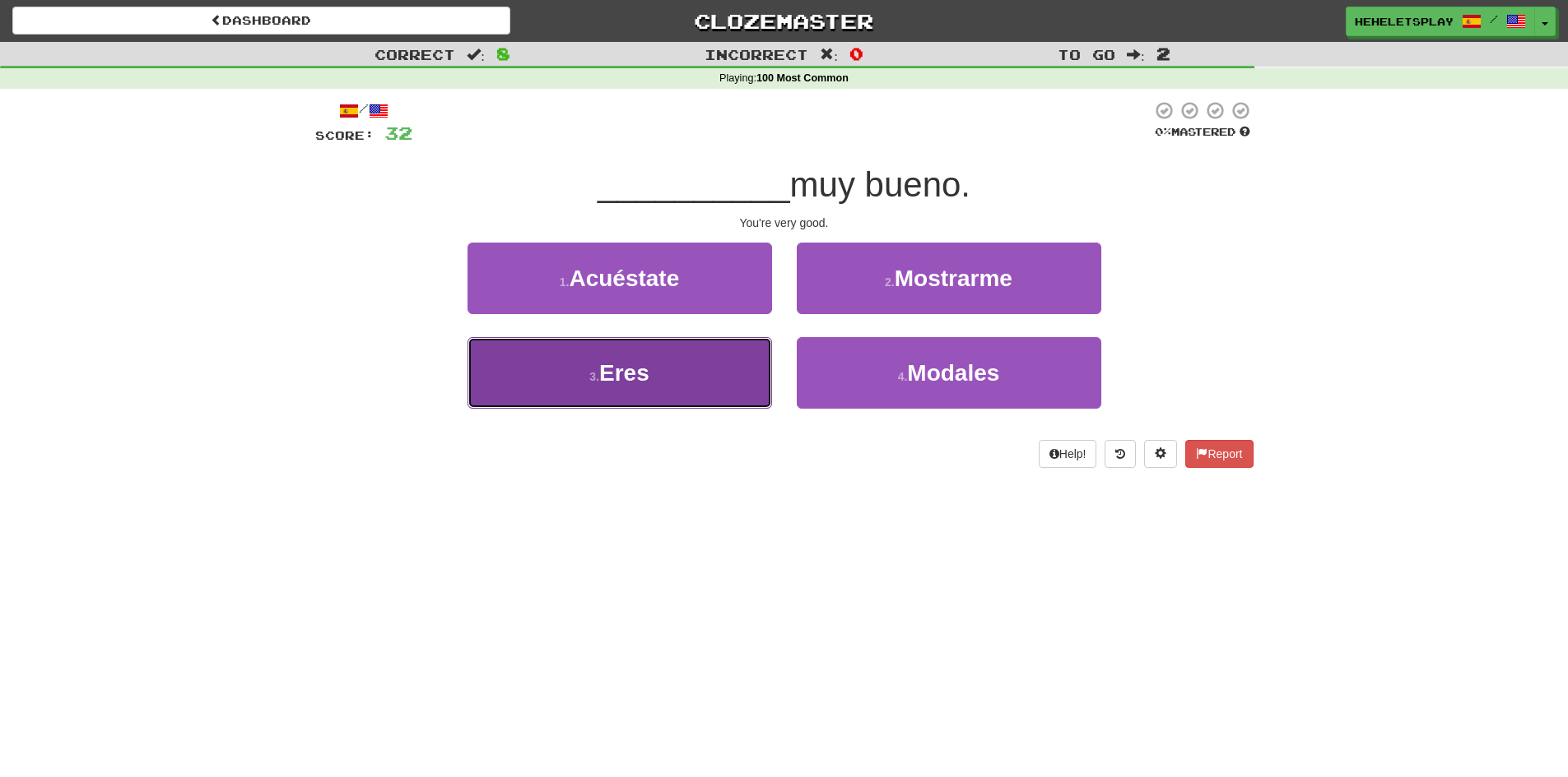
click at [686, 366] on button "3 . Eres" at bounding box center [620, 372] width 305 height 71
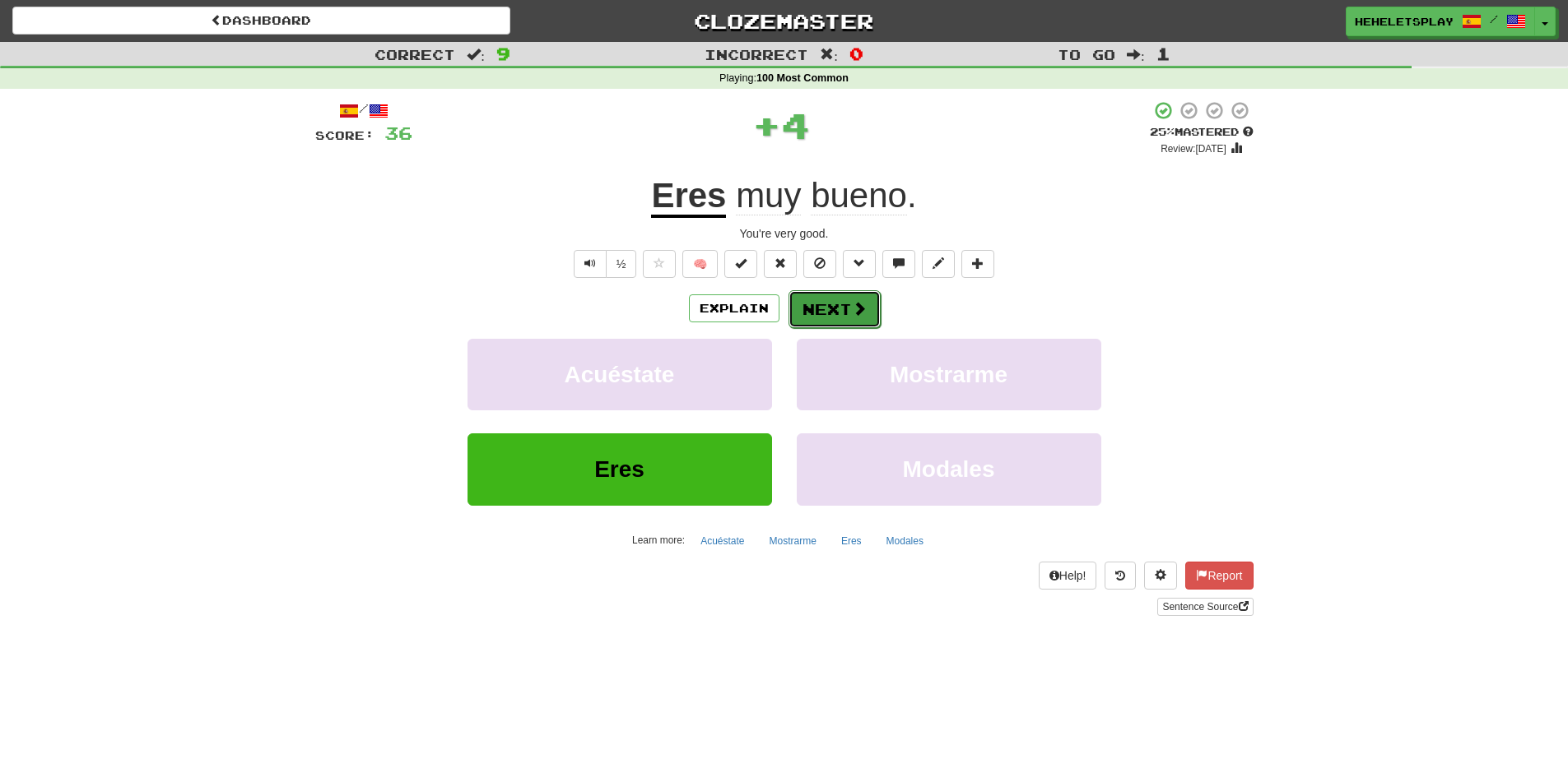
click at [840, 301] on button "Next" at bounding box center [834, 309] width 92 height 38
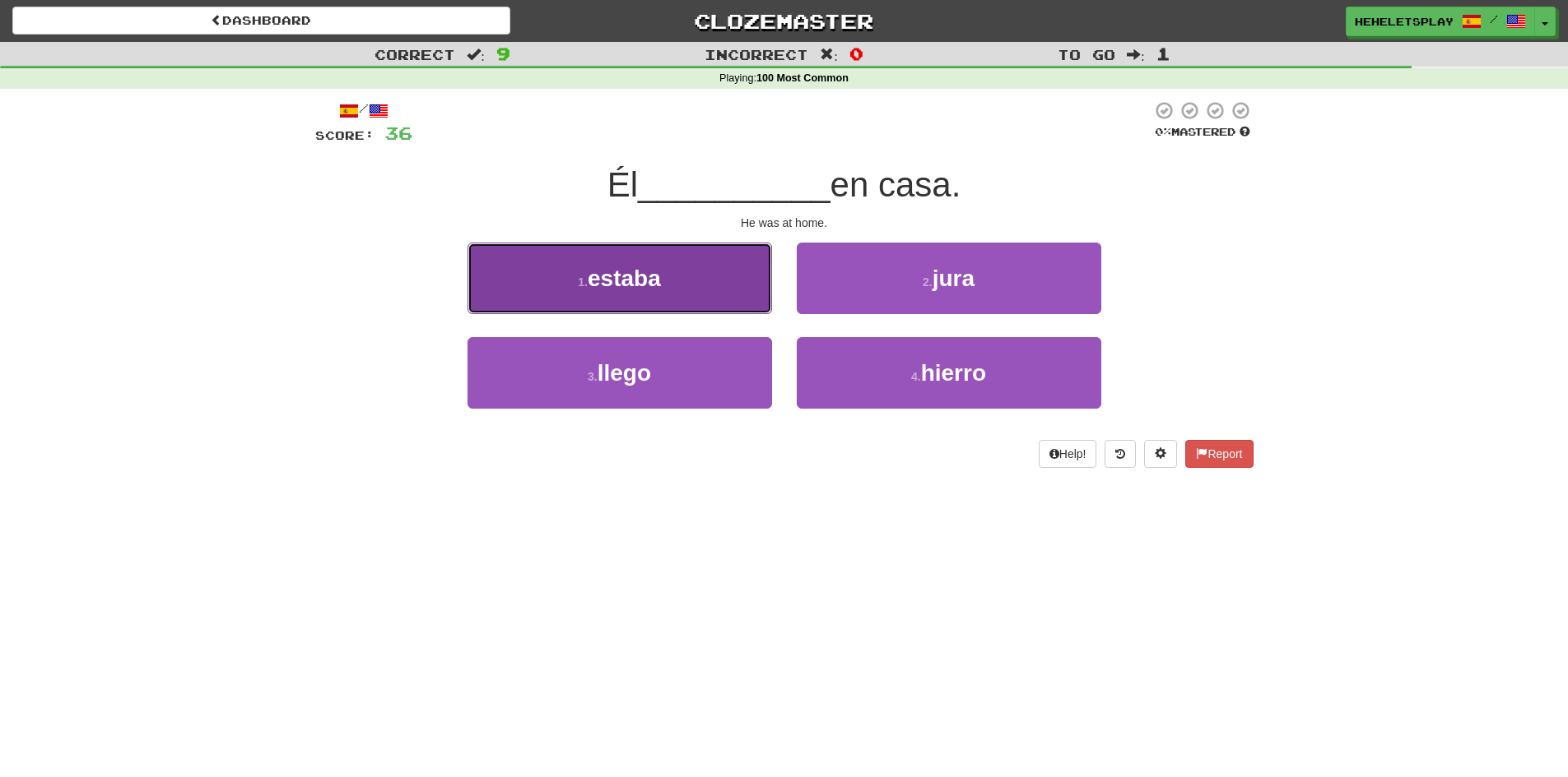
click at [736, 287] on button "1 . estaba" at bounding box center [620, 278] width 305 height 71
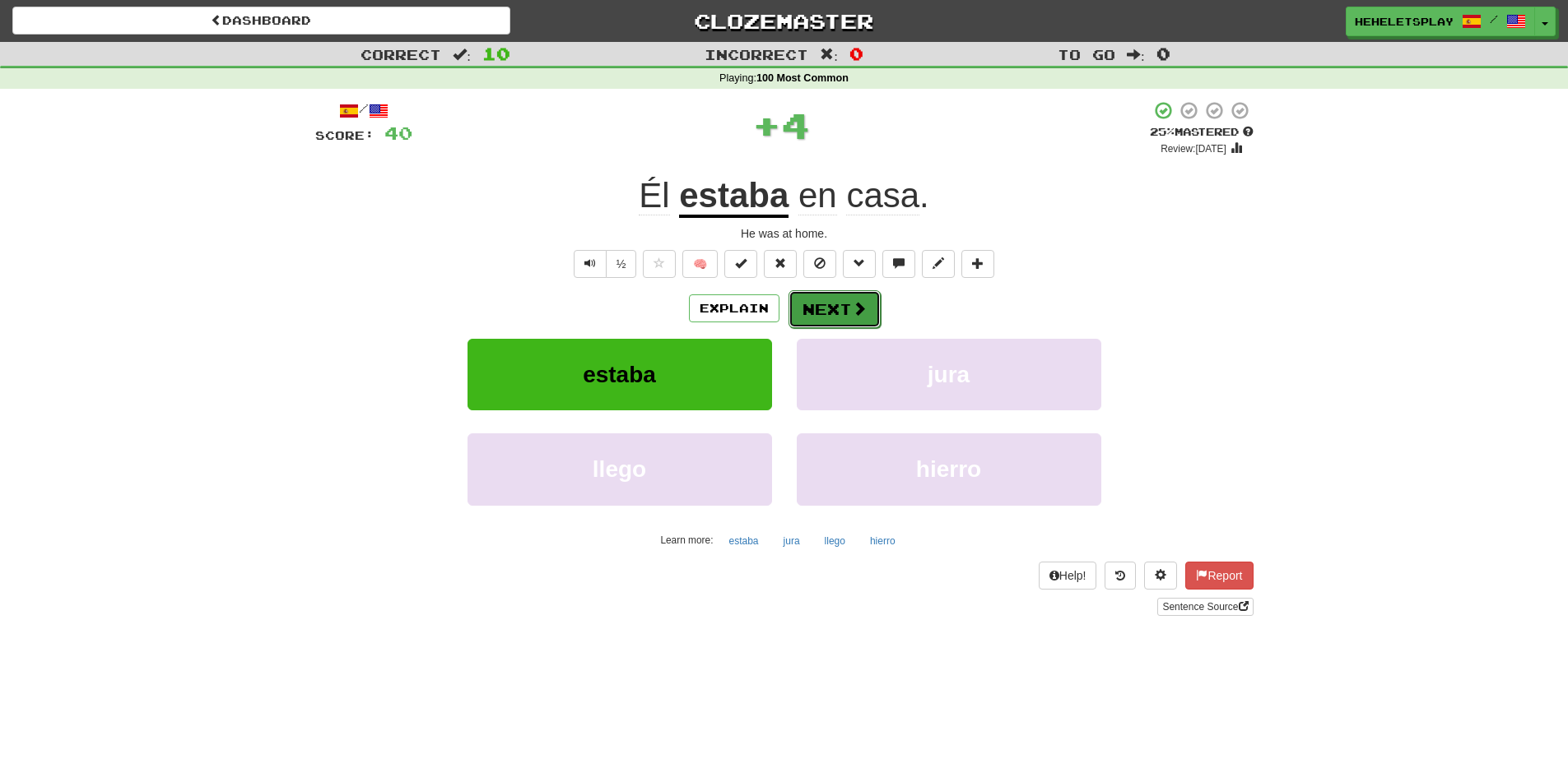
click at [813, 314] on button "Next" at bounding box center [834, 309] width 92 height 38
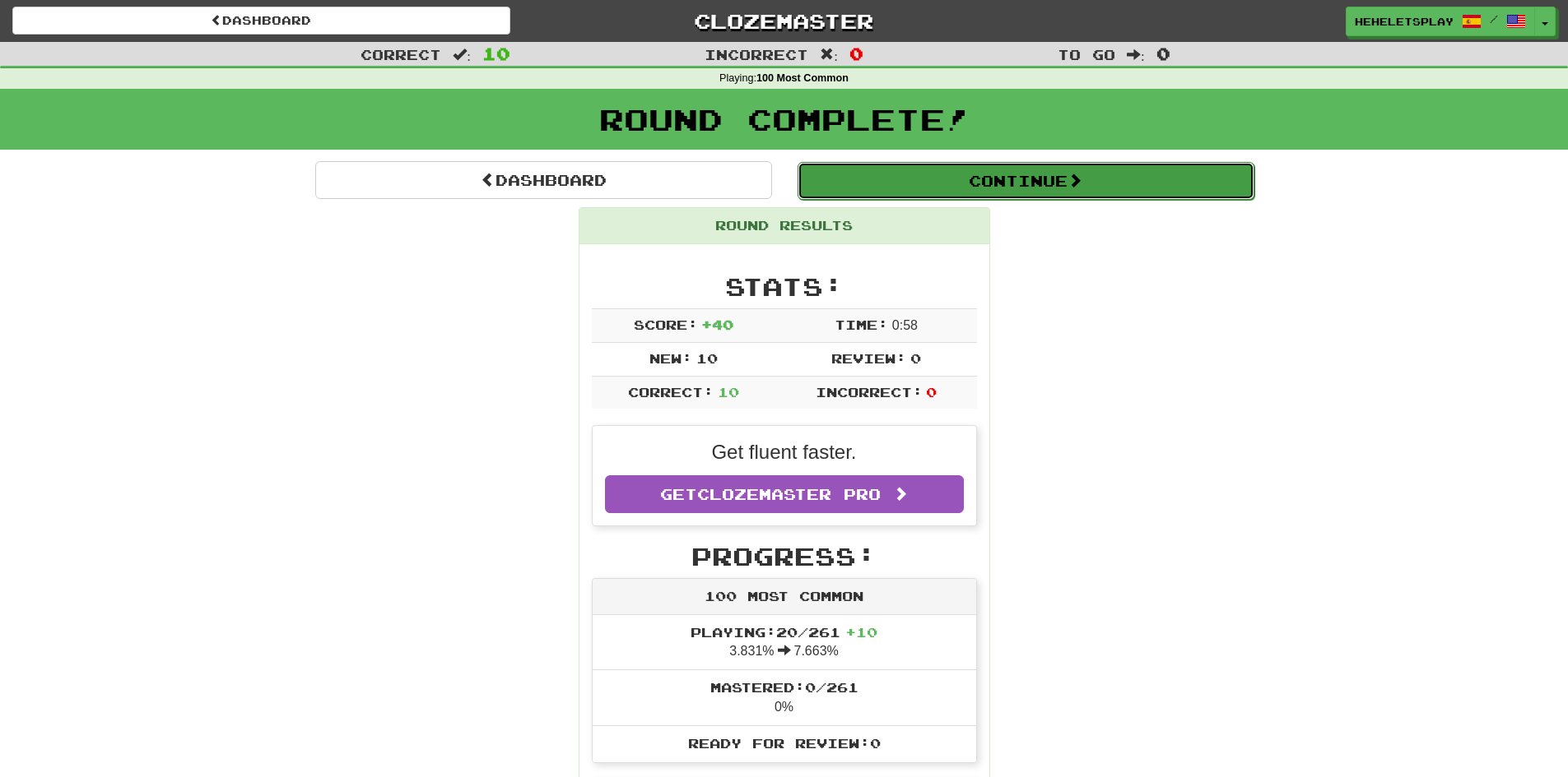
click at [1129, 181] on button "Continue" at bounding box center [1026, 180] width 457 height 38
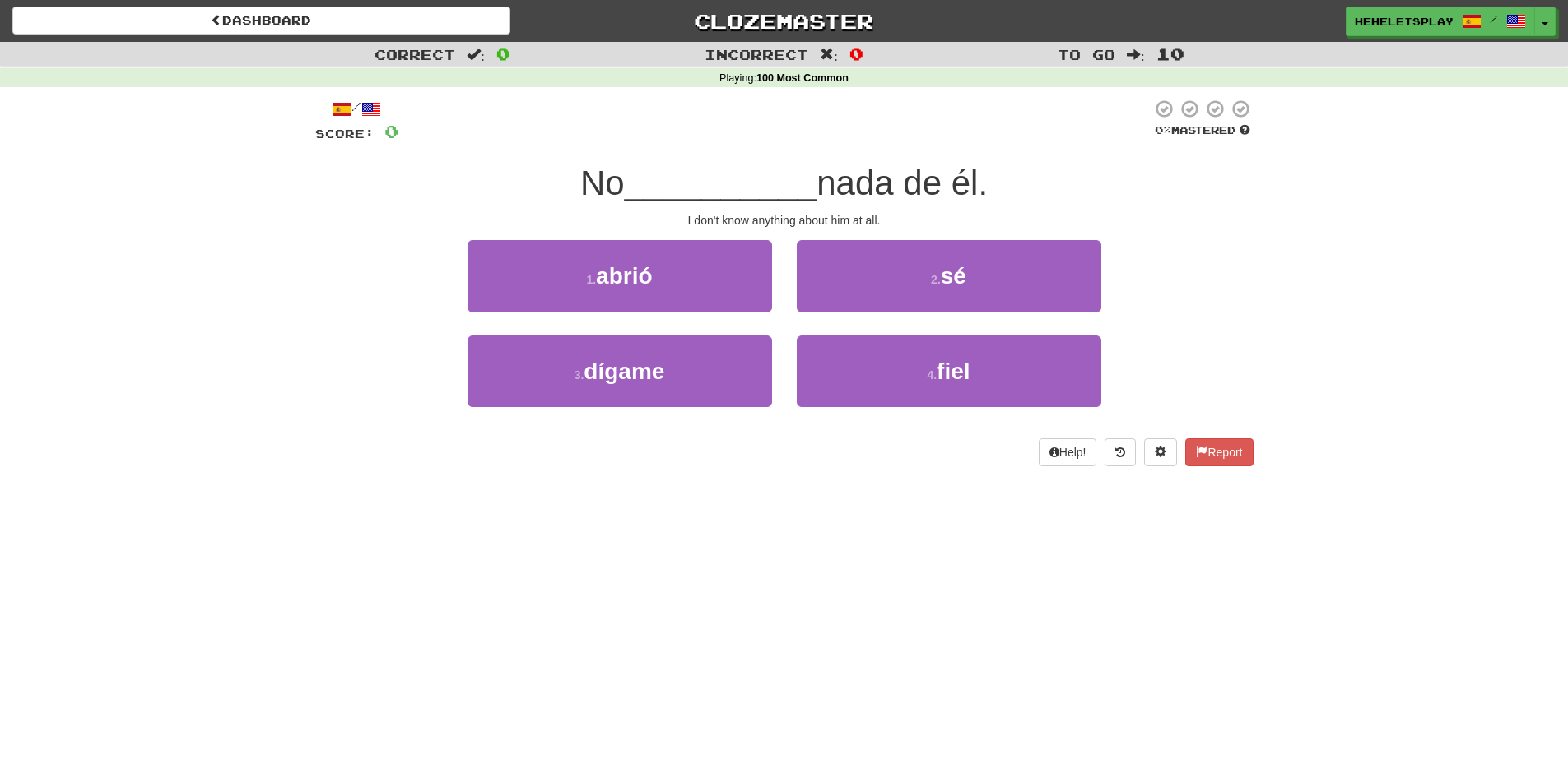
click at [1129, 181] on div "No __________ nada de él." at bounding box center [784, 183] width 939 height 45
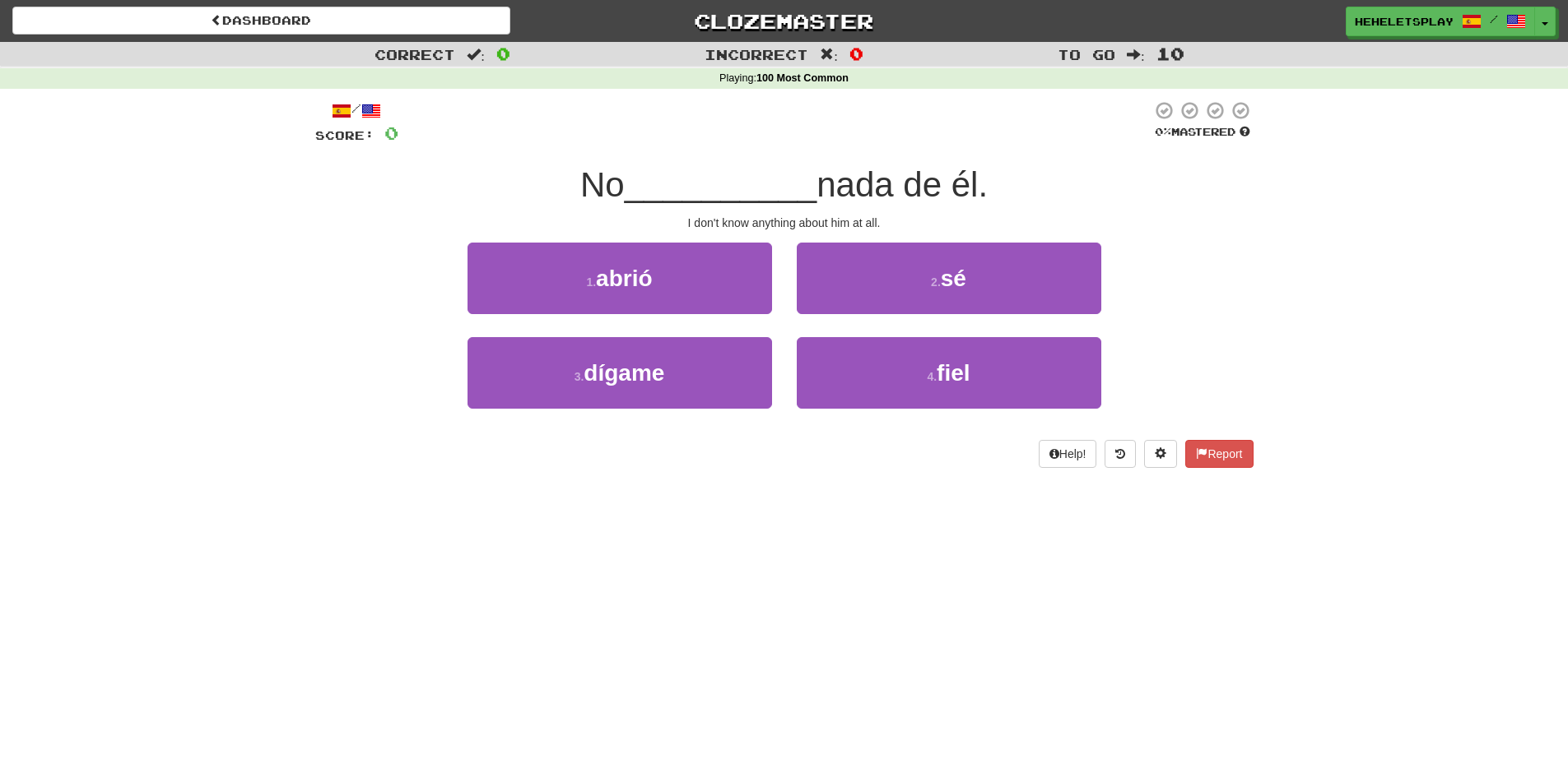
click at [1129, 181] on div "No __________ nada de él." at bounding box center [784, 185] width 939 height 45
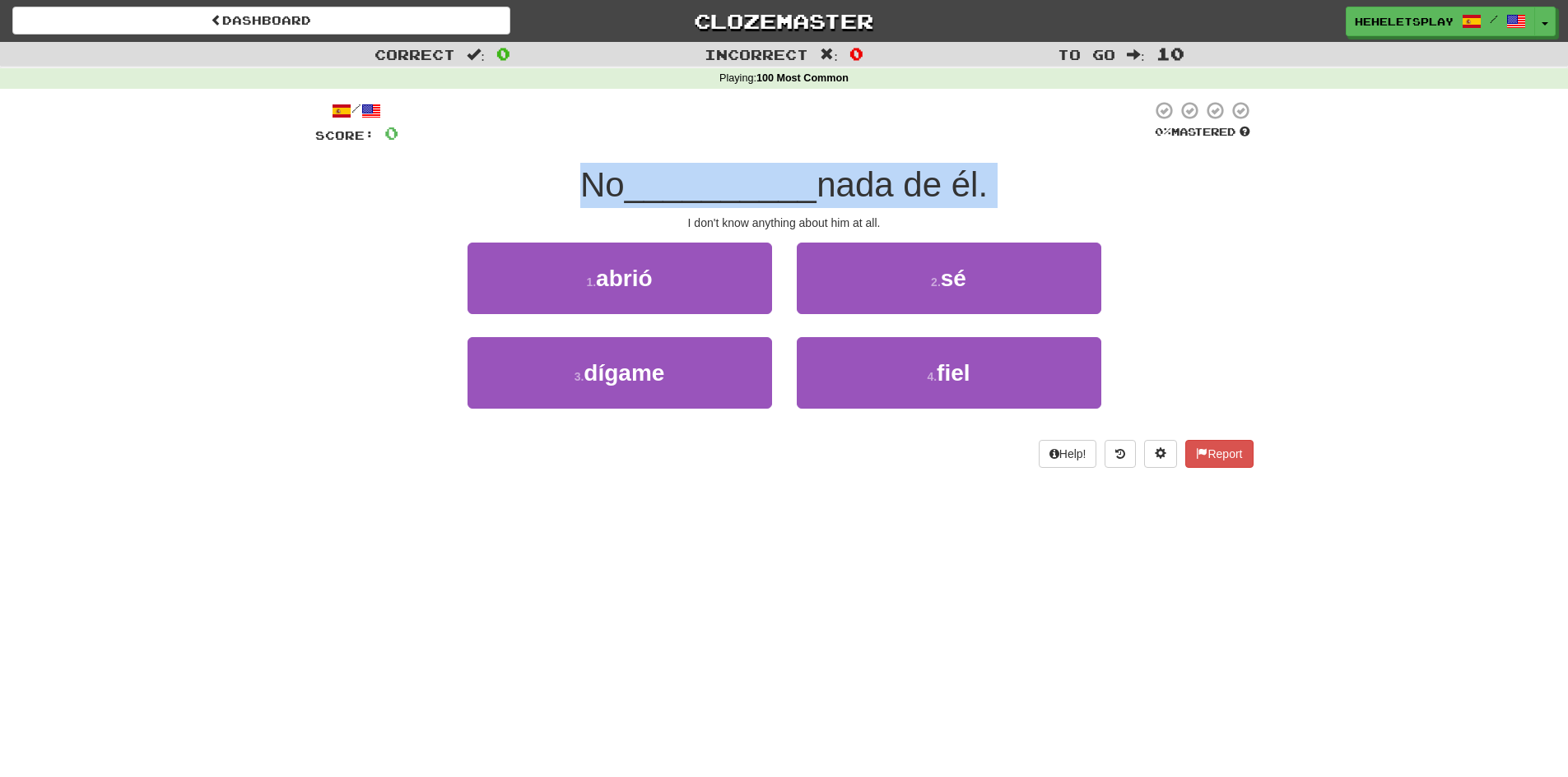
click at [1129, 181] on div "No __________ nada de él." at bounding box center [784, 185] width 939 height 45
click at [977, 188] on span "nada de él." at bounding box center [902, 185] width 171 height 39
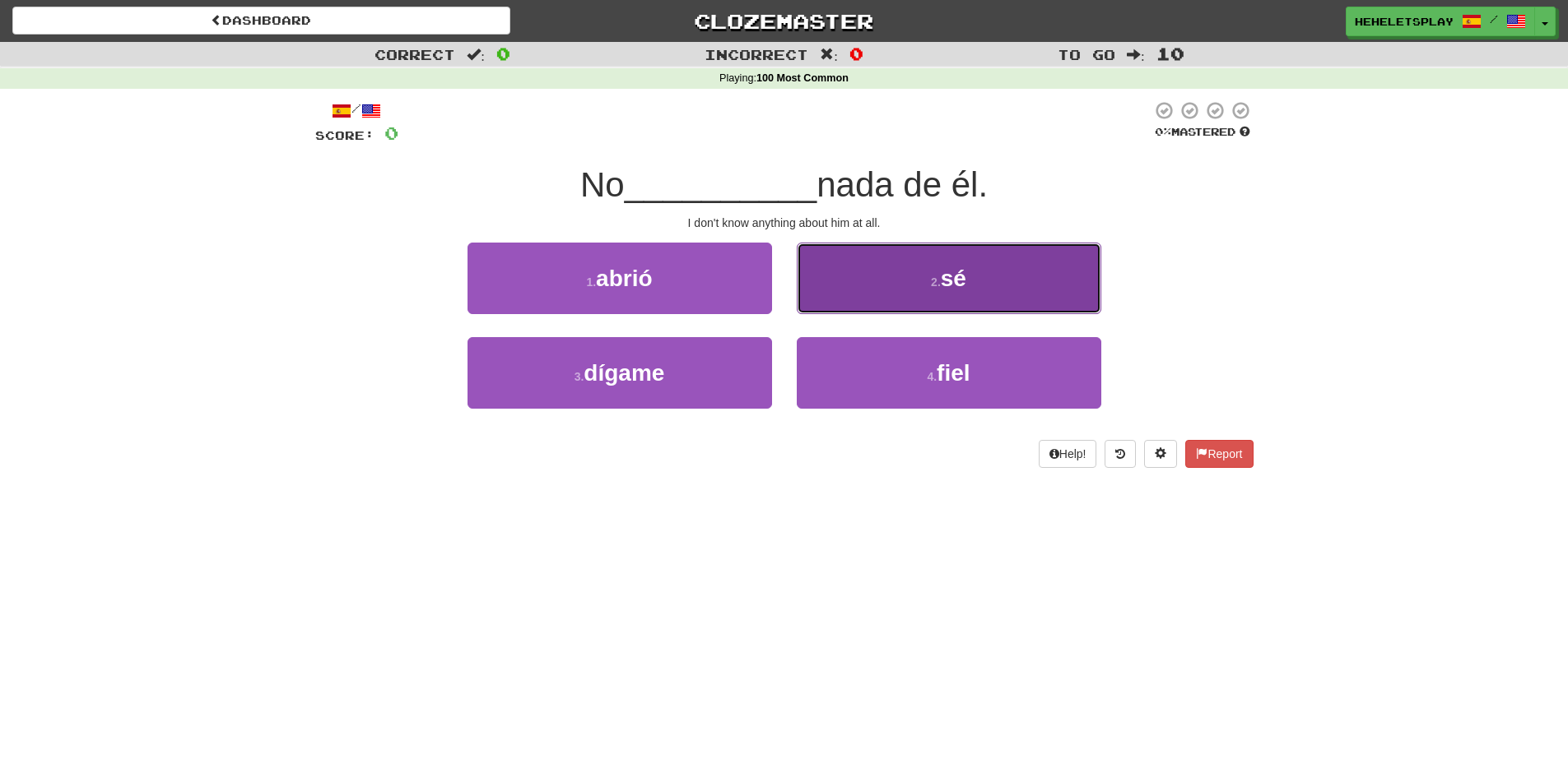
click at [909, 293] on button "2 . sé" at bounding box center [949, 278] width 305 height 71
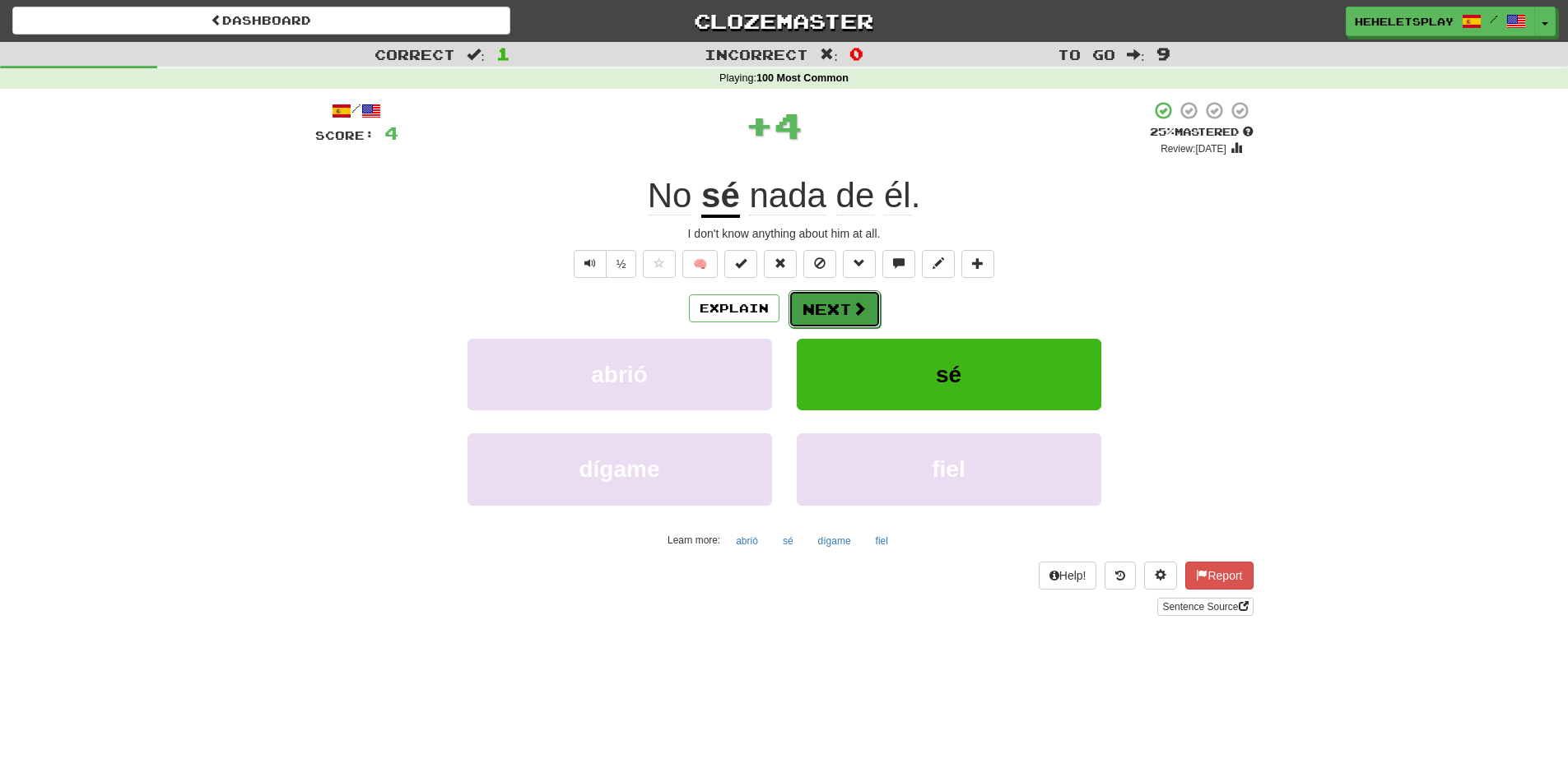
click at [838, 307] on button "Next" at bounding box center [834, 309] width 92 height 38
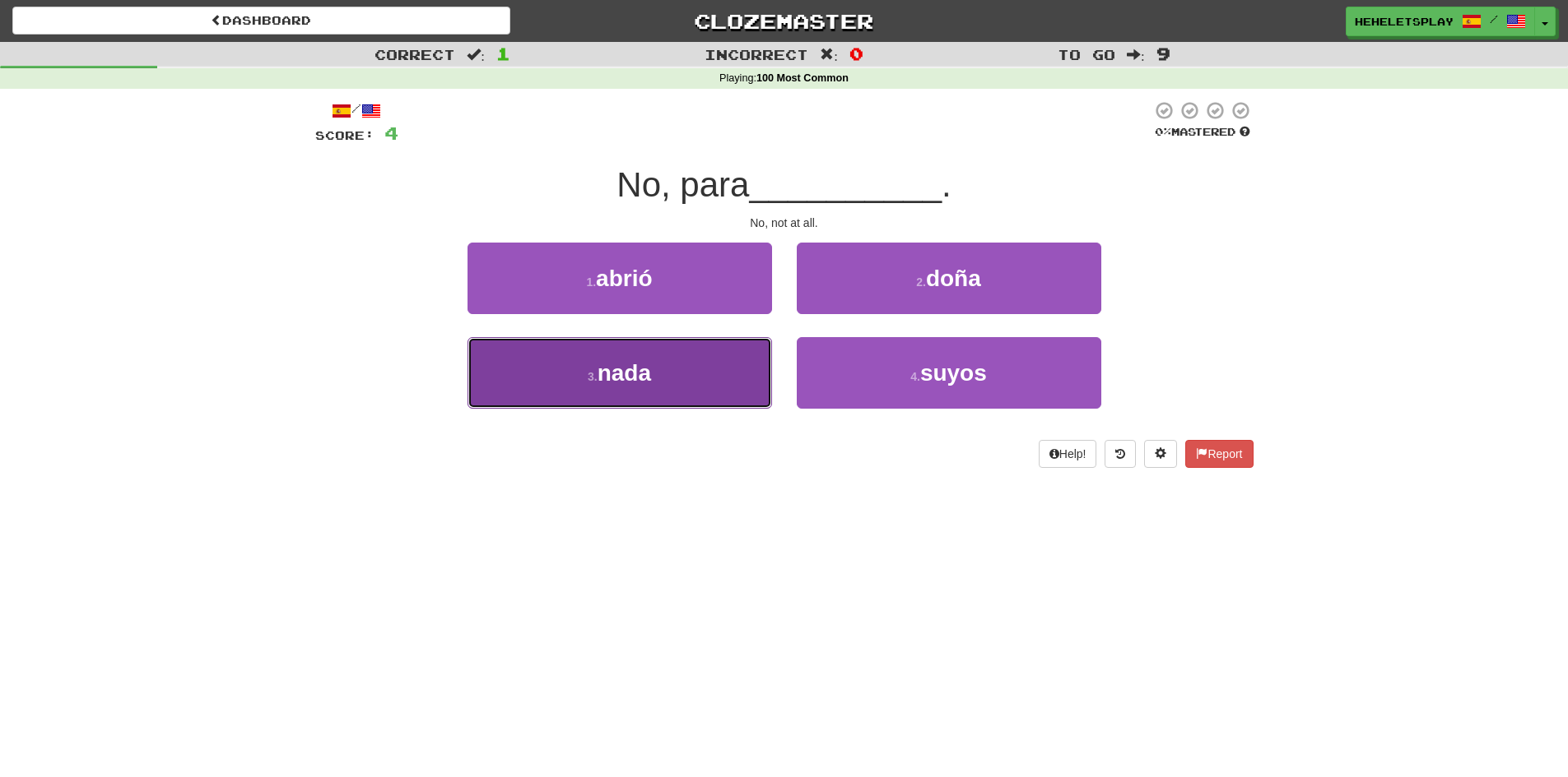
click at [727, 378] on button "3 . nada" at bounding box center [620, 372] width 305 height 71
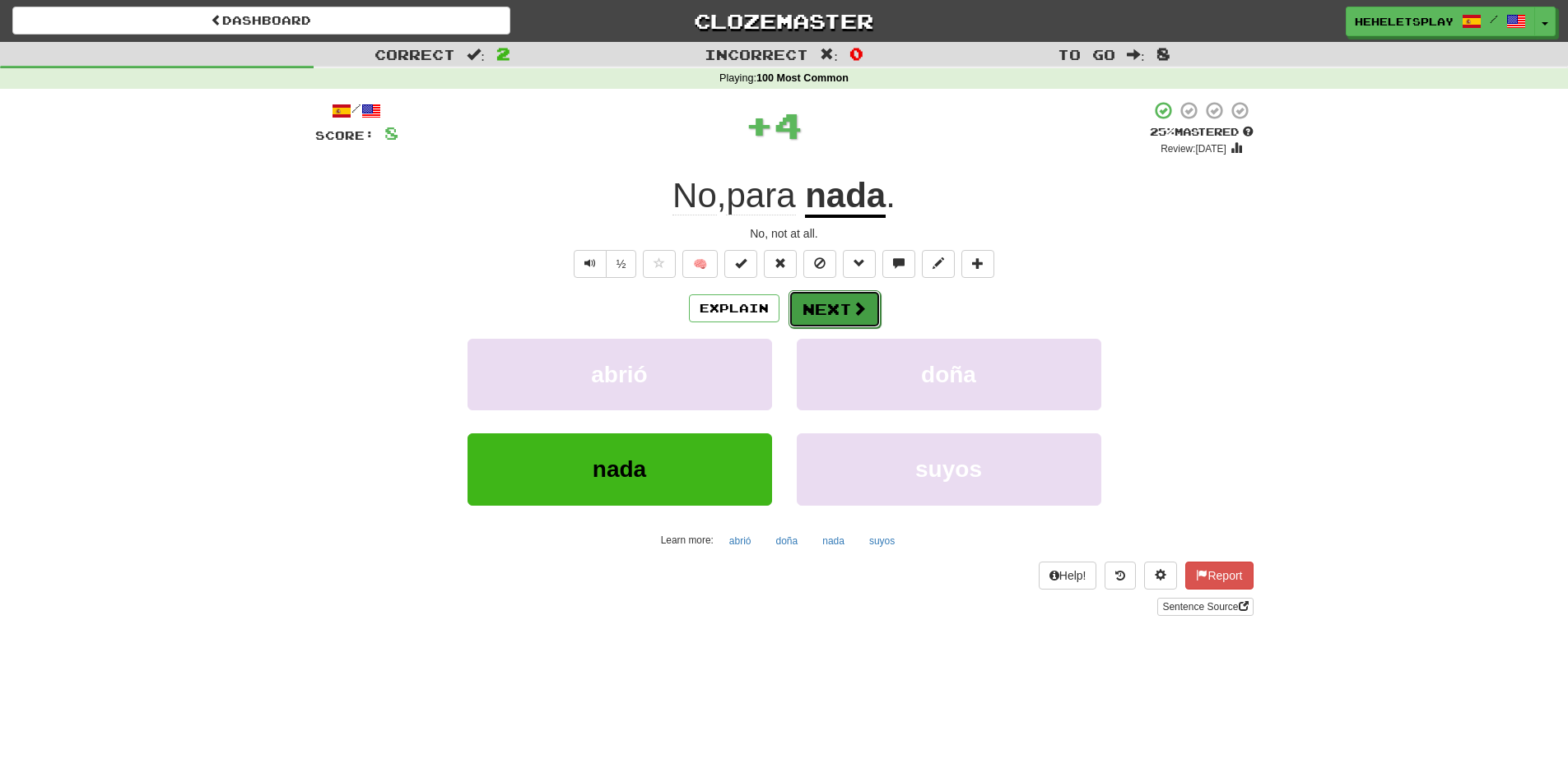
click at [827, 300] on button "Next" at bounding box center [834, 309] width 92 height 38
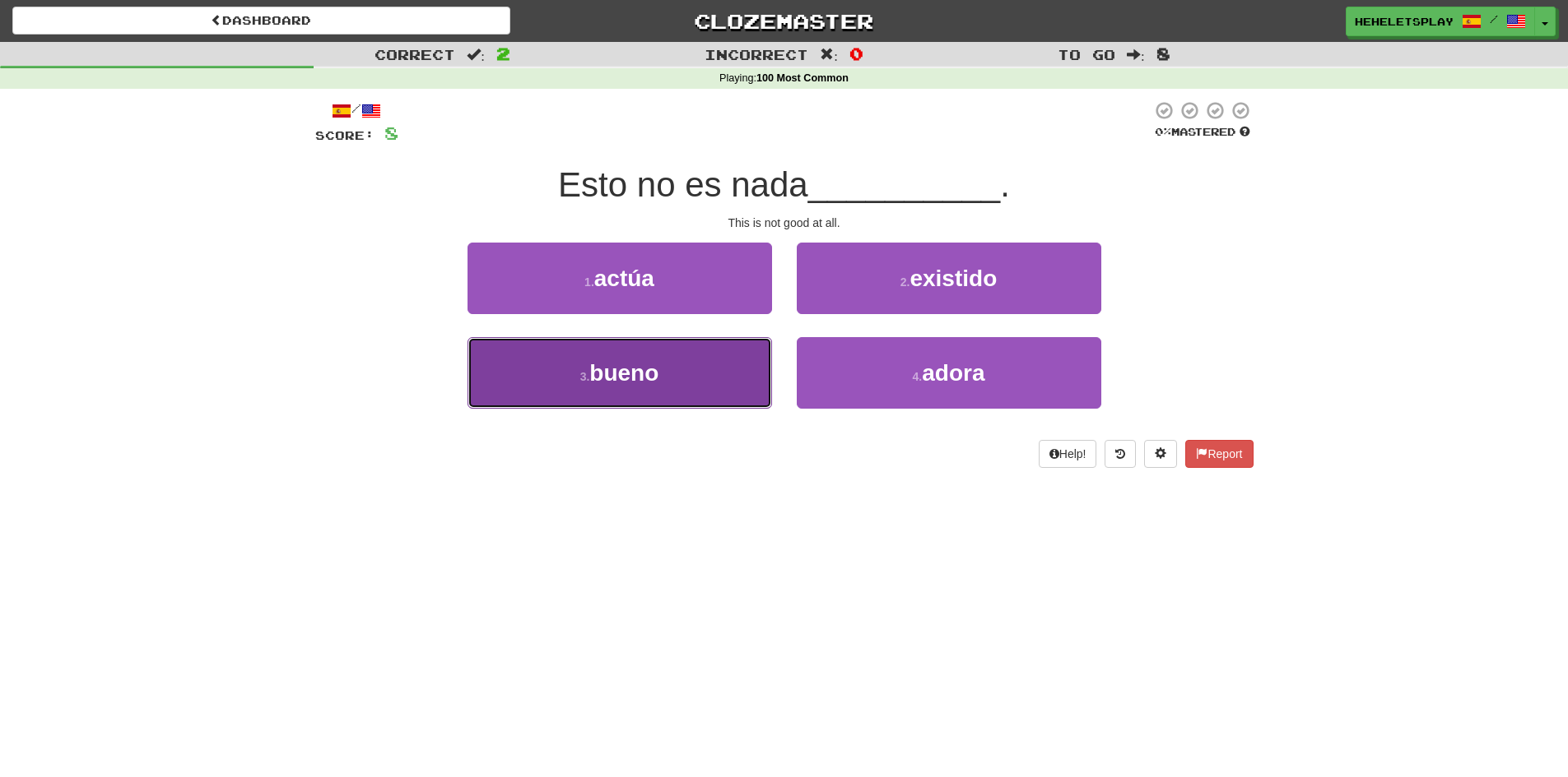
click at [706, 371] on button "3 . bueno" at bounding box center [620, 372] width 305 height 71
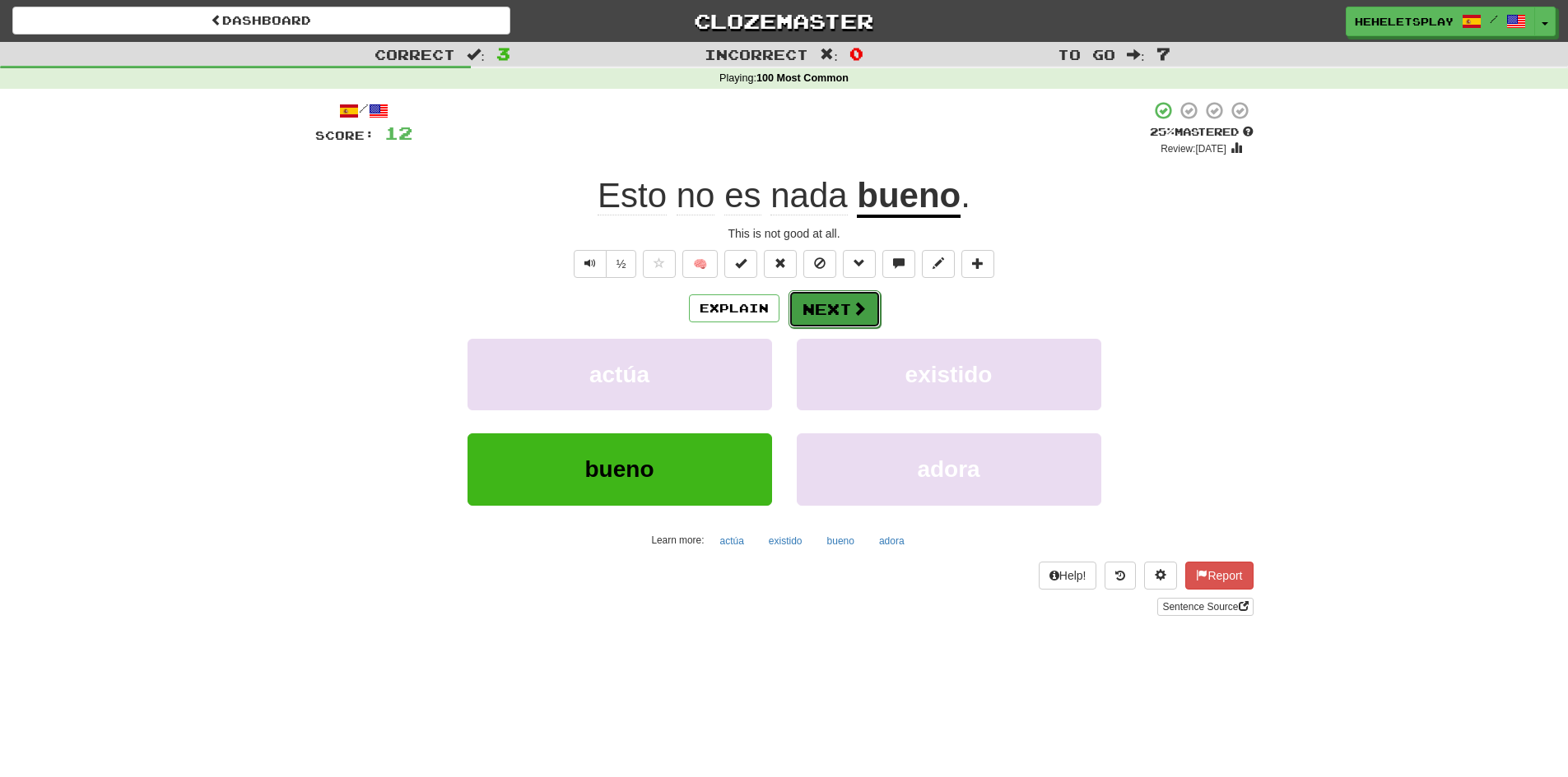
click at [817, 305] on button "Next" at bounding box center [834, 309] width 92 height 38
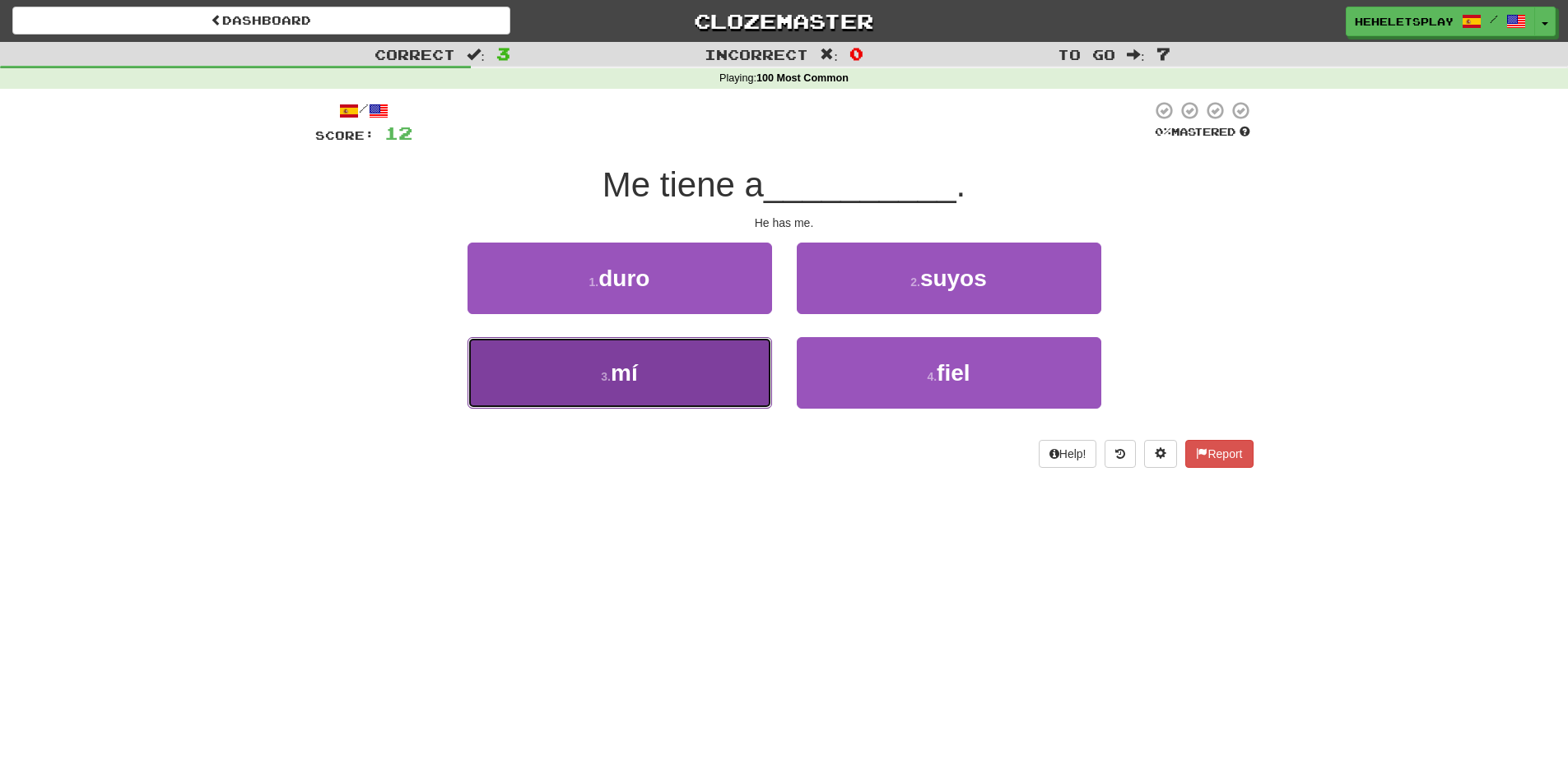
click at [719, 374] on button "3 . mí" at bounding box center [620, 372] width 305 height 71
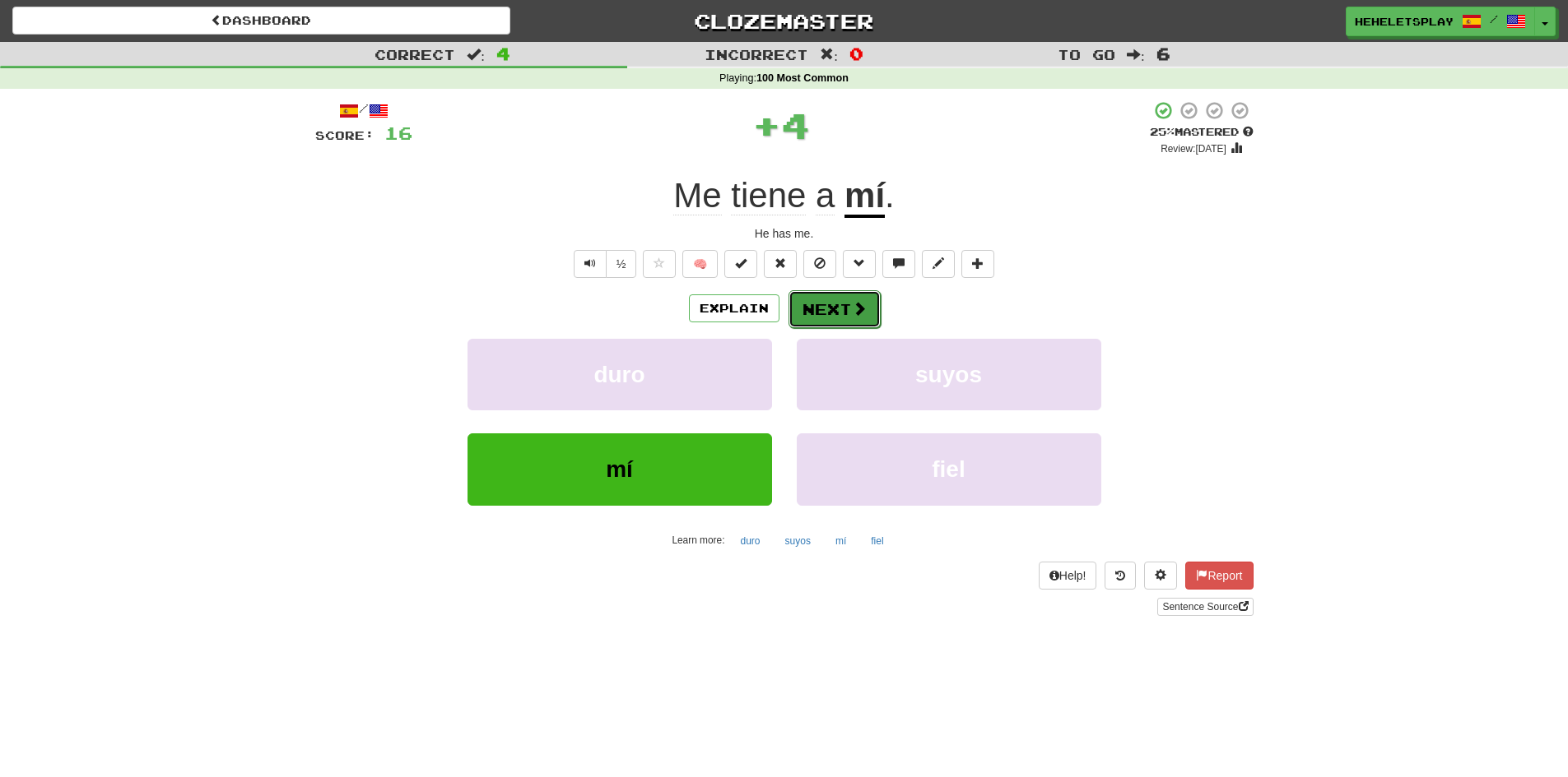
click at [839, 300] on button "Next" at bounding box center [834, 309] width 92 height 38
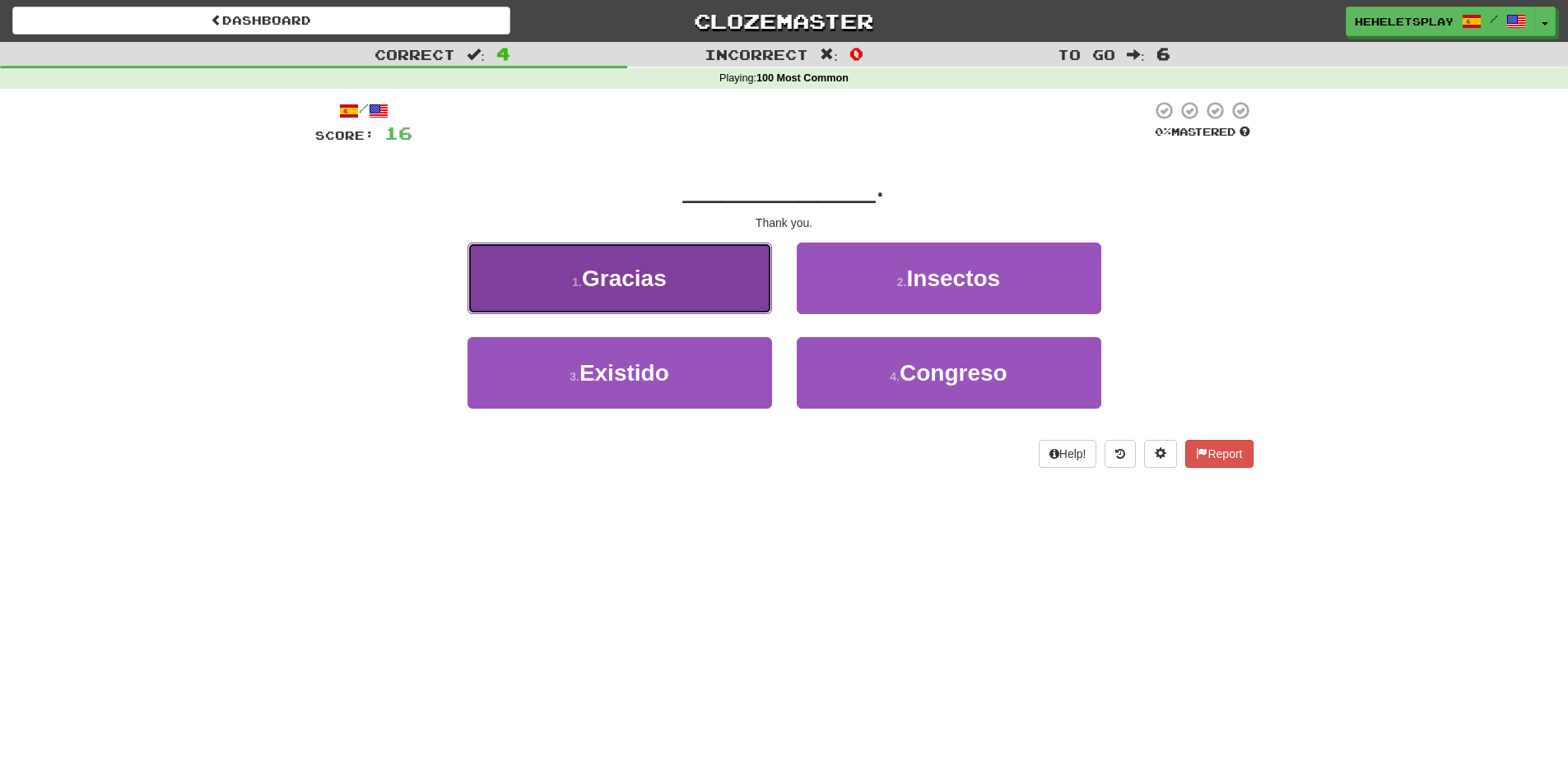
click at [700, 271] on button "1 . Gracias" at bounding box center [620, 278] width 305 height 71
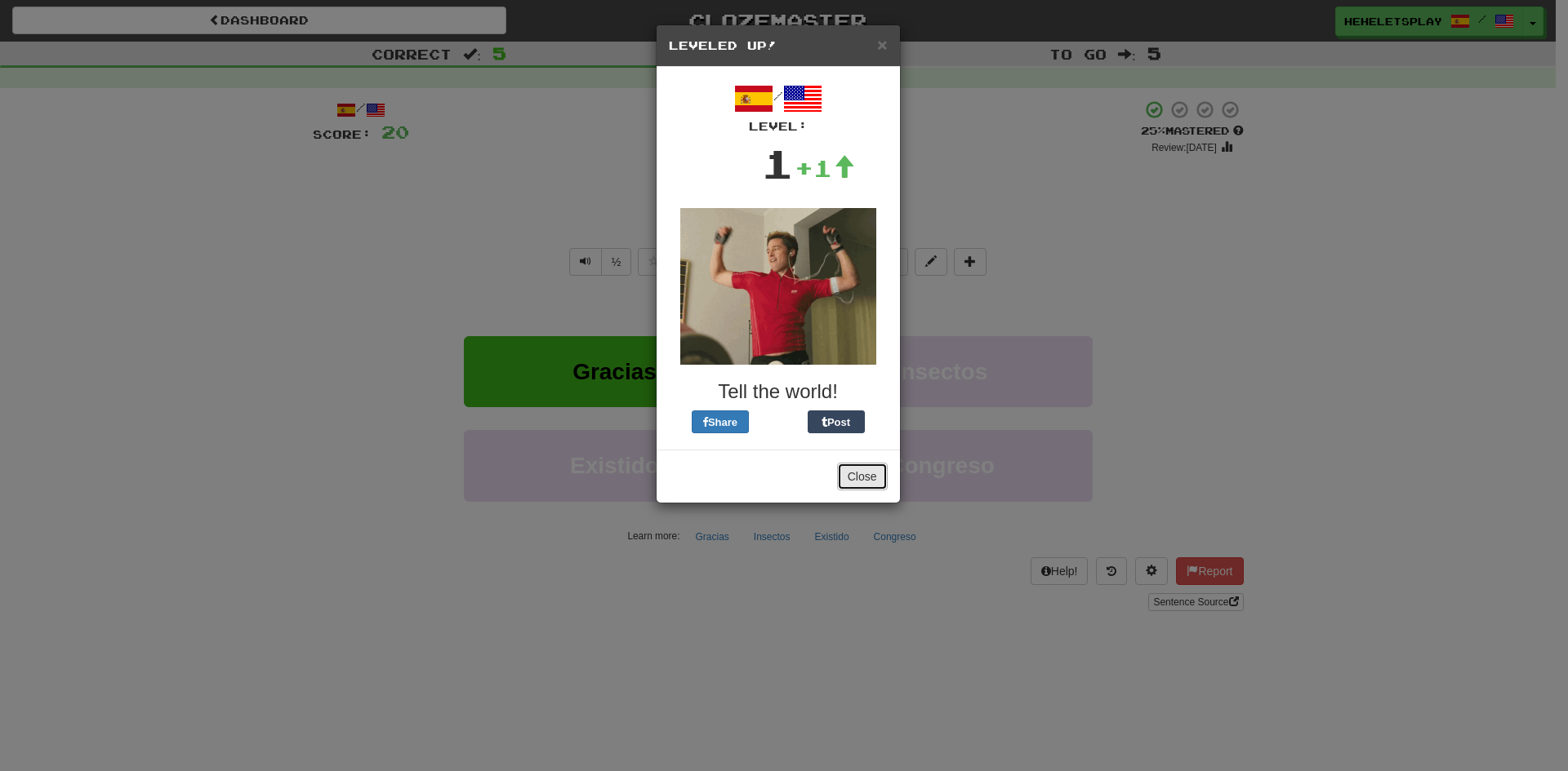
click at [862, 479] on button "Close" at bounding box center [862, 477] width 51 height 28
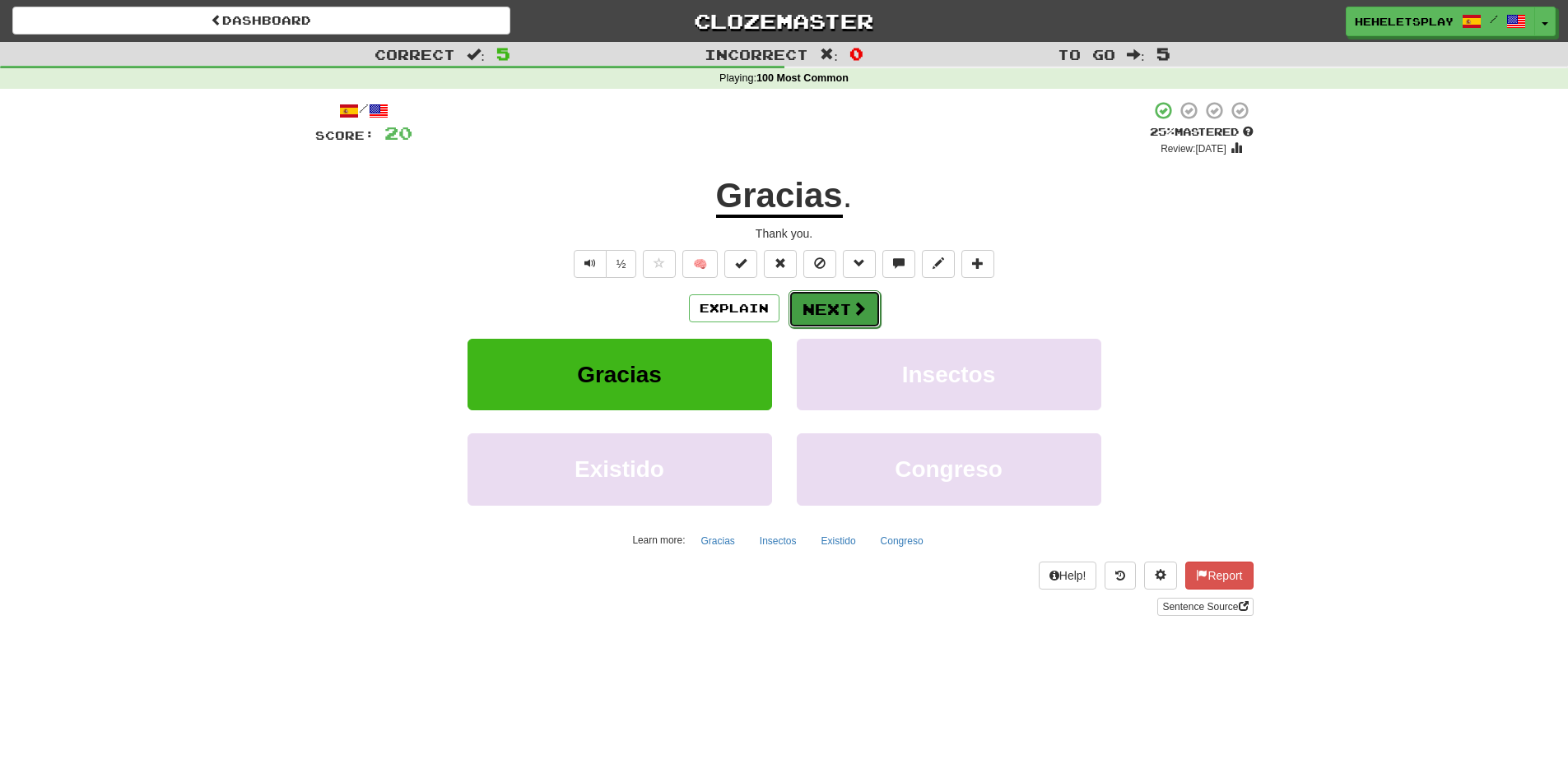
click at [843, 310] on button "Next" at bounding box center [834, 309] width 92 height 38
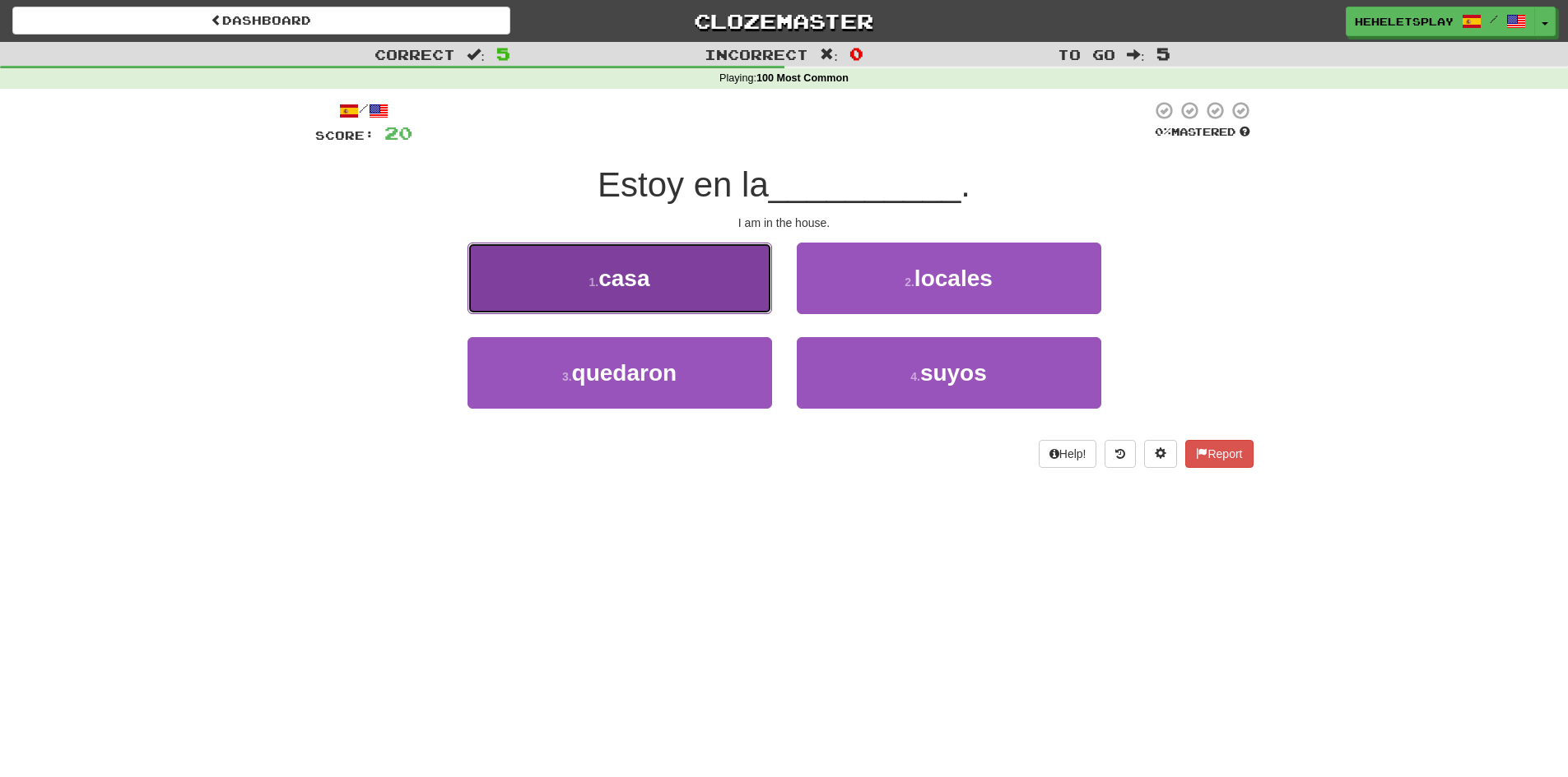
click at [708, 278] on button "1 . casa" at bounding box center [620, 278] width 305 height 71
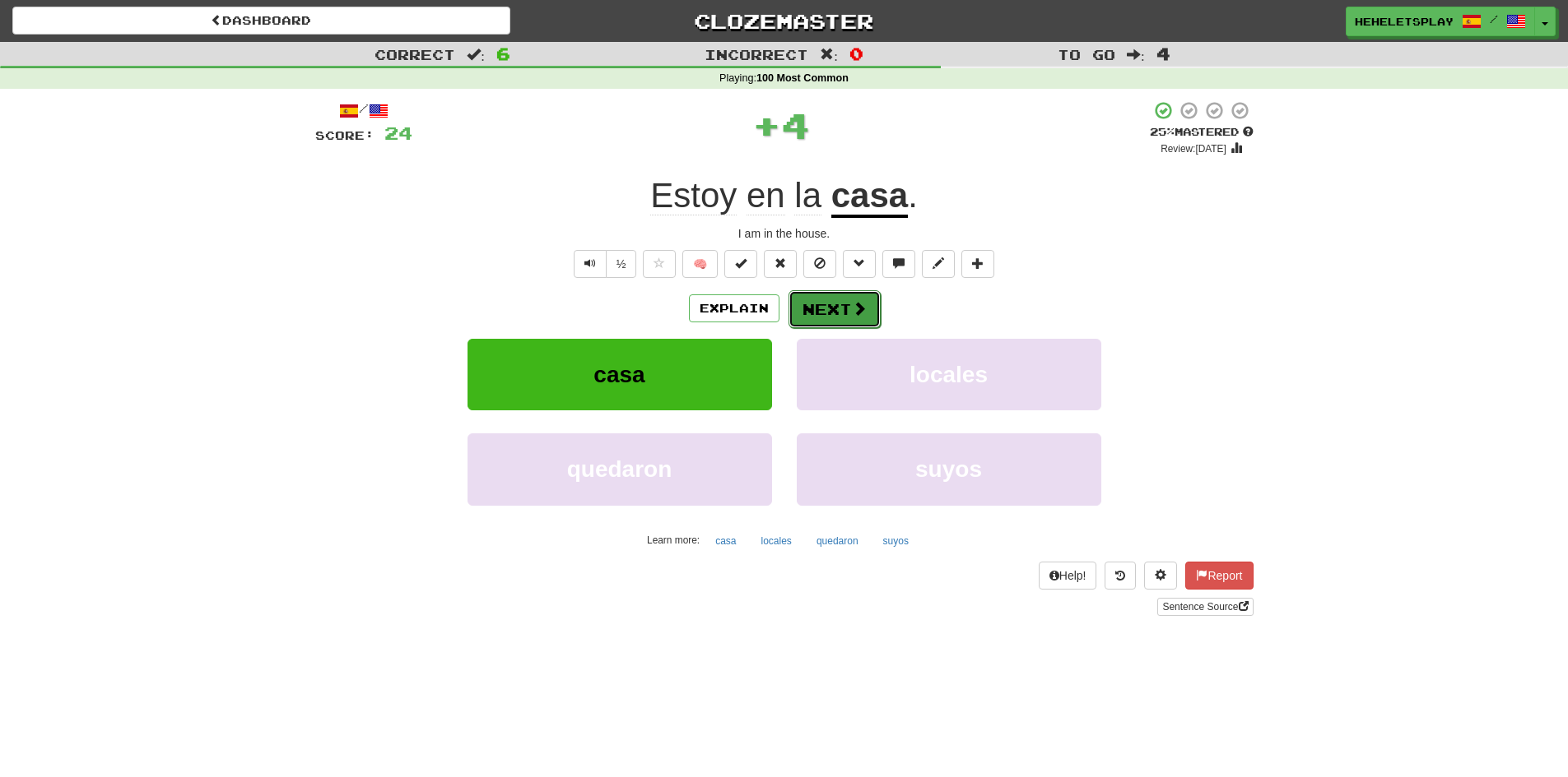
click at [815, 298] on button "Next" at bounding box center [834, 309] width 92 height 38
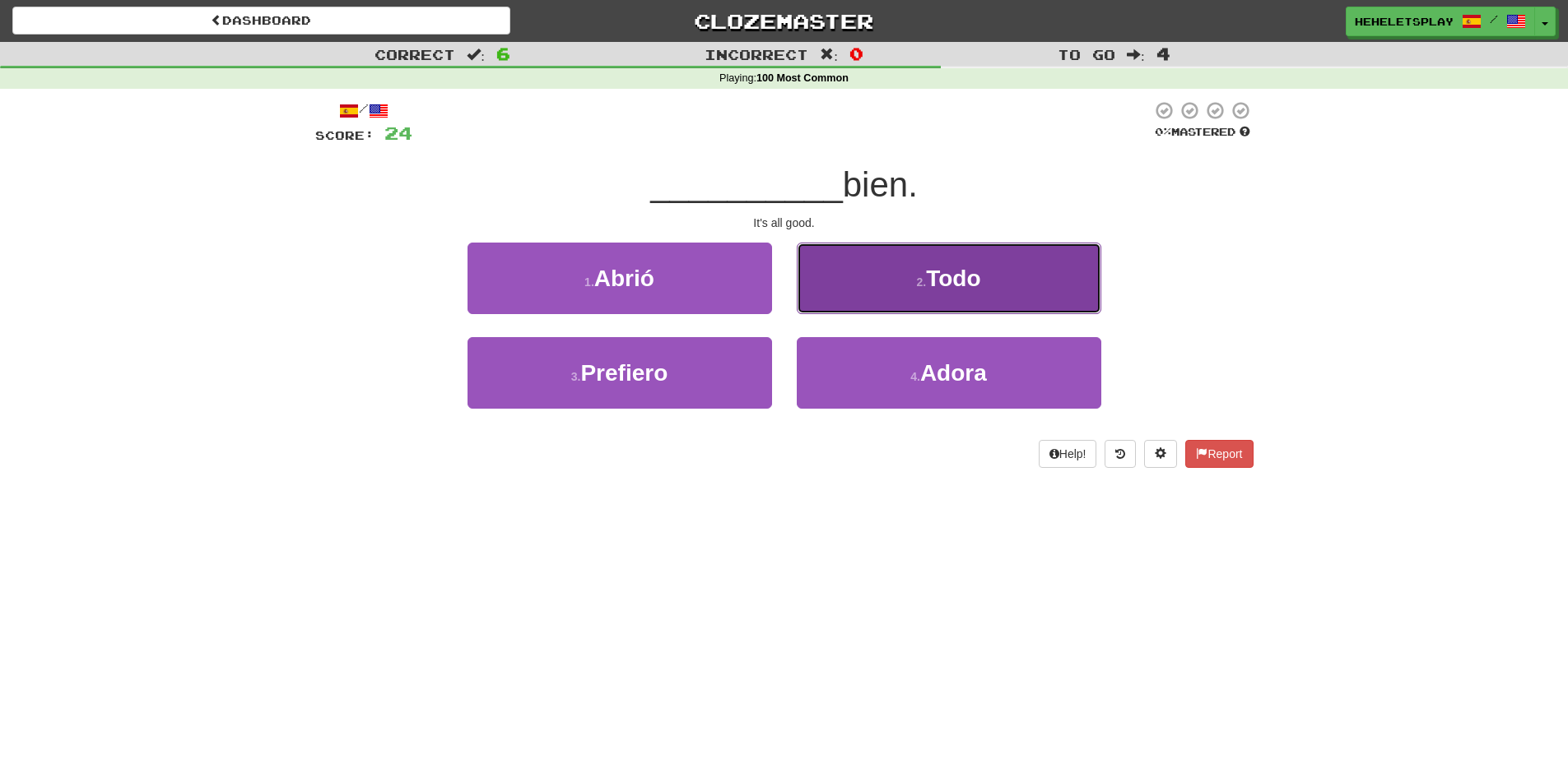
click at [874, 292] on button "2 . Todo" at bounding box center [949, 278] width 305 height 71
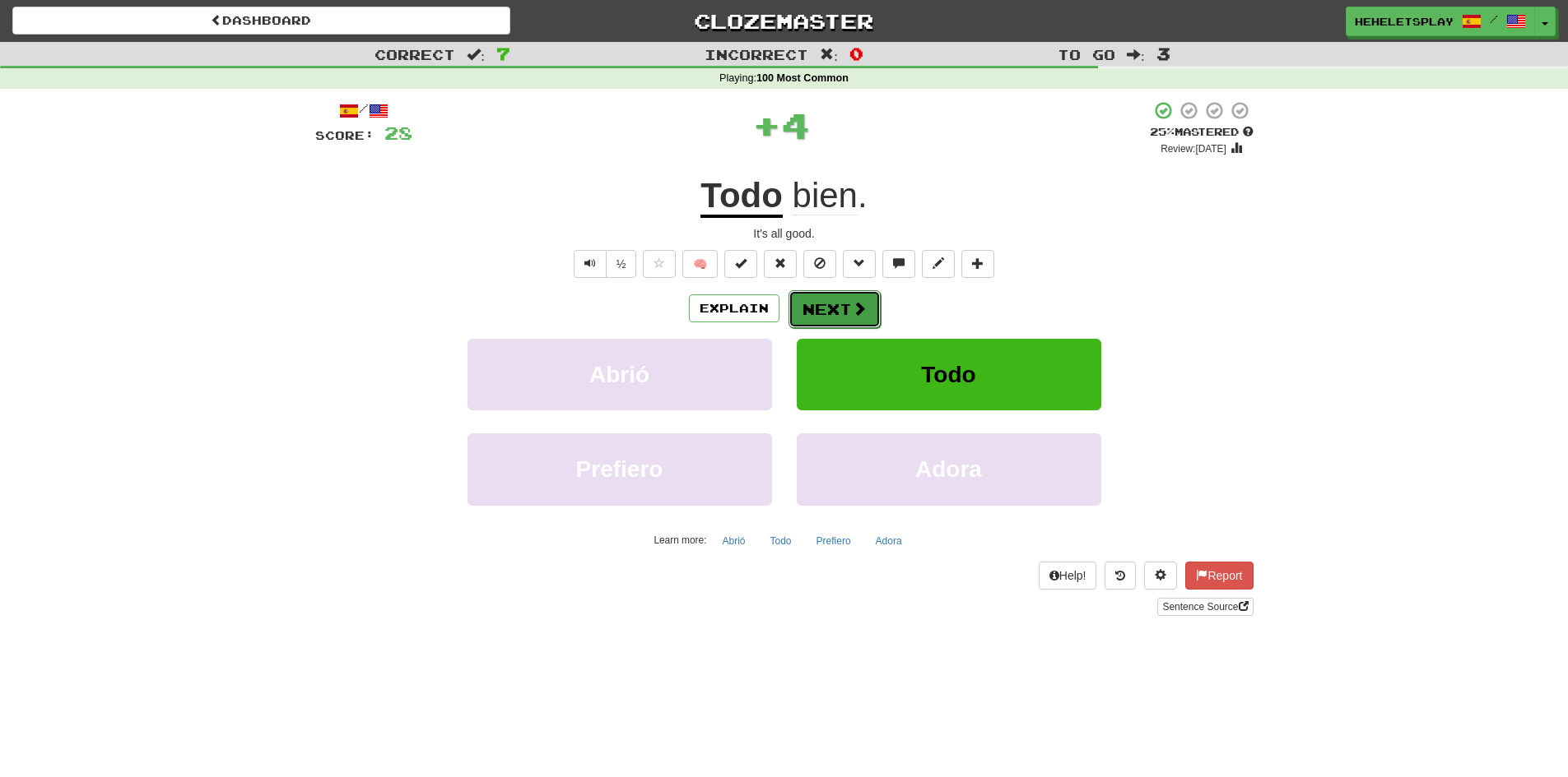
click at [839, 305] on button "Next" at bounding box center [834, 309] width 92 height 38
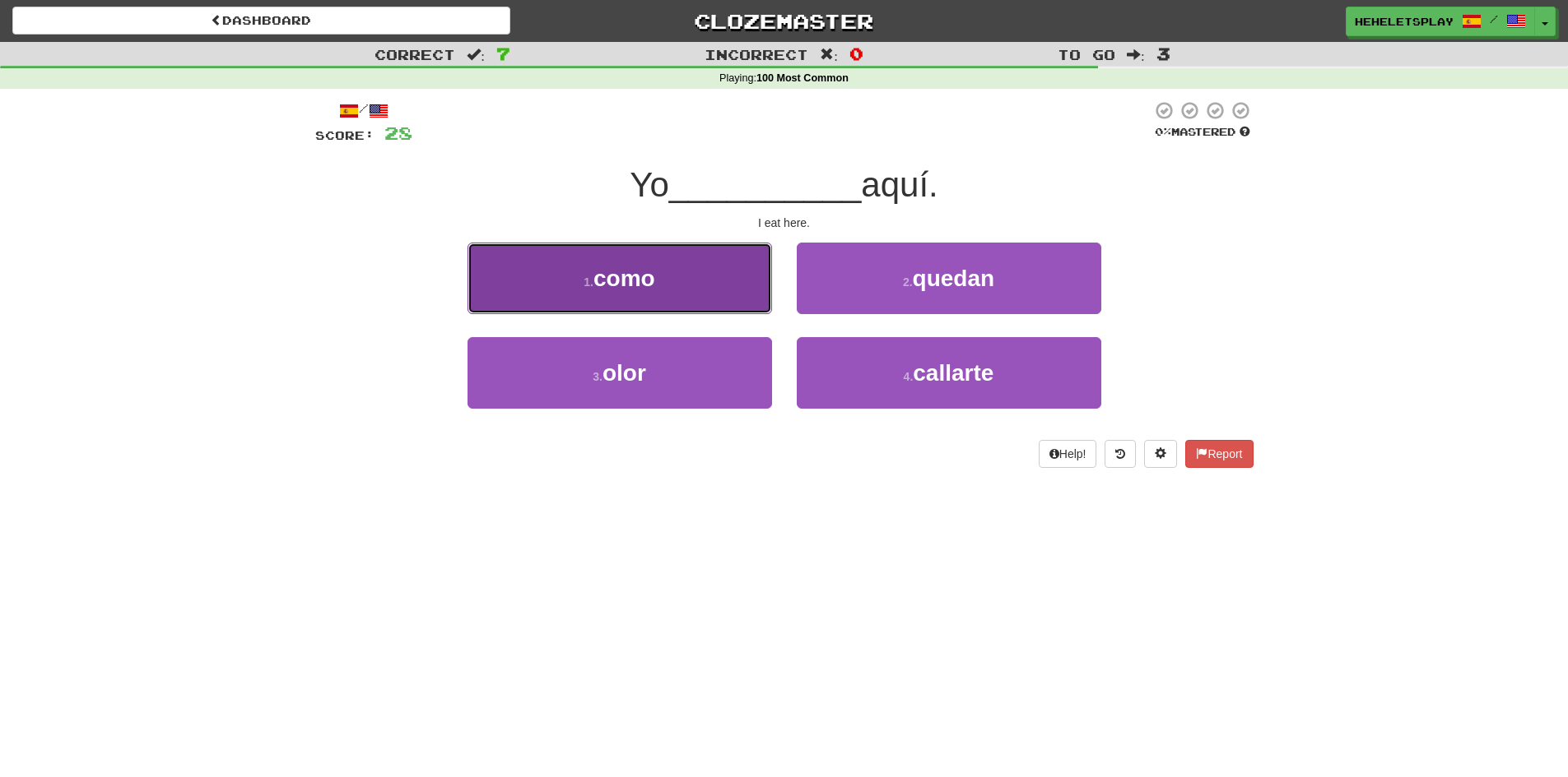
click at [736, 296] on button "1 . como" at bounding box center [620, 278] width 305 height 71
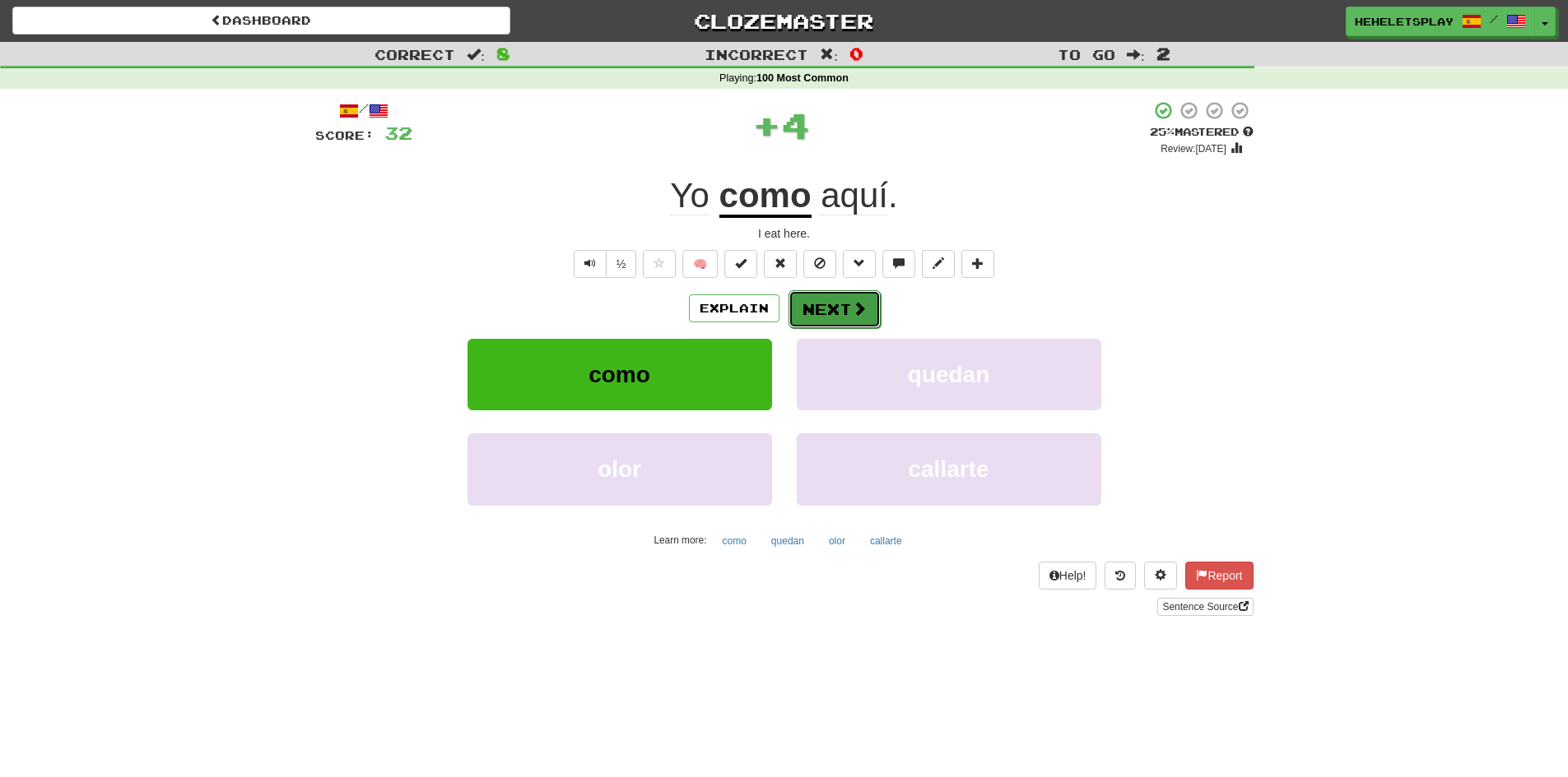
click at [826, 306] on button "Next" at bounding box center [834, 309] width 92 height 38
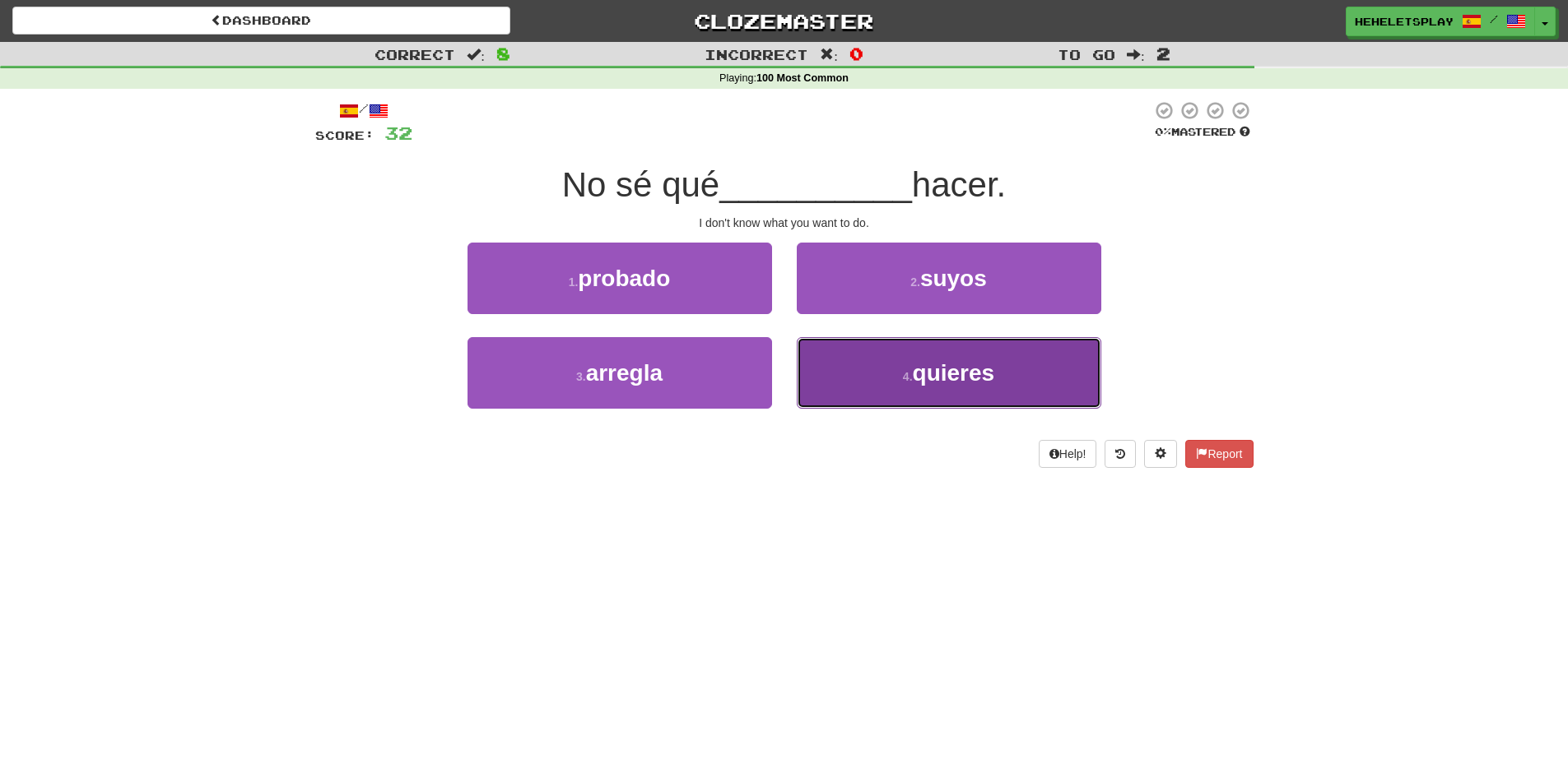
click at [894, 369] on button "4 . quieres" at bounding box center [949, 372] width 305 height 71
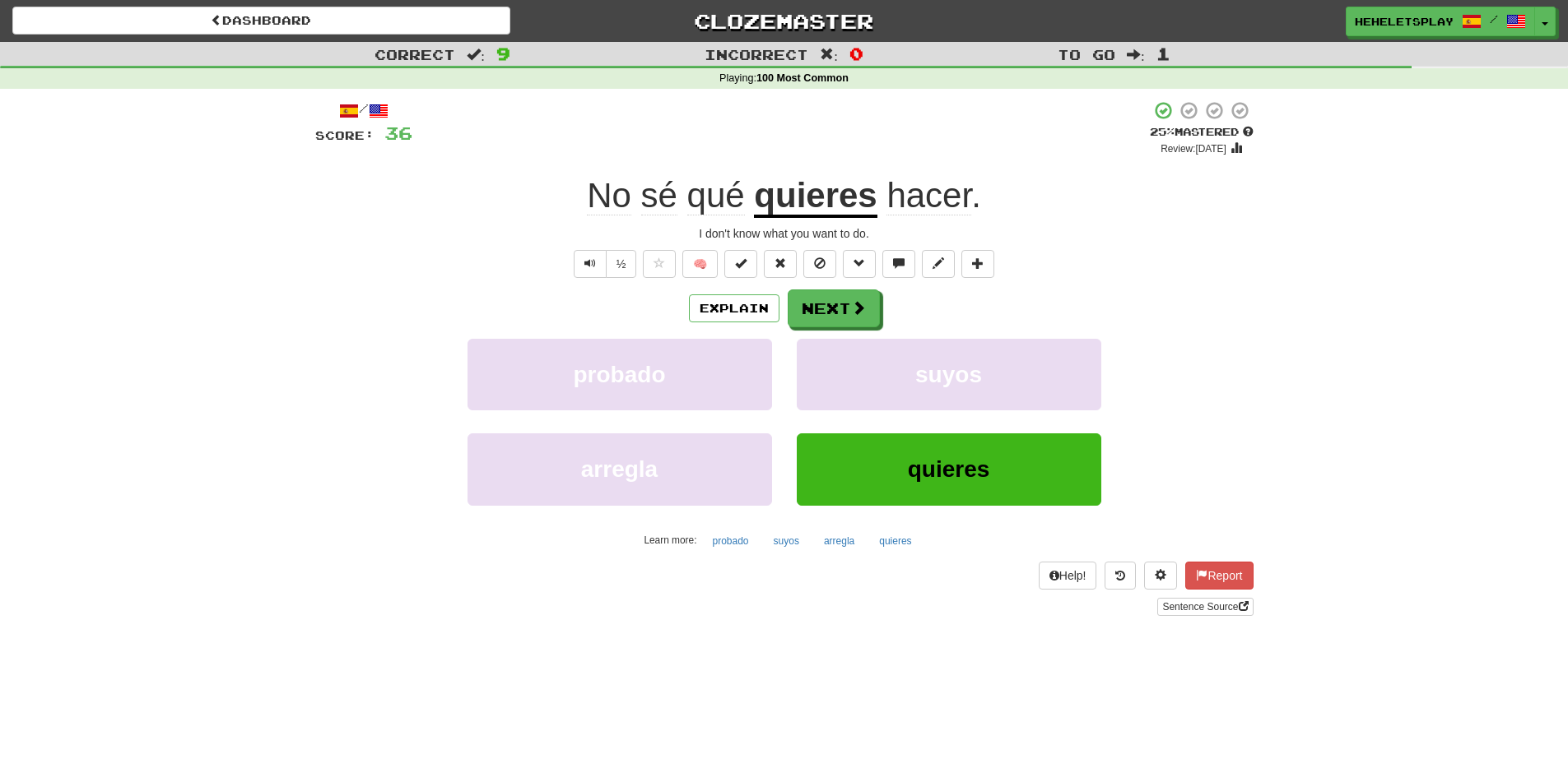
click at [908, 207] on span "hacer" at bounding box center [929, 195] width 85 height 40
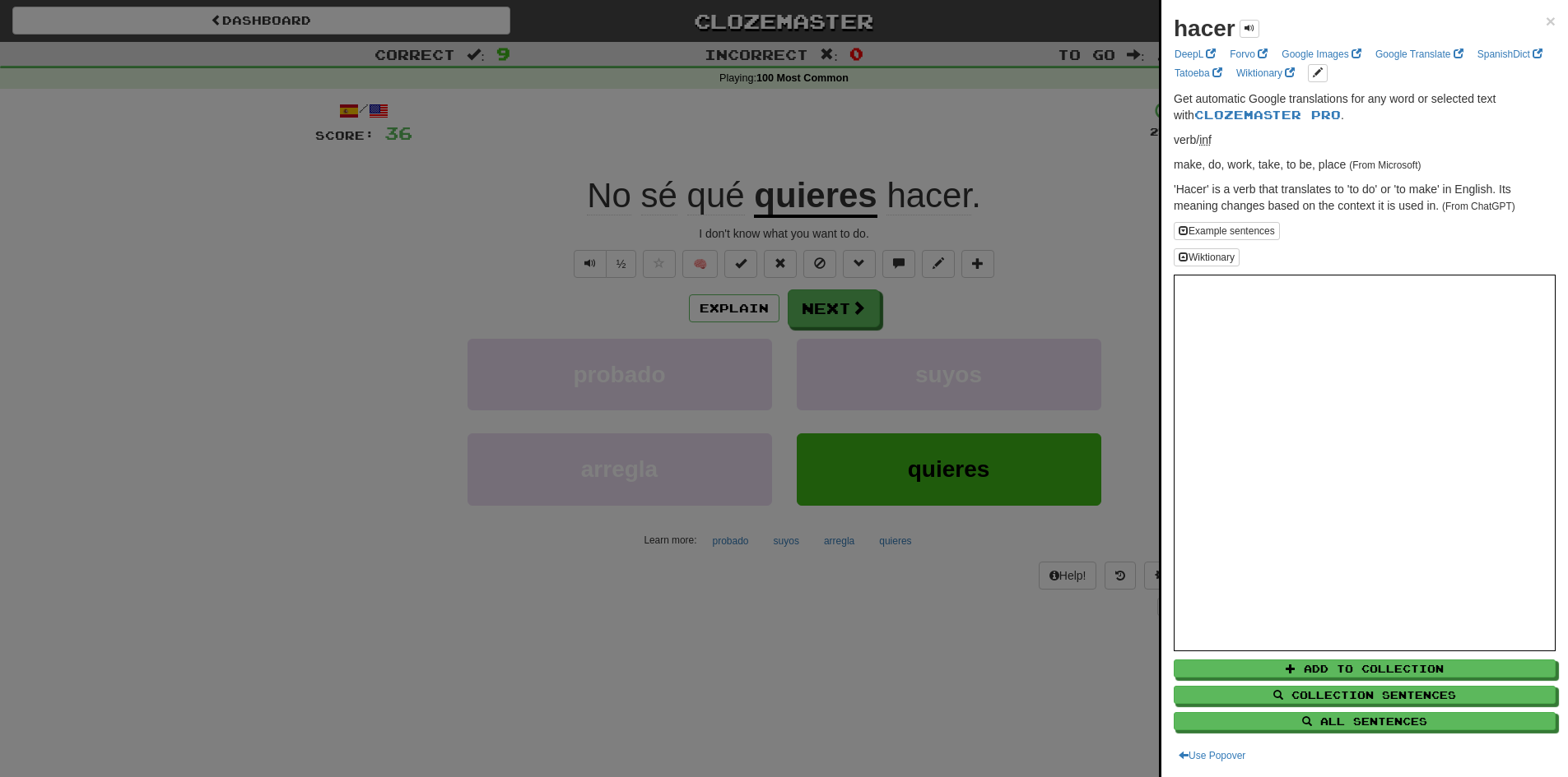
click at [855, 315] on div at bounding box center [784, 388] width 1568 height 777
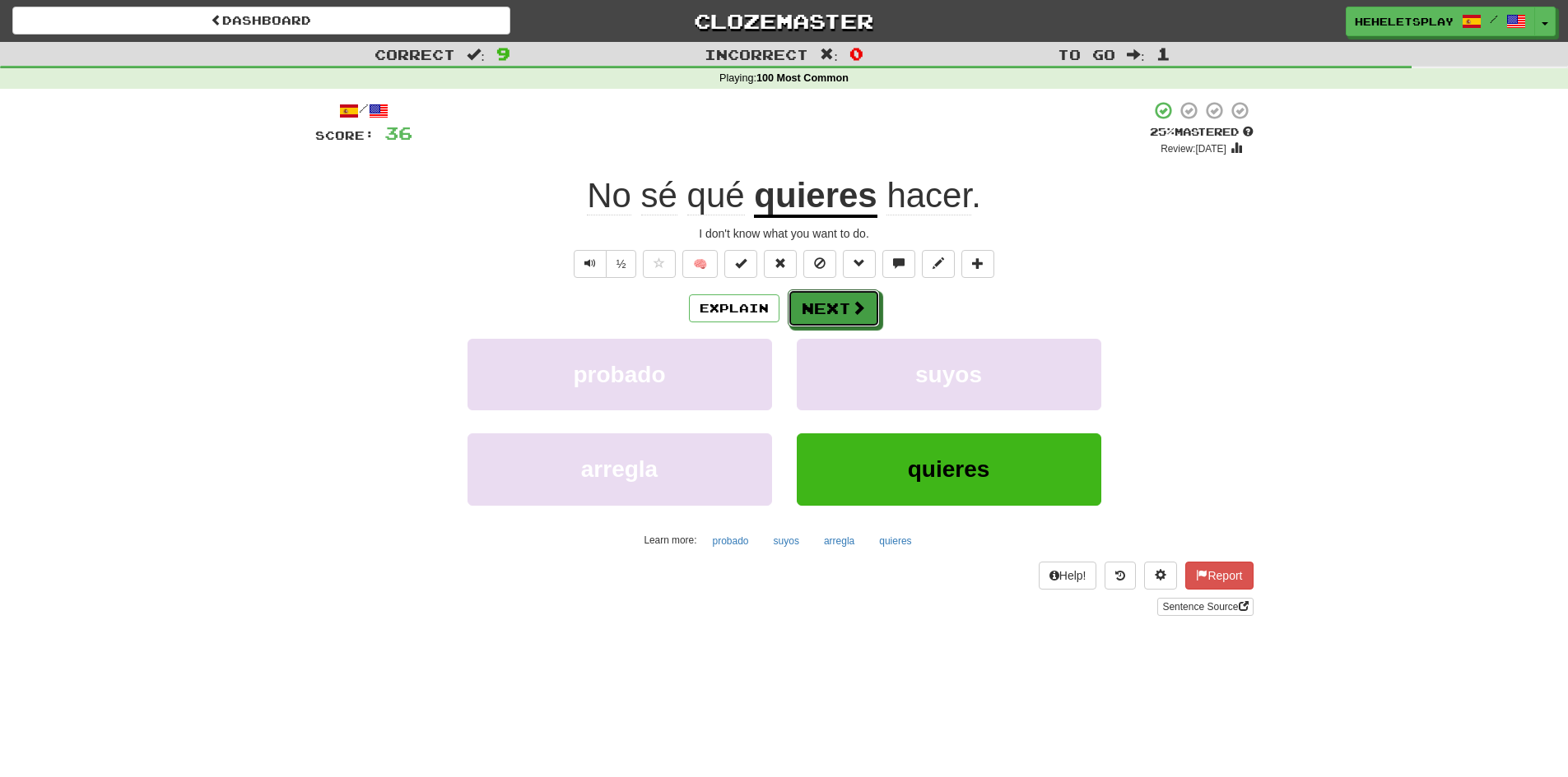
click at [855, 315] on span at bounding box center [858, 307] width 15 height 15
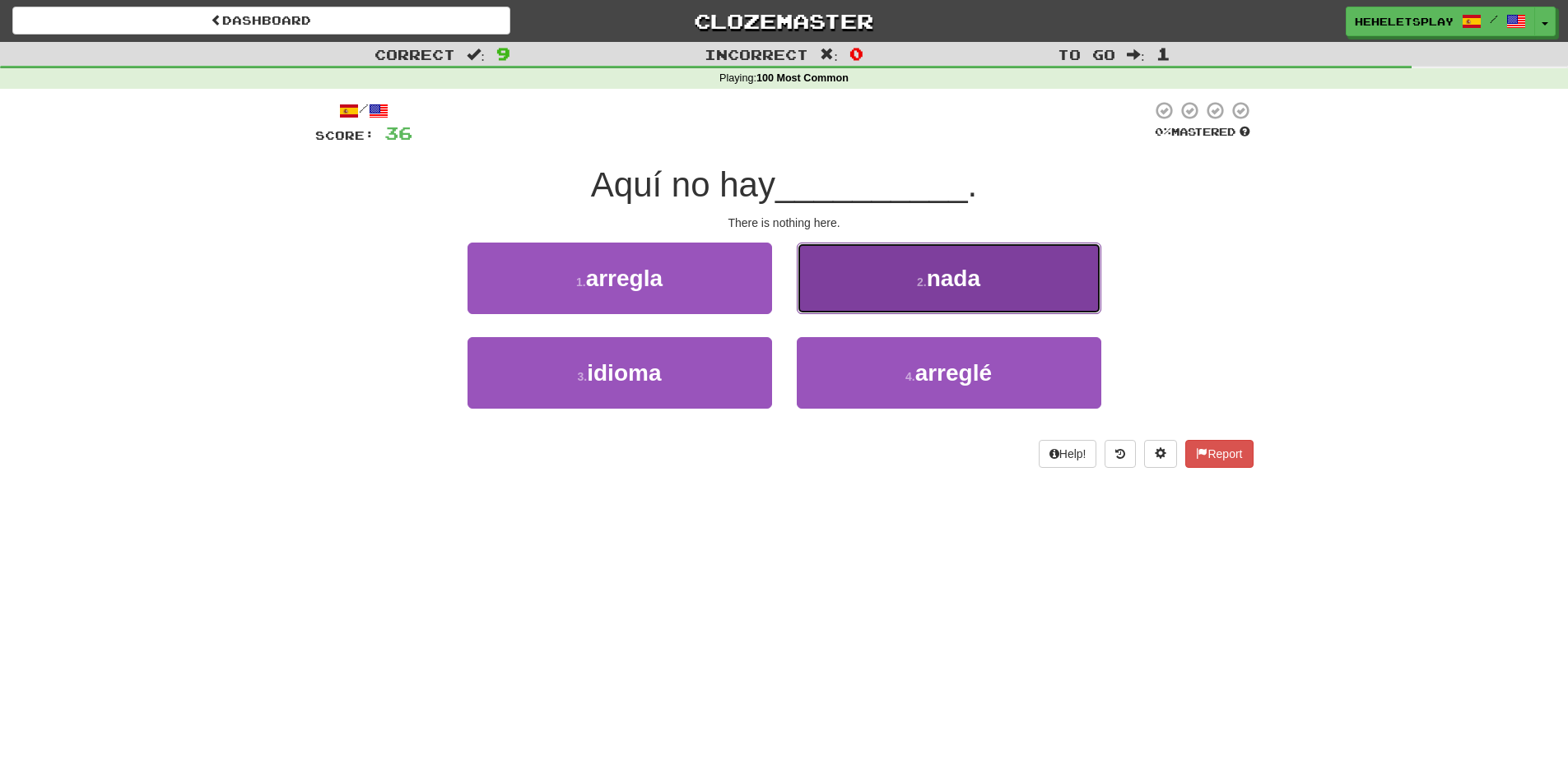
click at [851, 300] on button "2 . nada" at bounding box center [949, 278] width 305 height 71
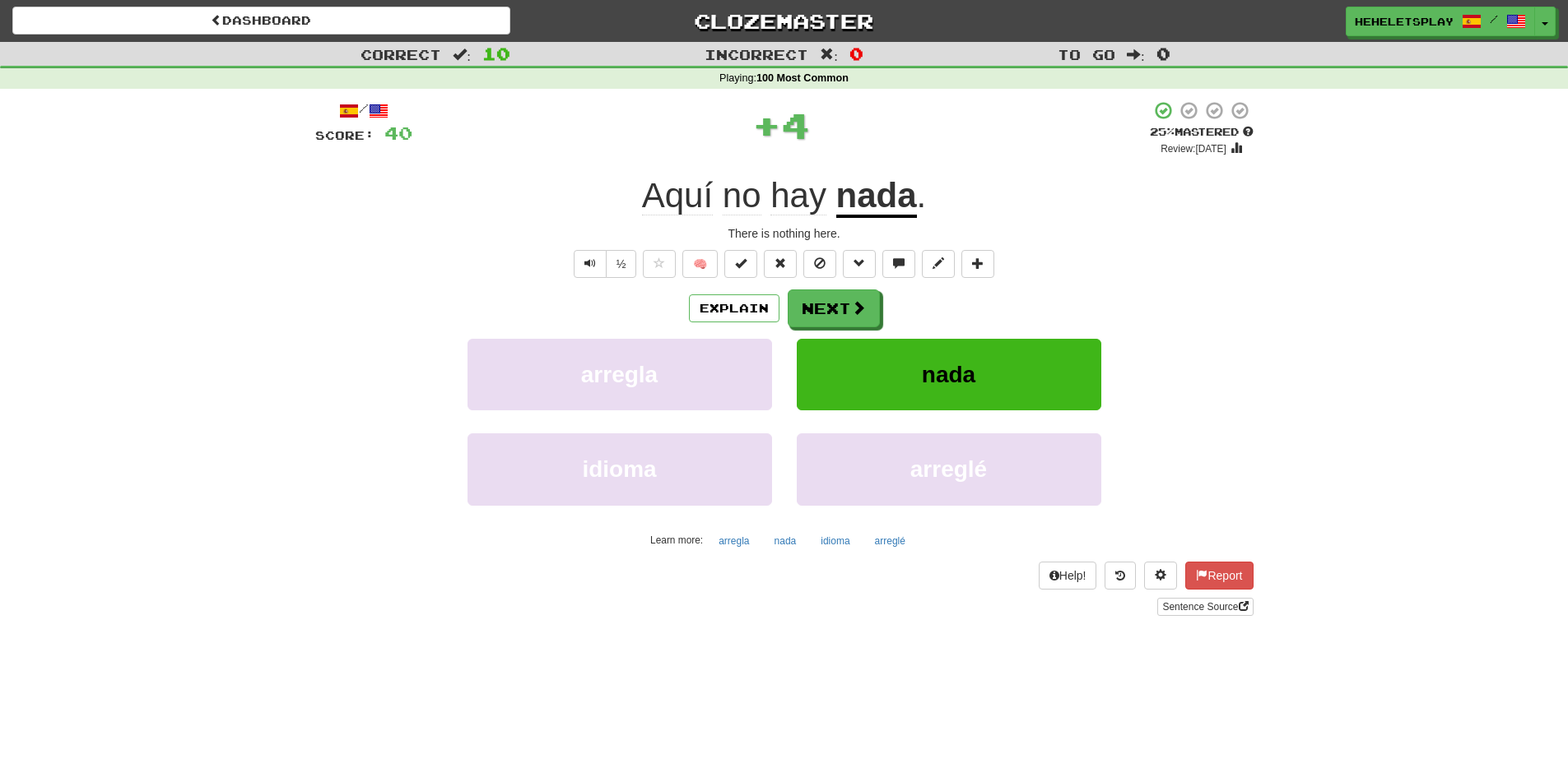
click at [895, 199] on u "nada" at bounding box center [877, 197] width 81 height 42
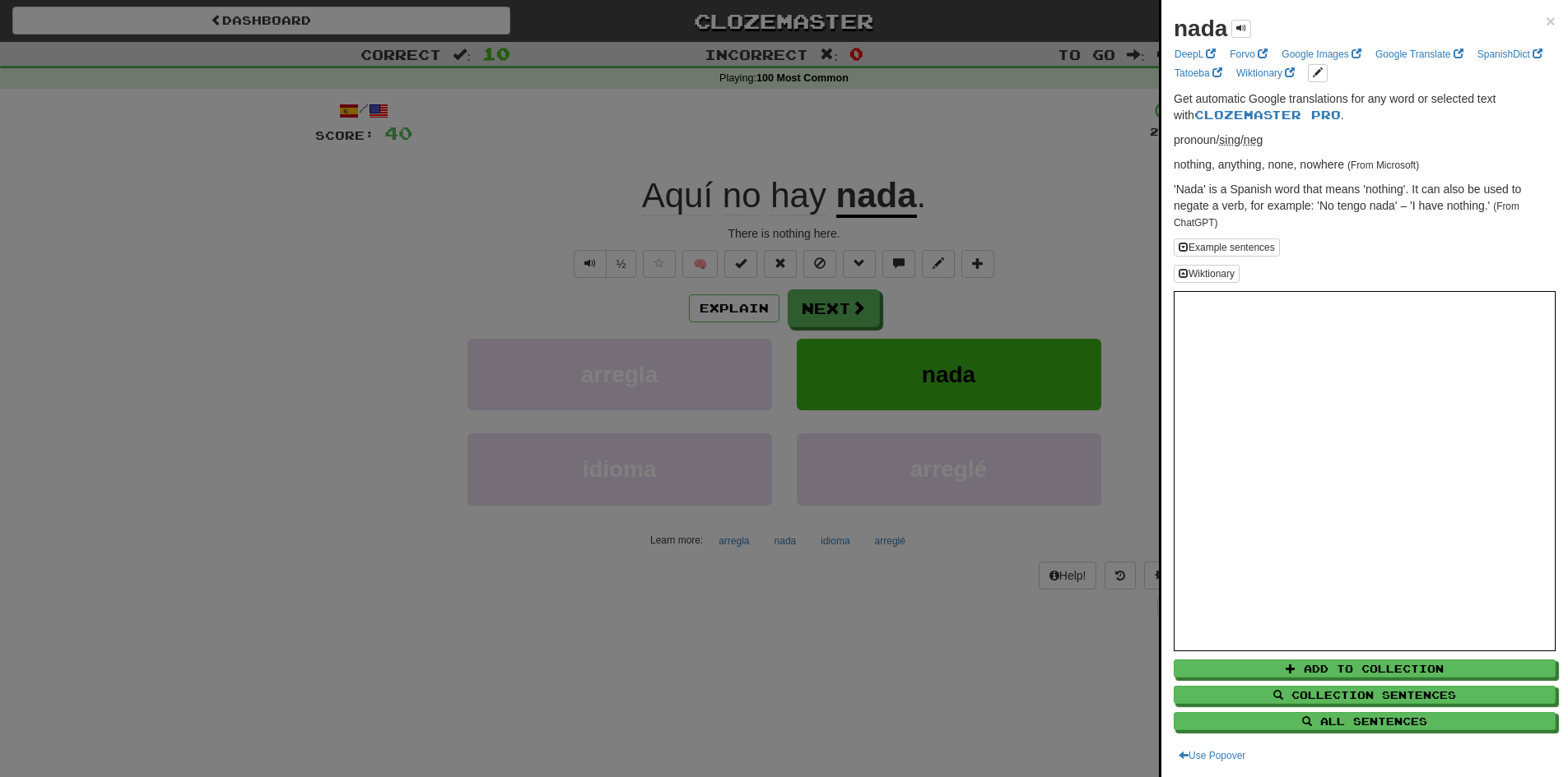
click at [801, 190] on div at bounding box center [784, 388] width 1568 height 777
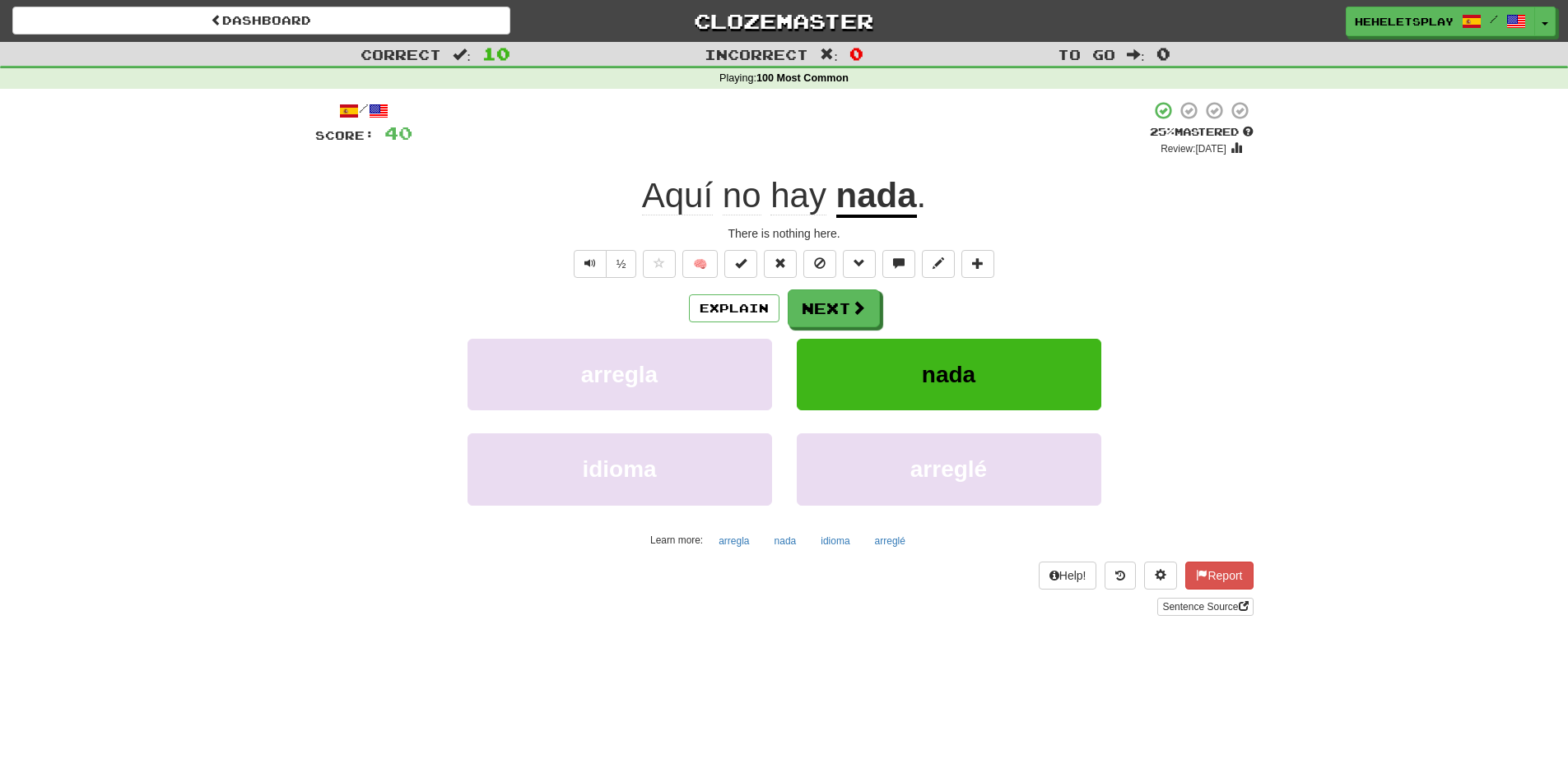
click at [801, 190] on span "hay" at bounding box center [799, 195] width 56 height 40
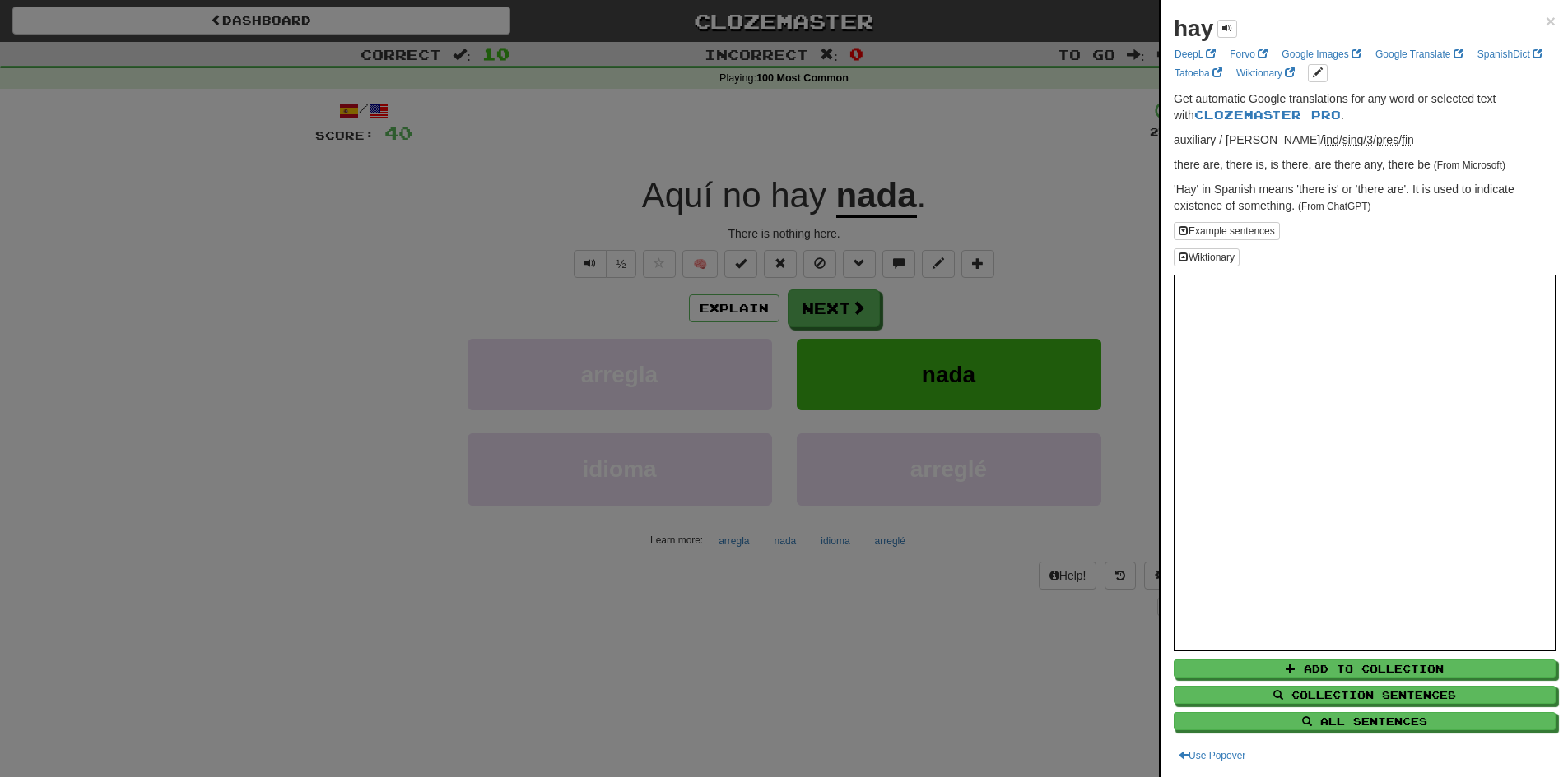
click at [851, 127] on div at bounding box center [784, 388] width 1568 height 777
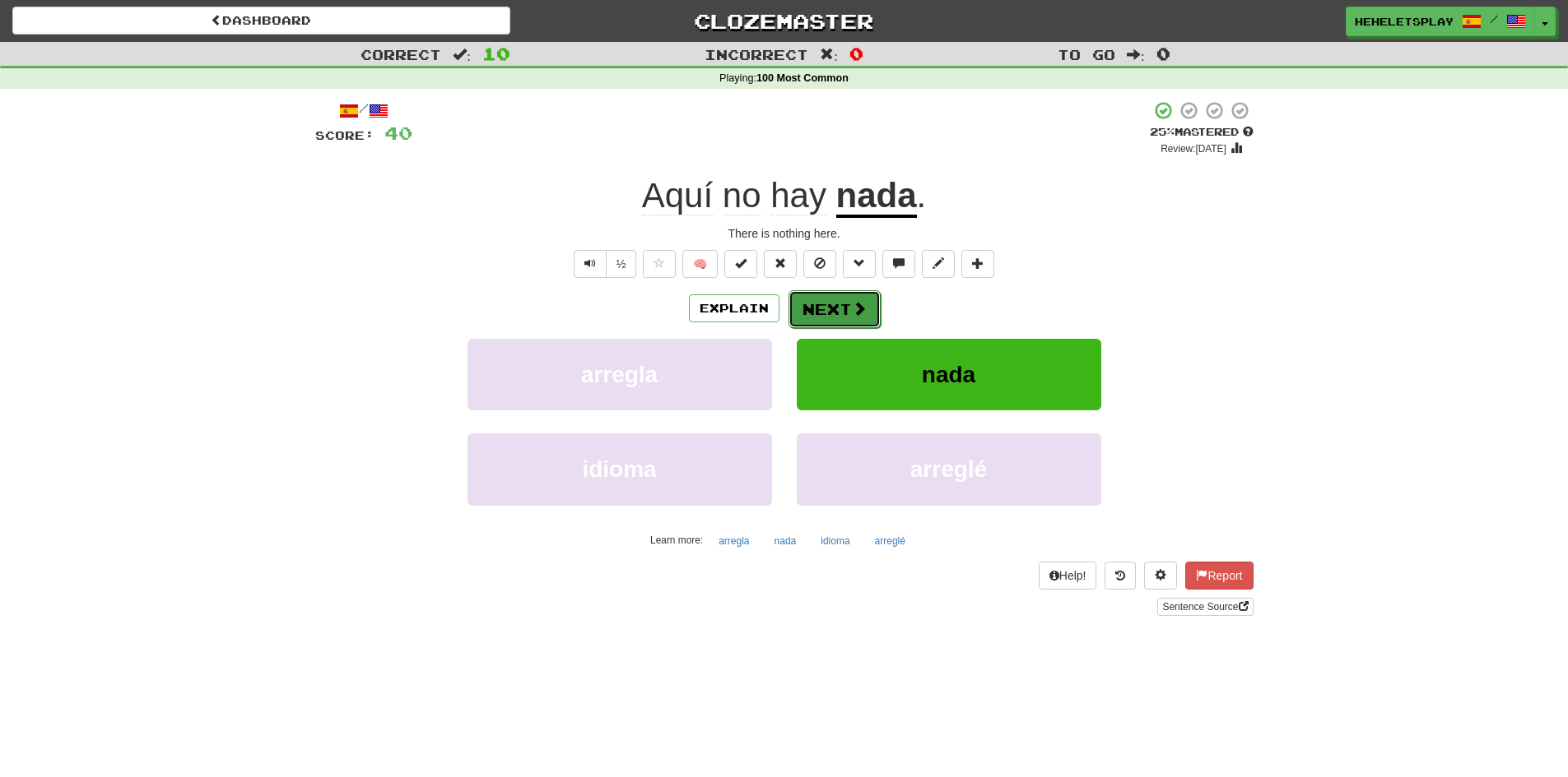
click at [828, 306] on button "Next" at bounding box center [834, 309] width 92 height 38
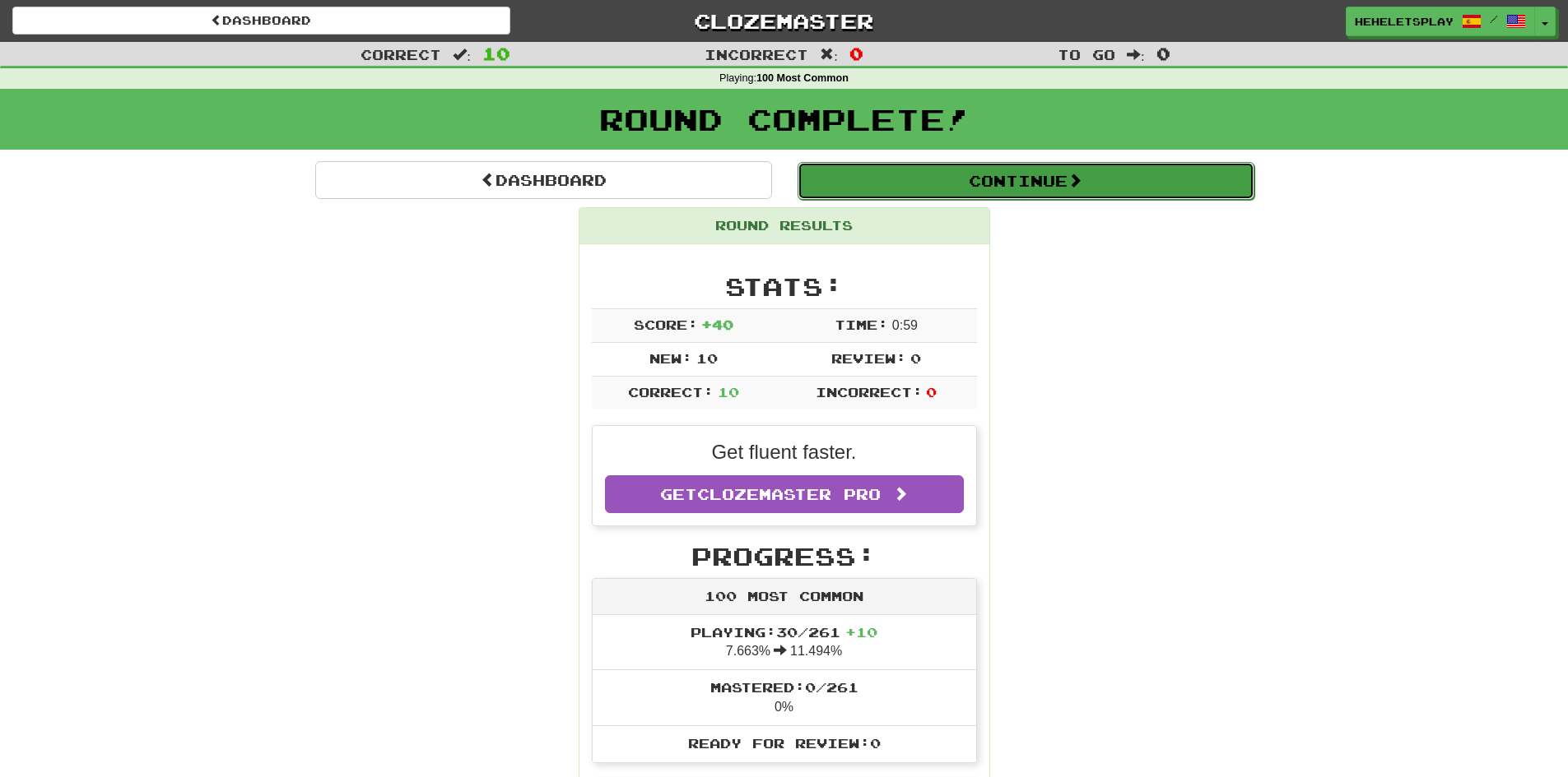
click at [1006, 190] on button "Continue" at bounding box center [1026, 180] width 457 height 38
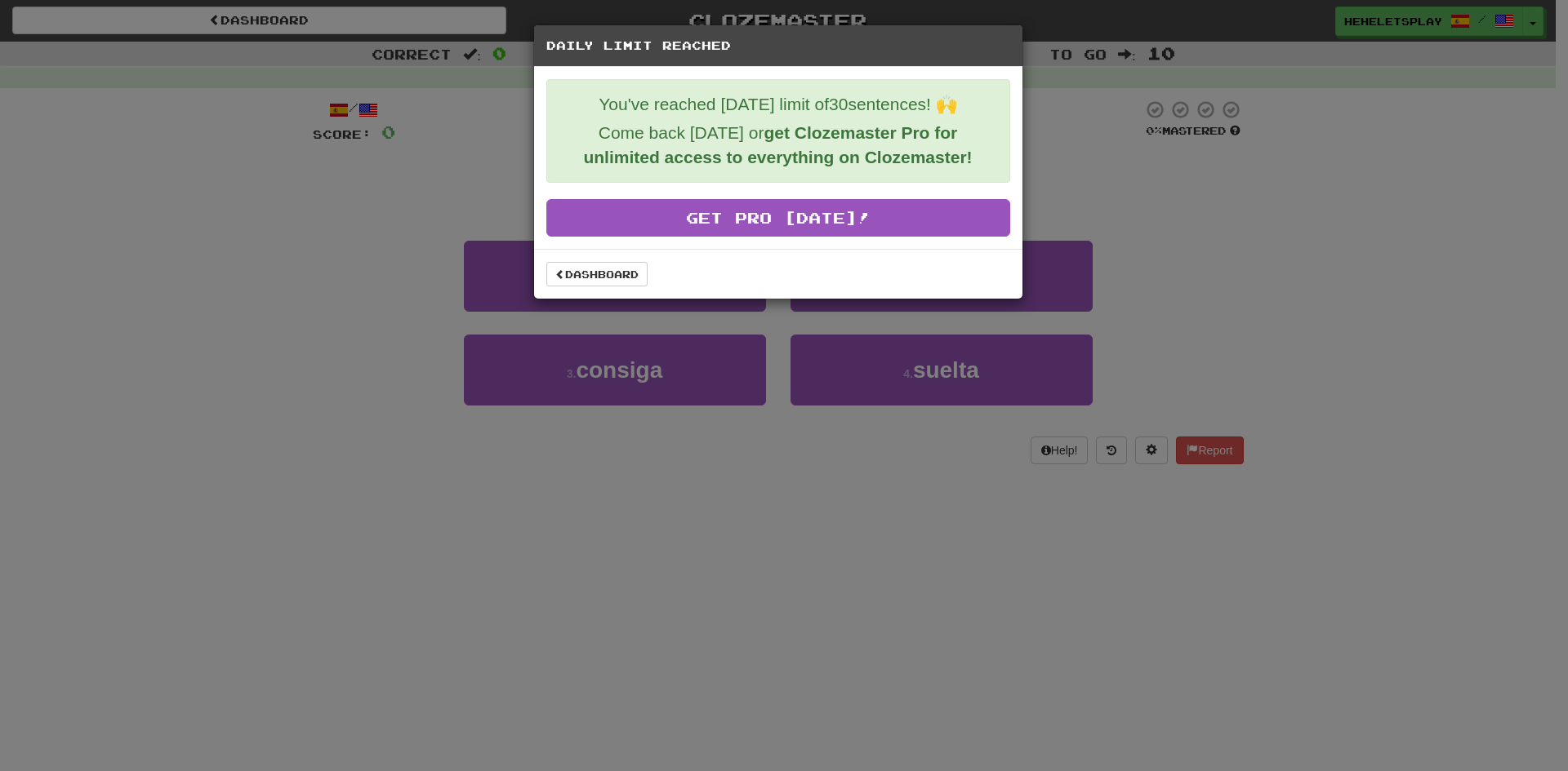
click at [1107, 170] on div "Daily Limit Reached You've reached today's limit of 30 sentences! 🙌 Come back t…" at bounding box center [784, 385] width 1568 height 771
click at [589, 265] on link "Dashboard" at bounding box center [597, 274] width 101 height 24
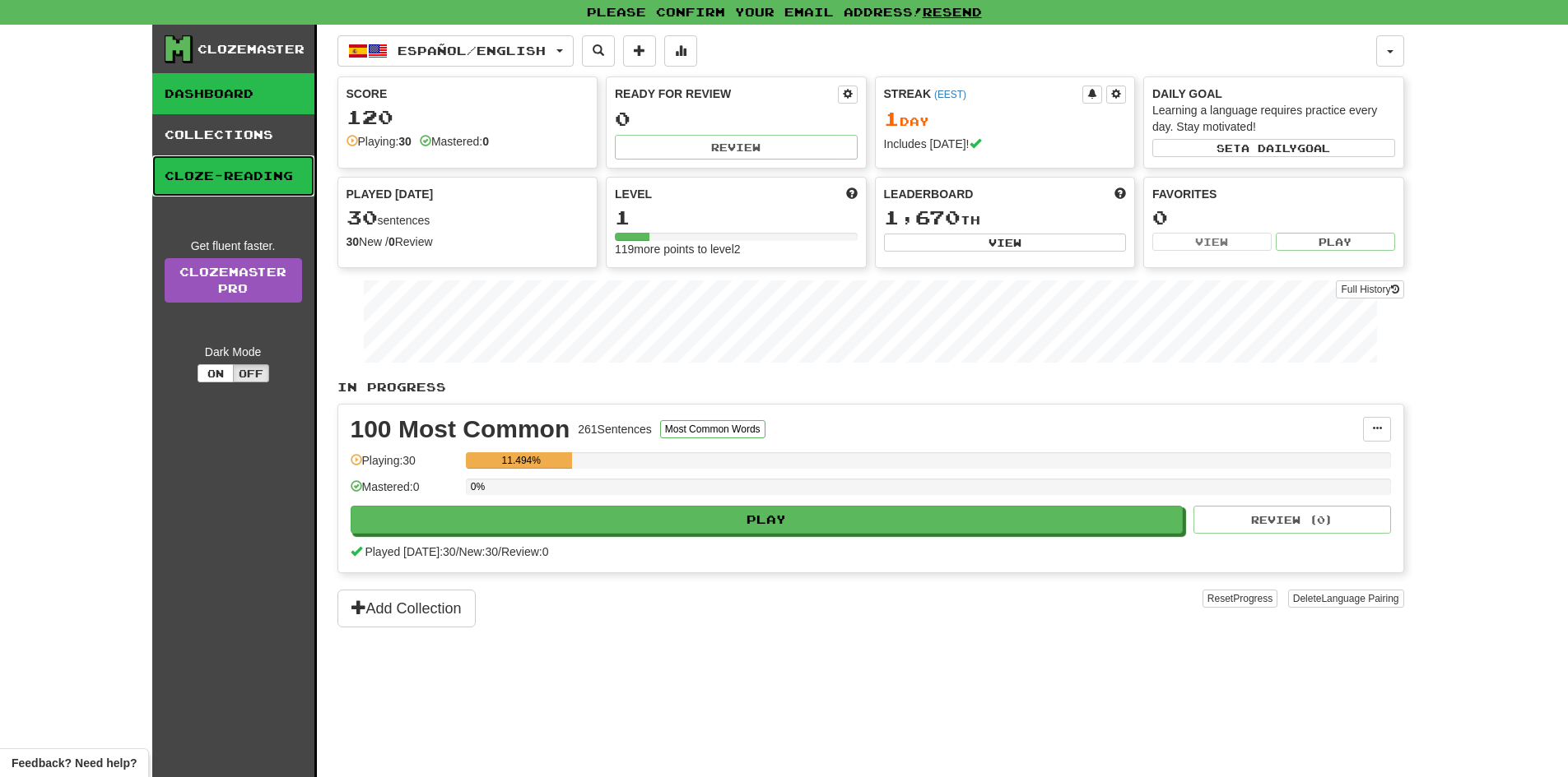
click at [256, 187] on link "Cloze-Reading" at bounding box center [233, 176] width 162 height 41
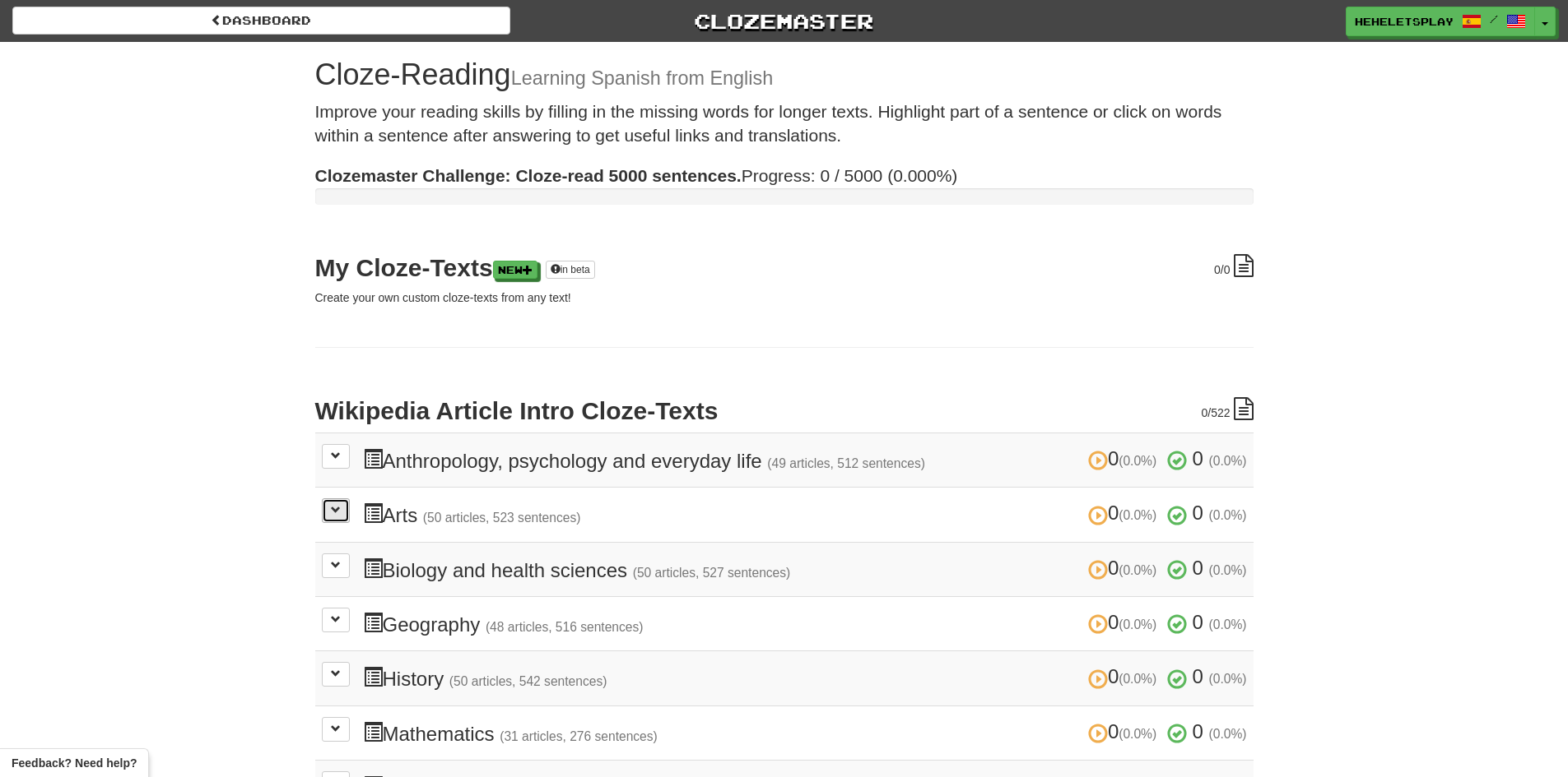
click at [338, 517] on button at bounding box center [335, 510] width 28 height 25
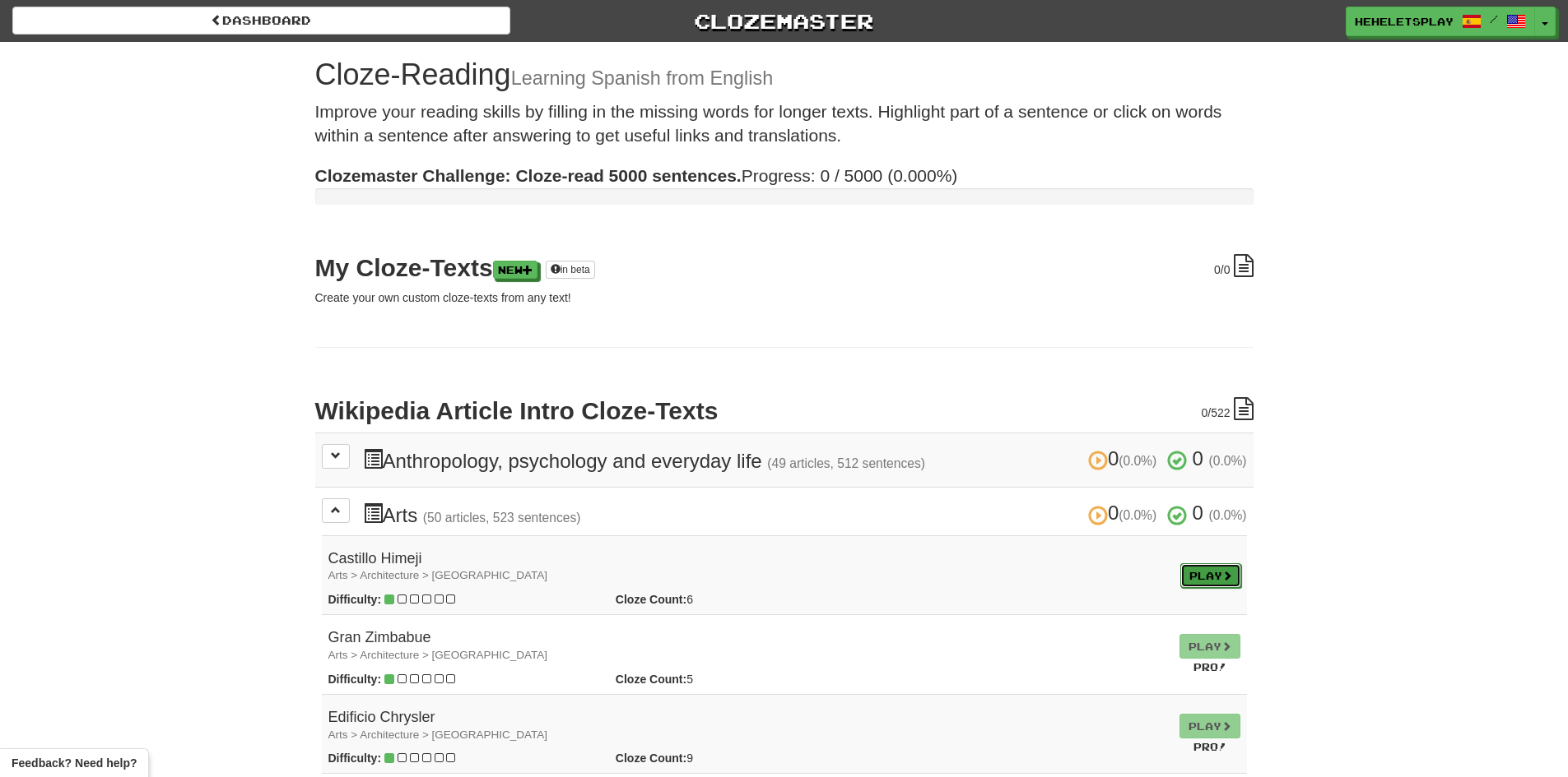
click at [1191, 576] on link "Play" at bounding box center [1210, 575] width 61 height 25
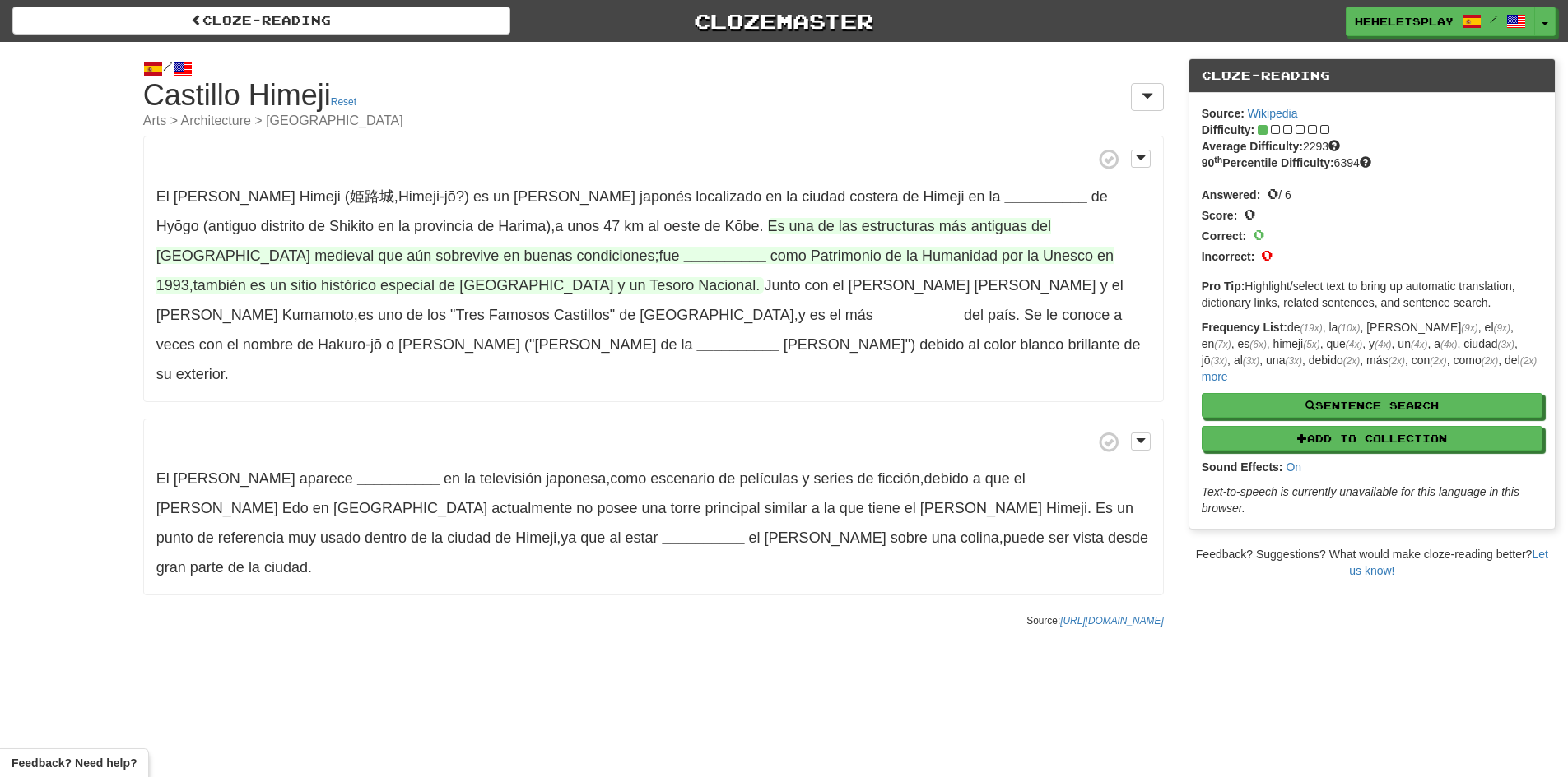
click at [684, 253] on strong "__________" at bounding box center [725, 255] width 82 height 17
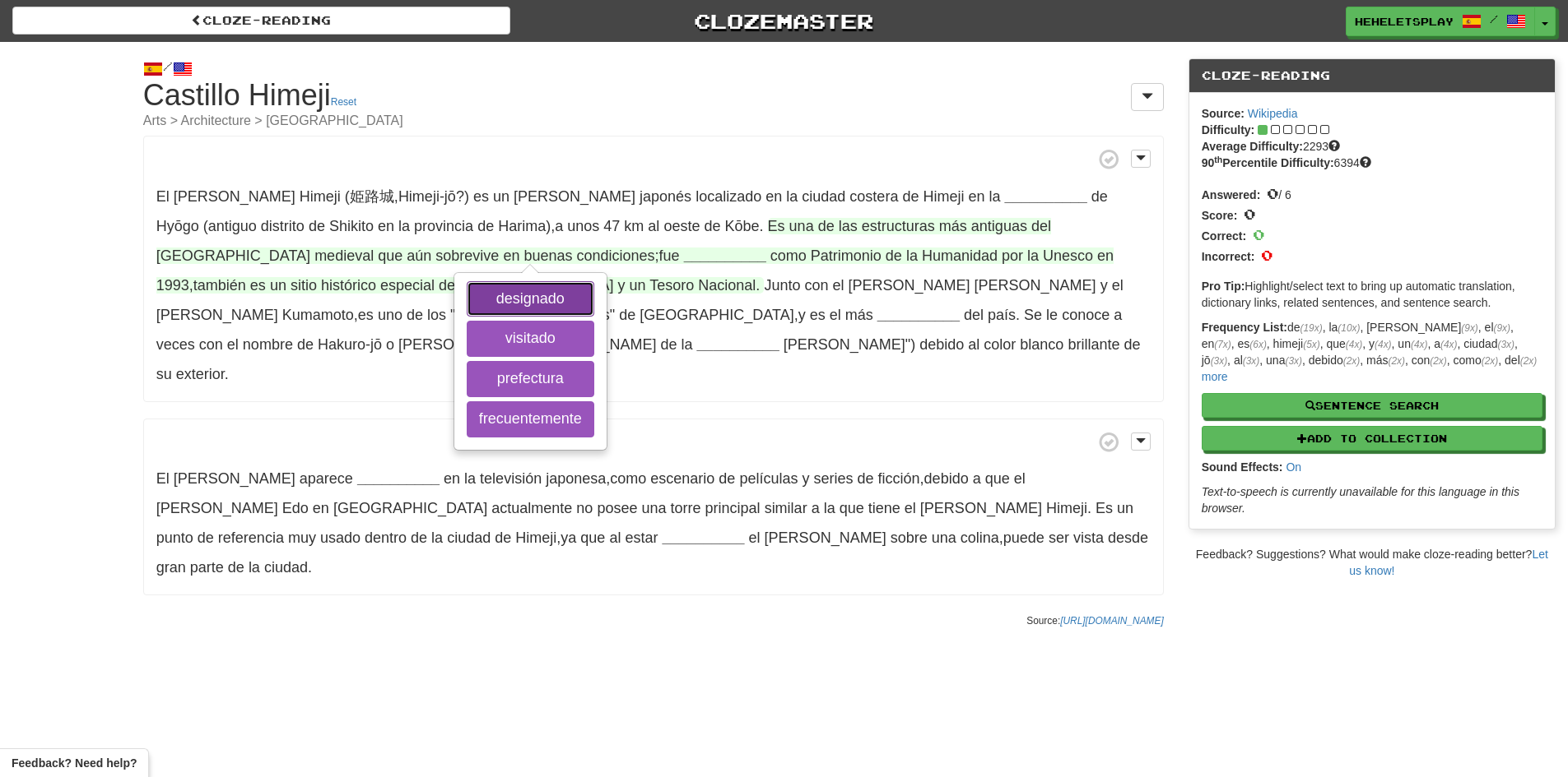
click at [467, 292] on button "designado" at bounding box center [530, 299] width 128 height 36
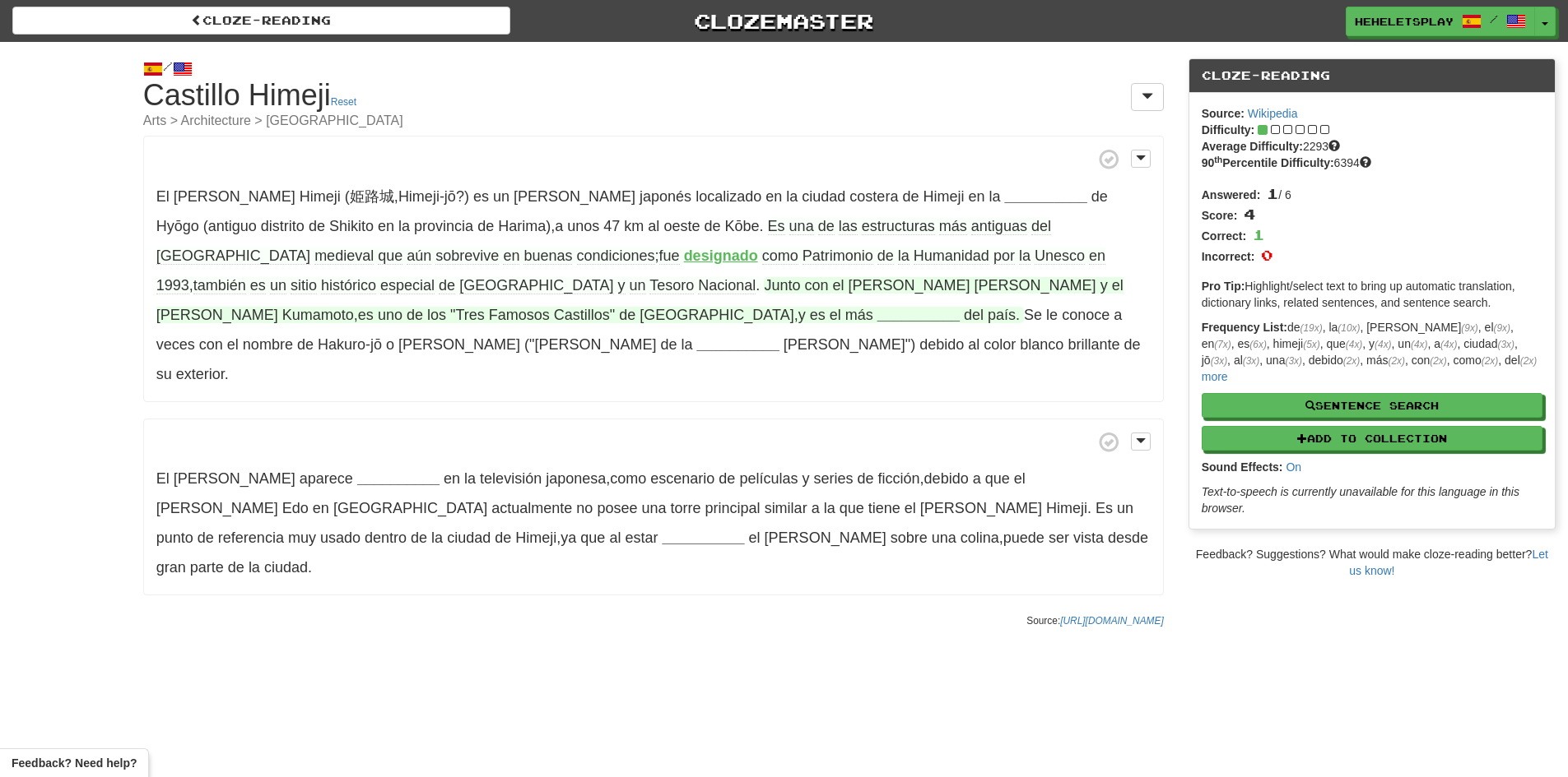
click at [960, 307] on strong "__________" at bounding box center [917, 315] width 82 height 17
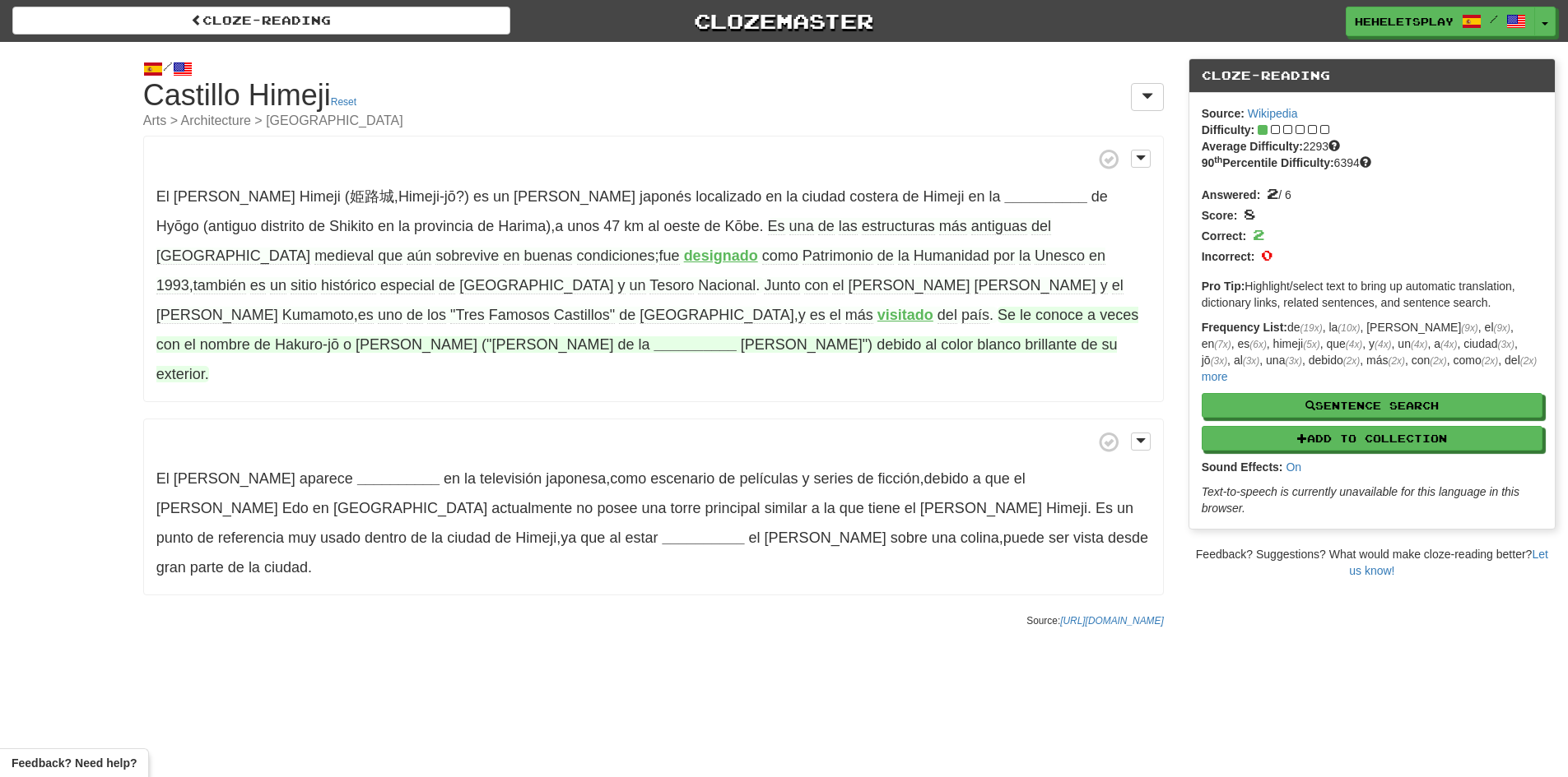
click at [737, 336] on strong "__________" at bounding box center [695, 344] width 82 height 17
click at [1516, 439] on button "garza" at bounding box center [1589, 438] width 146 height 36
click at [744, 336] on strong "garza" at bounding box center [716, 344] width 124 height 17
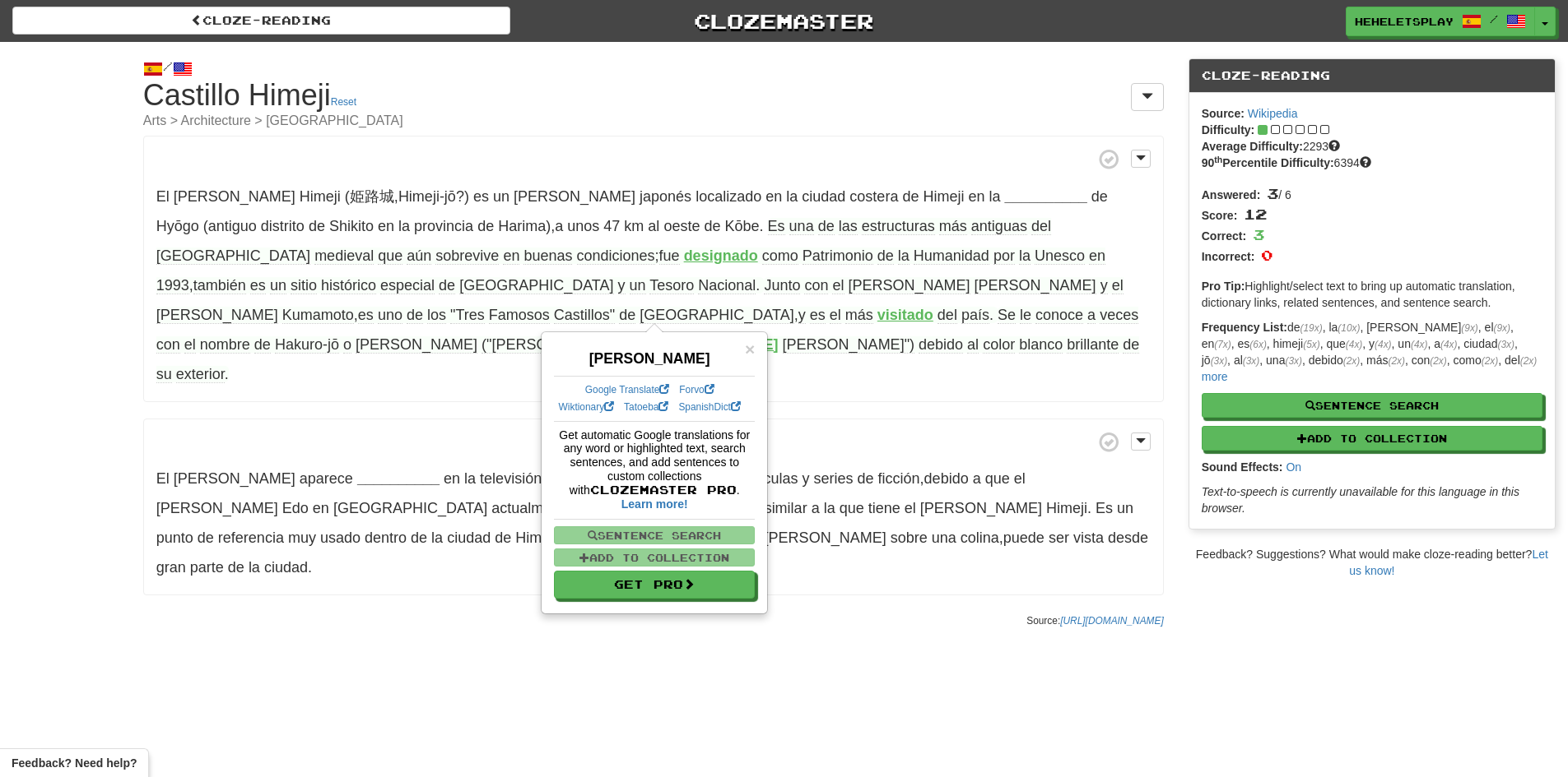
click at [918, 336] on span "debido" at bounding box center [940, 345] width 44 height 18
click at [750, 344] on span "×" at bounding box center [749, 348] width 10 height 18
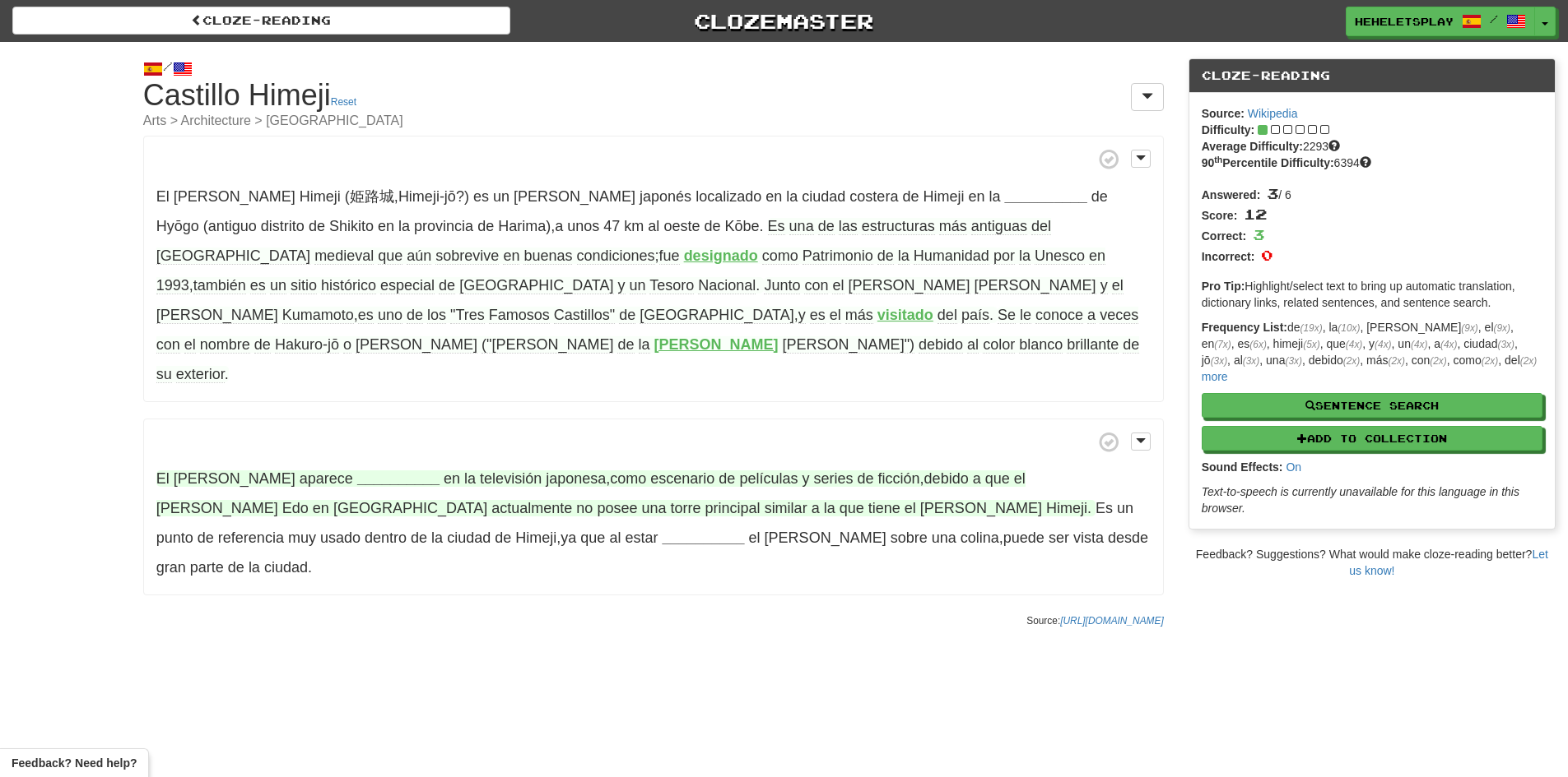
click at [357, 471] on strong "__________" at bounding box center [398, 479] width 82 height 17
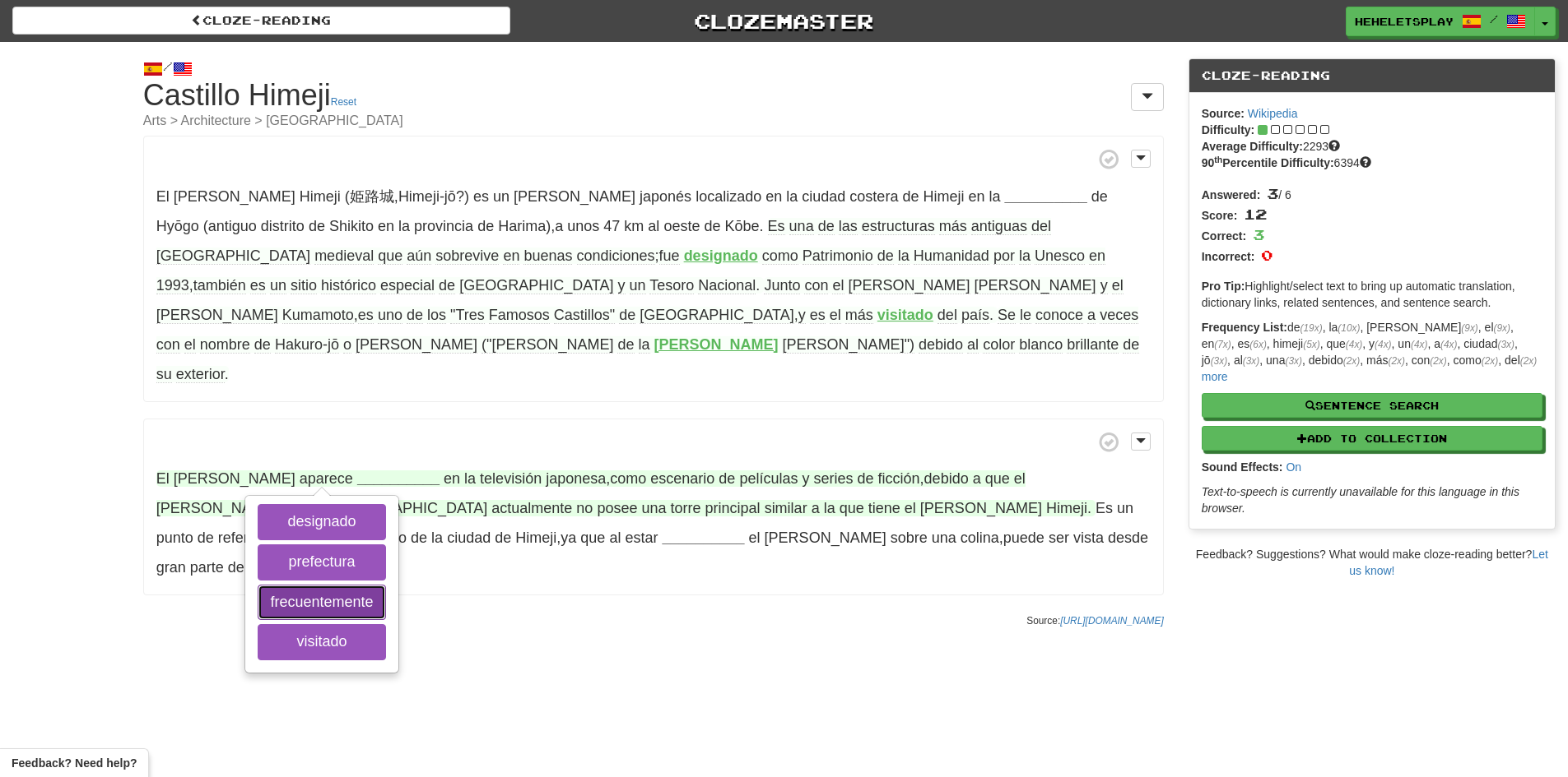
click at [354, 585] on button "frecuentemente" at bounding box center [321, 603] width 128 height 36
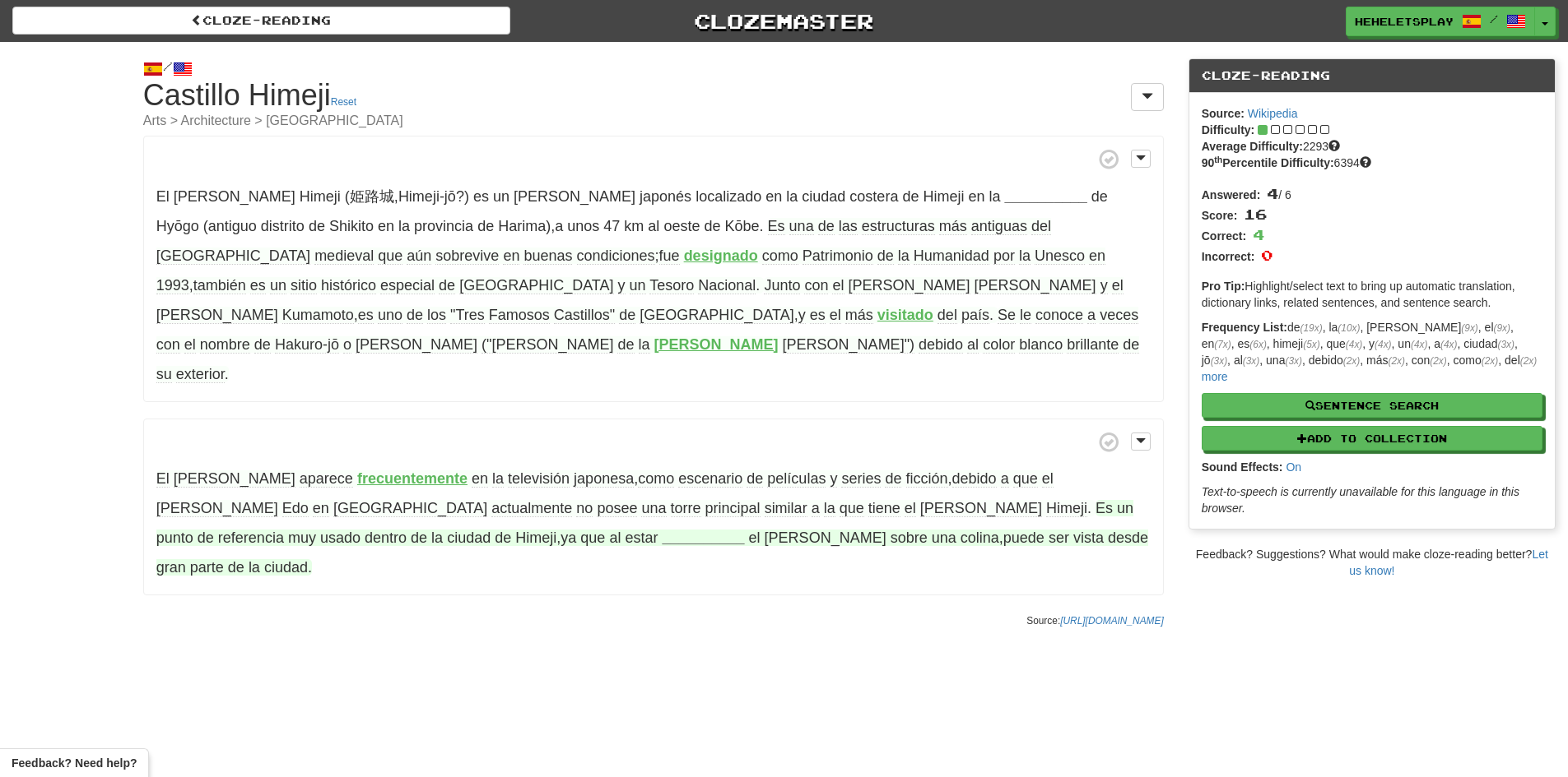
click at [662, 530] on strong "__________" at bounding box center [703, 538] width 82 height 17
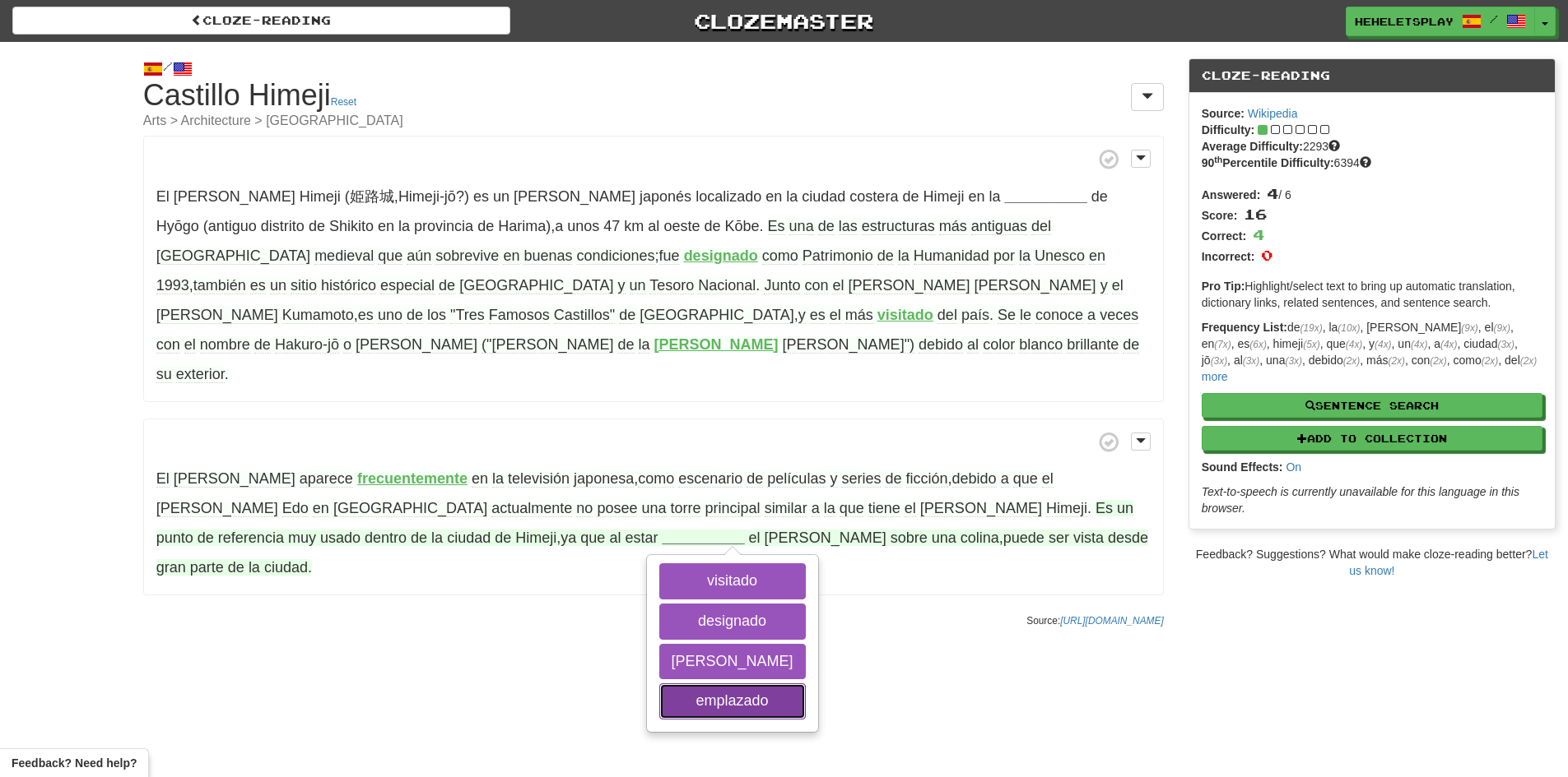
click at [659, 684] on button "emplazado" at bounding box center [732, 701] width 146 height 36
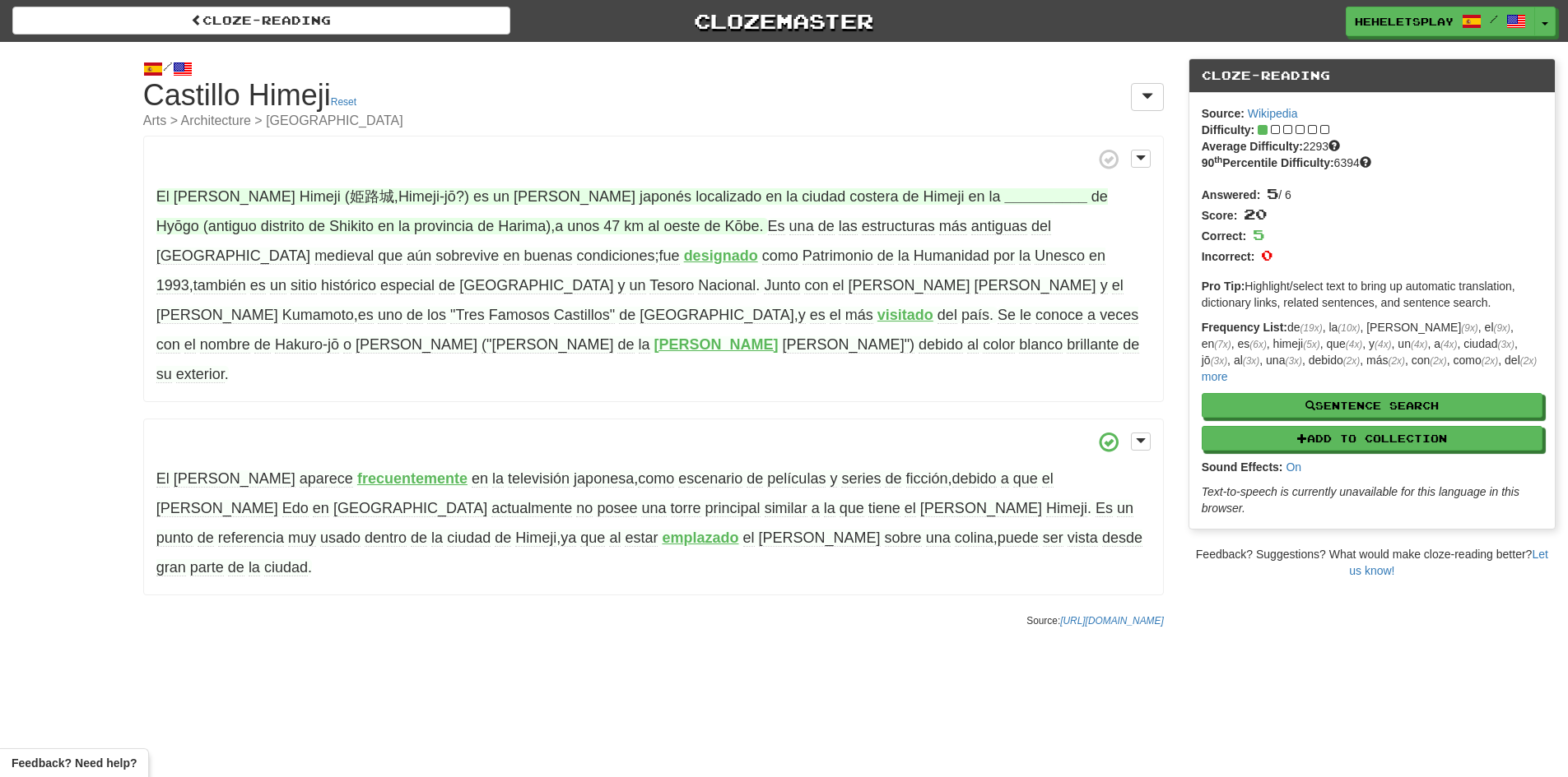
click at [1005, 203] on strong "__________" at bounding box center [1045, 196] width 82 height 17
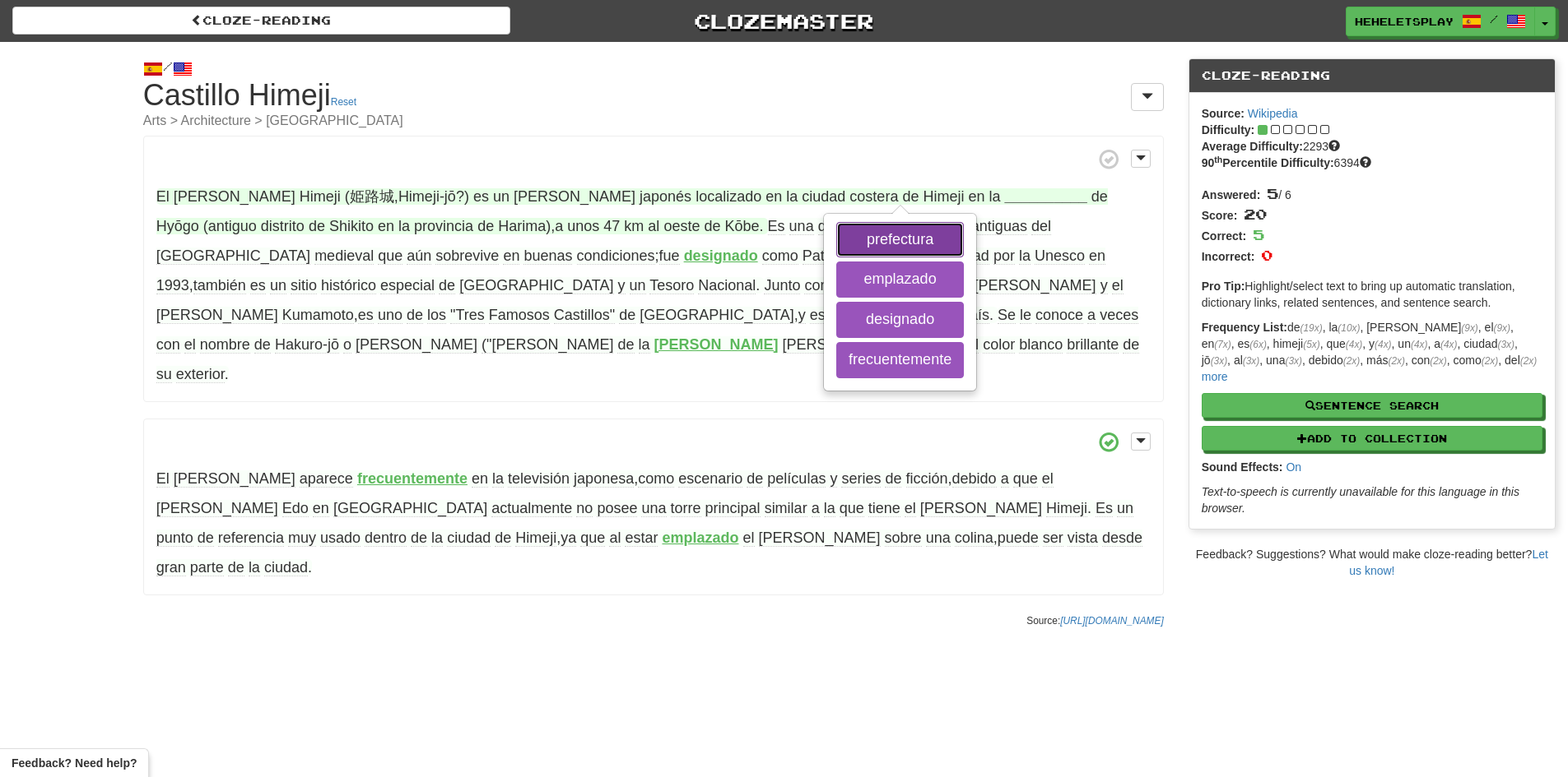
click at [889, 238] on button "prefectura" at bounding box center [900, 239] width 128 height 36
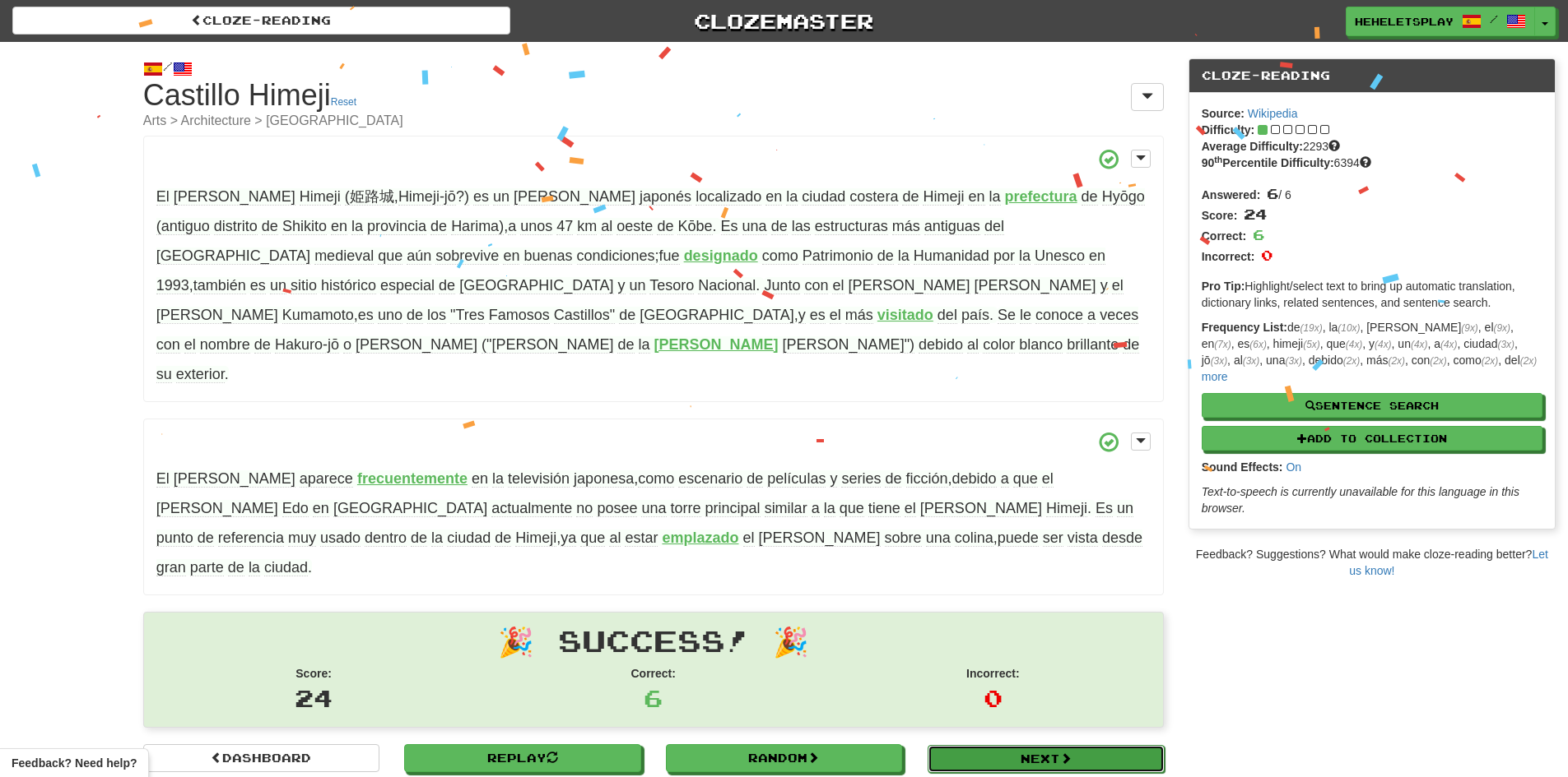
click at [965, 745] on link "Next" at bounding box center [1045, 759] width 236 height 28
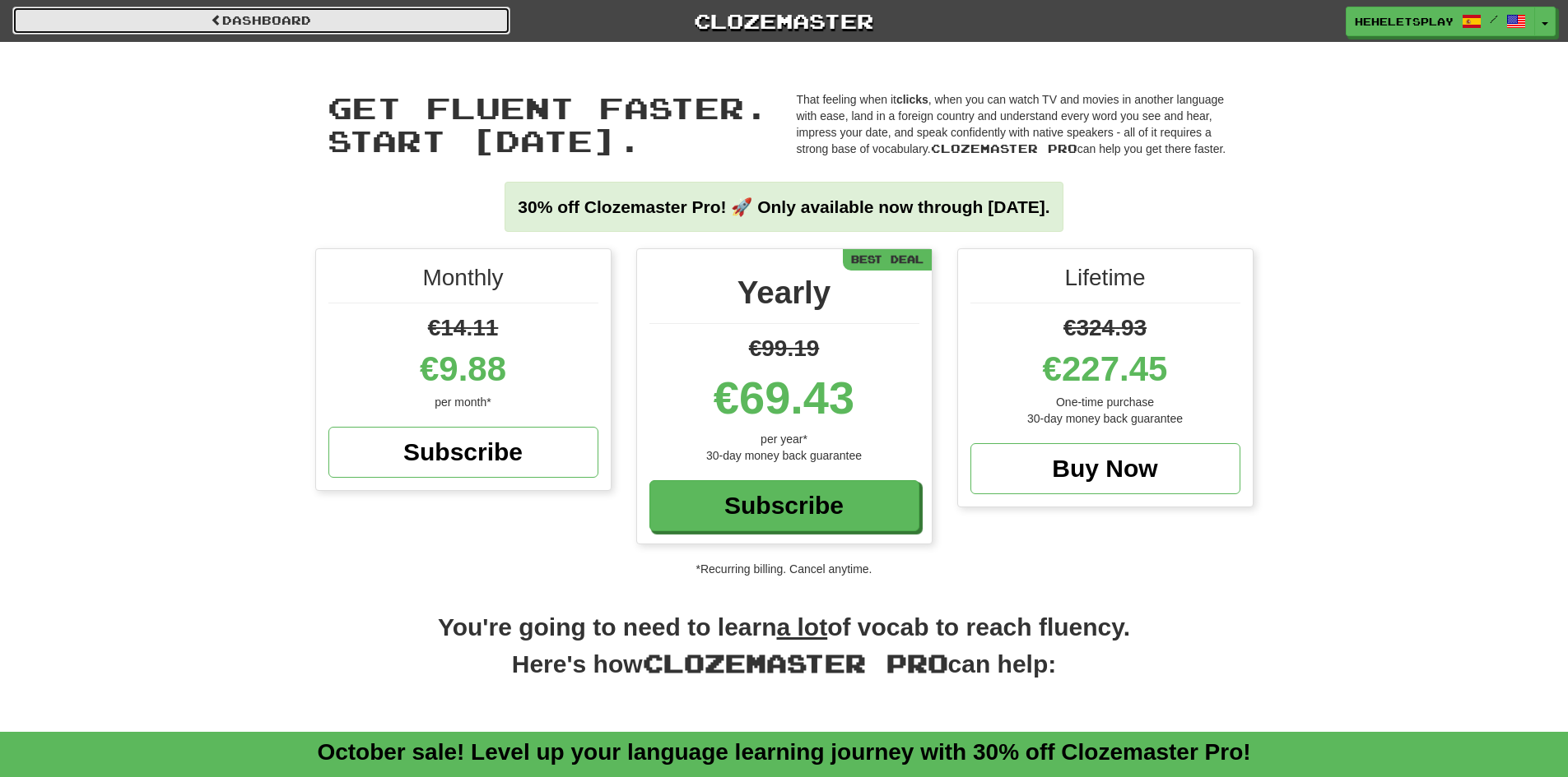
click at [284, 19] on link "Dashboard" at bounding box center [261, 20] width 498 height 28
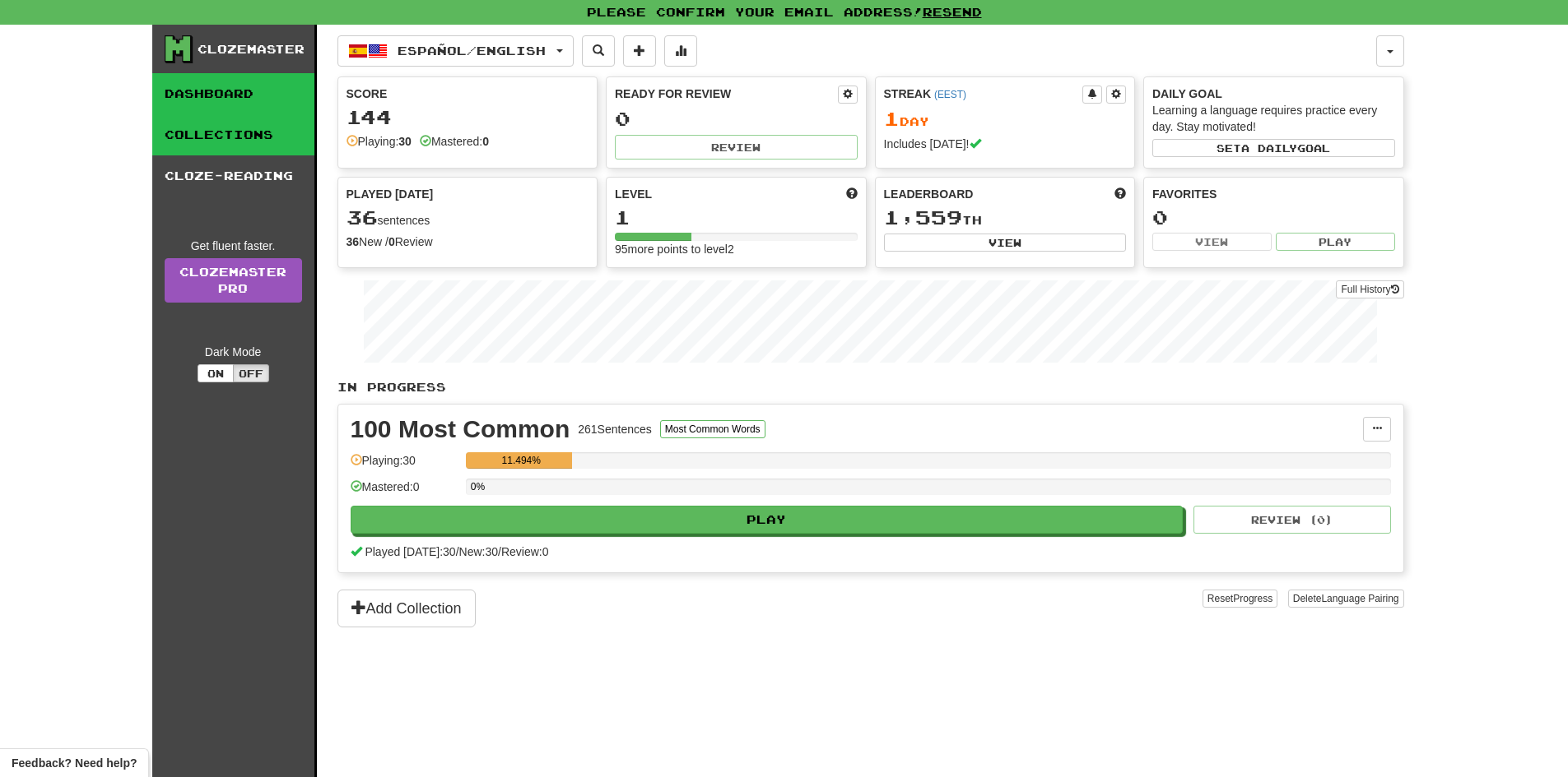
click at [228, 138] on link "Collections" at bounding box center [233, 135] width 162 height 41
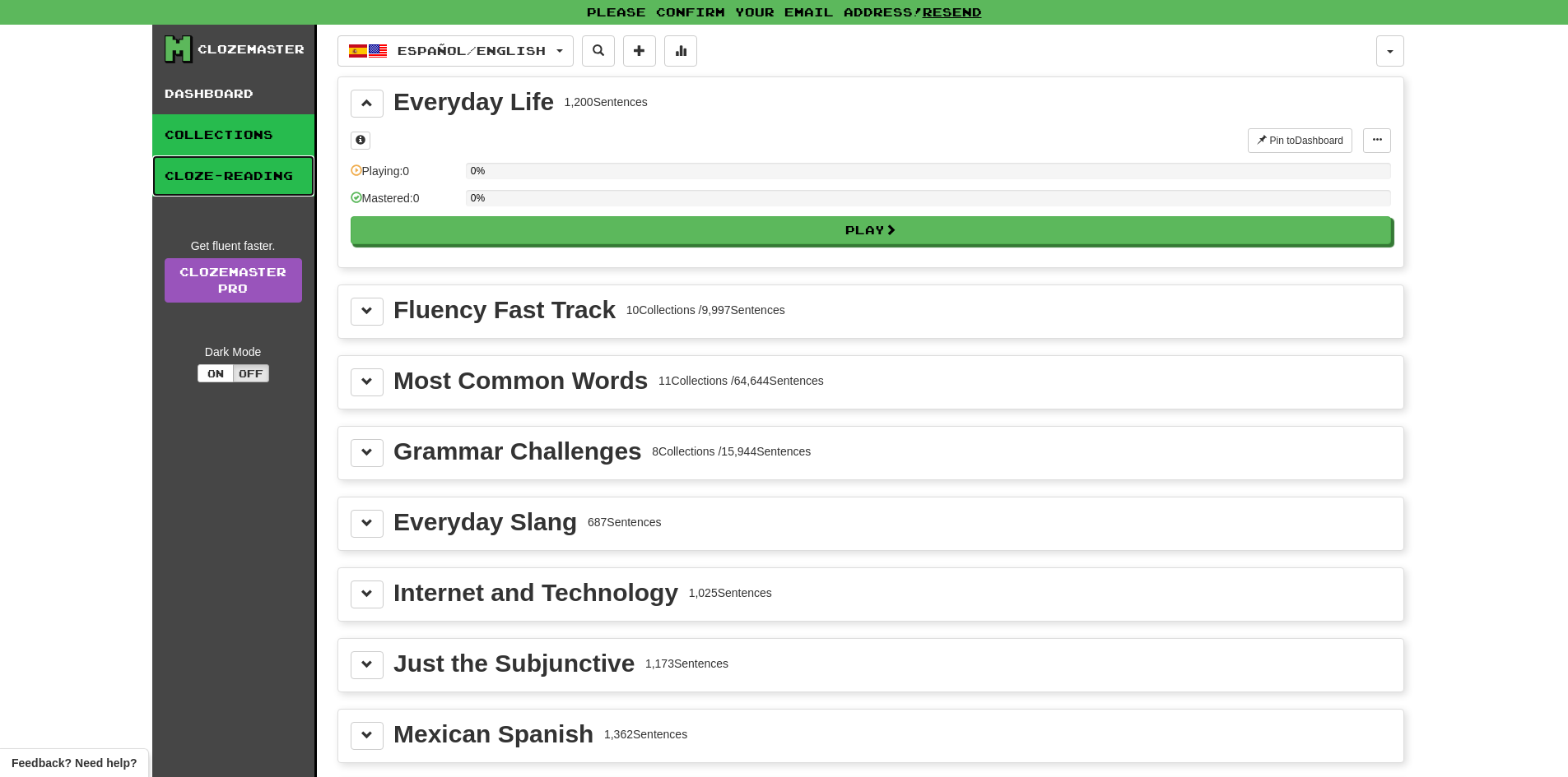
click at [246, 163] on link "Cloze-Reading" at bounding box center [233, 176] width 162 height 41
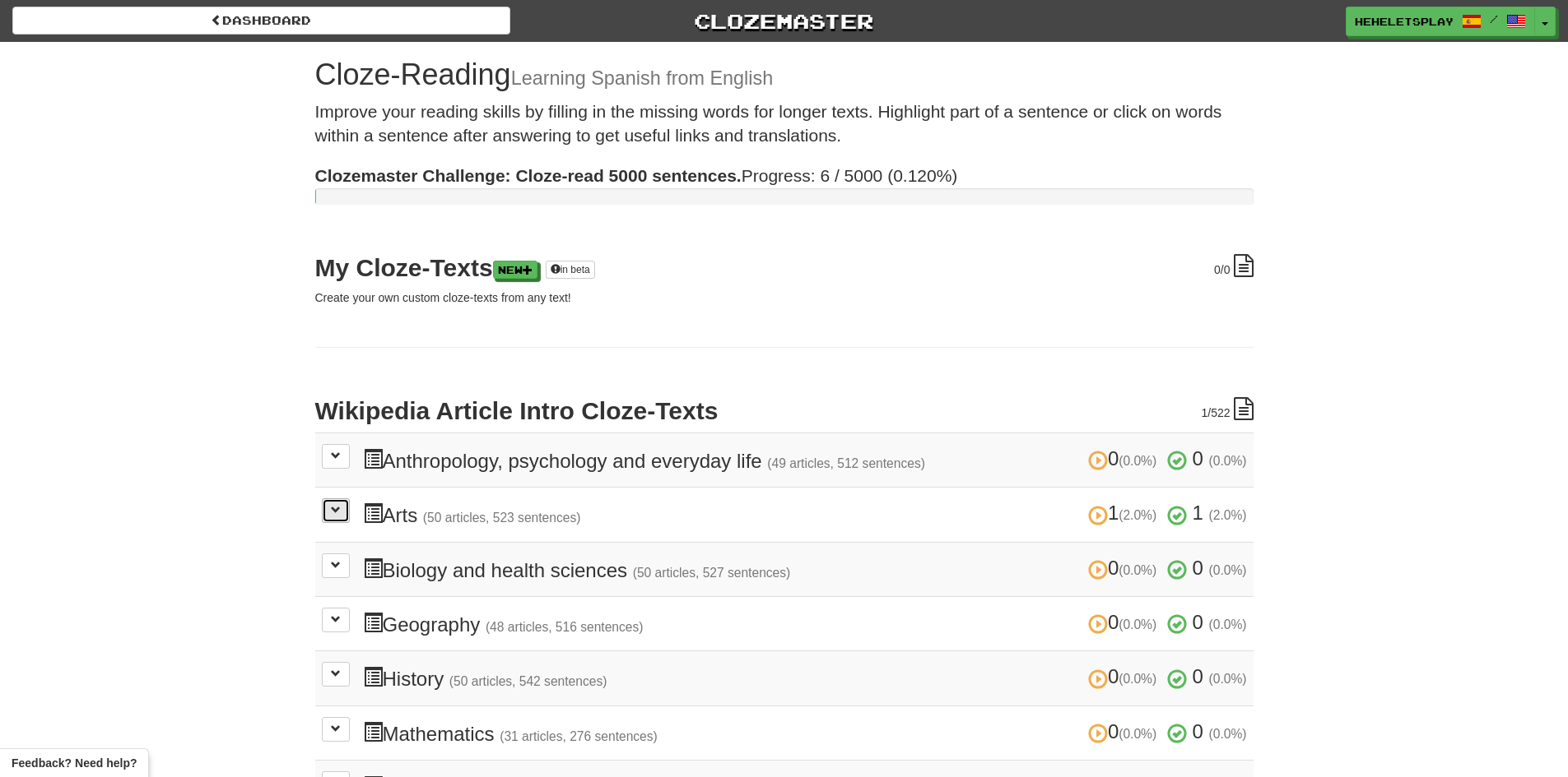
click at [332, 506] on span at bounding box center [335, 509] width 10 height 10
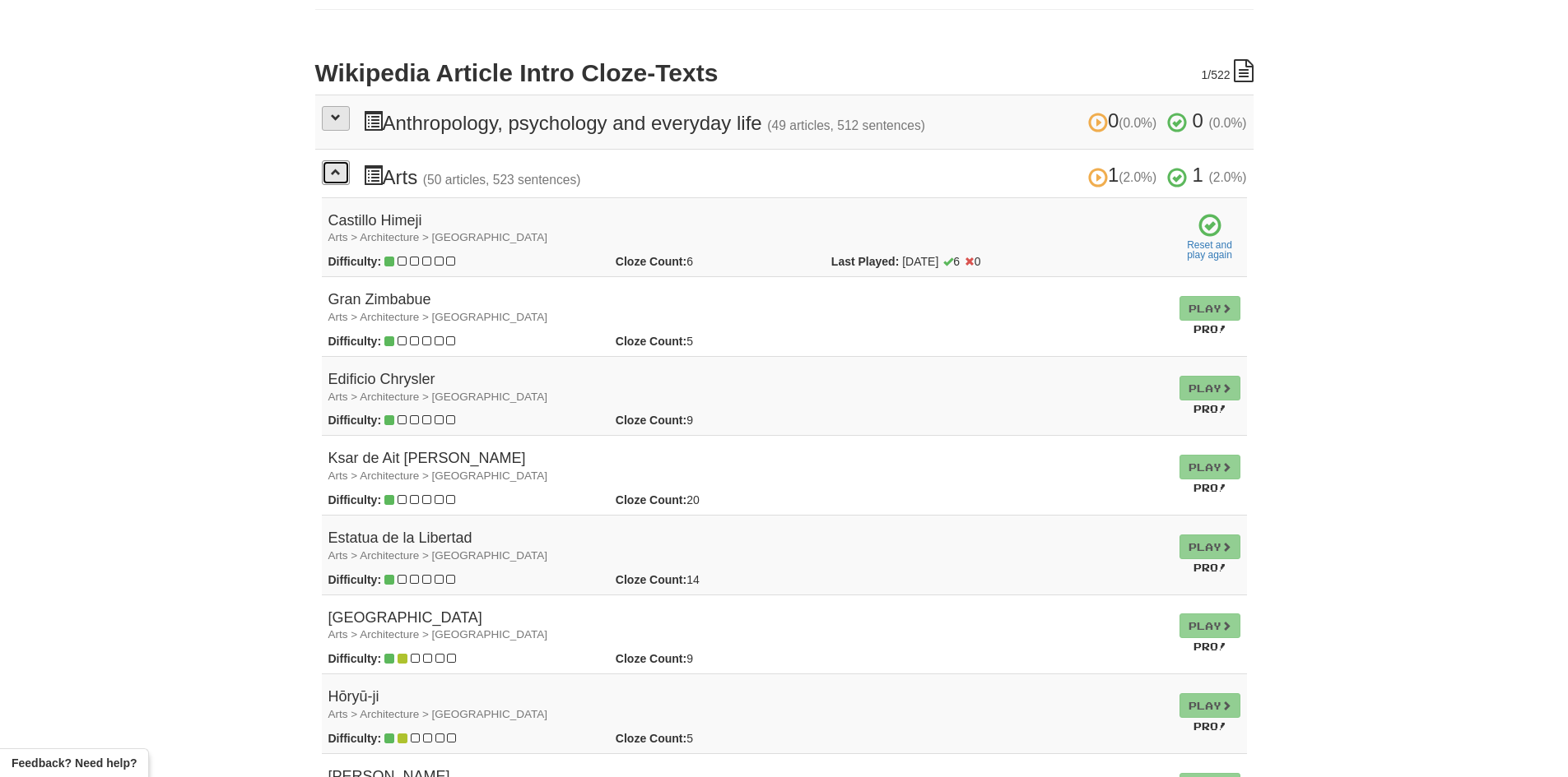
scroll to position [339, 0]
click at [337, 177] on button at bounding box center [335, 172] width 28 height 25
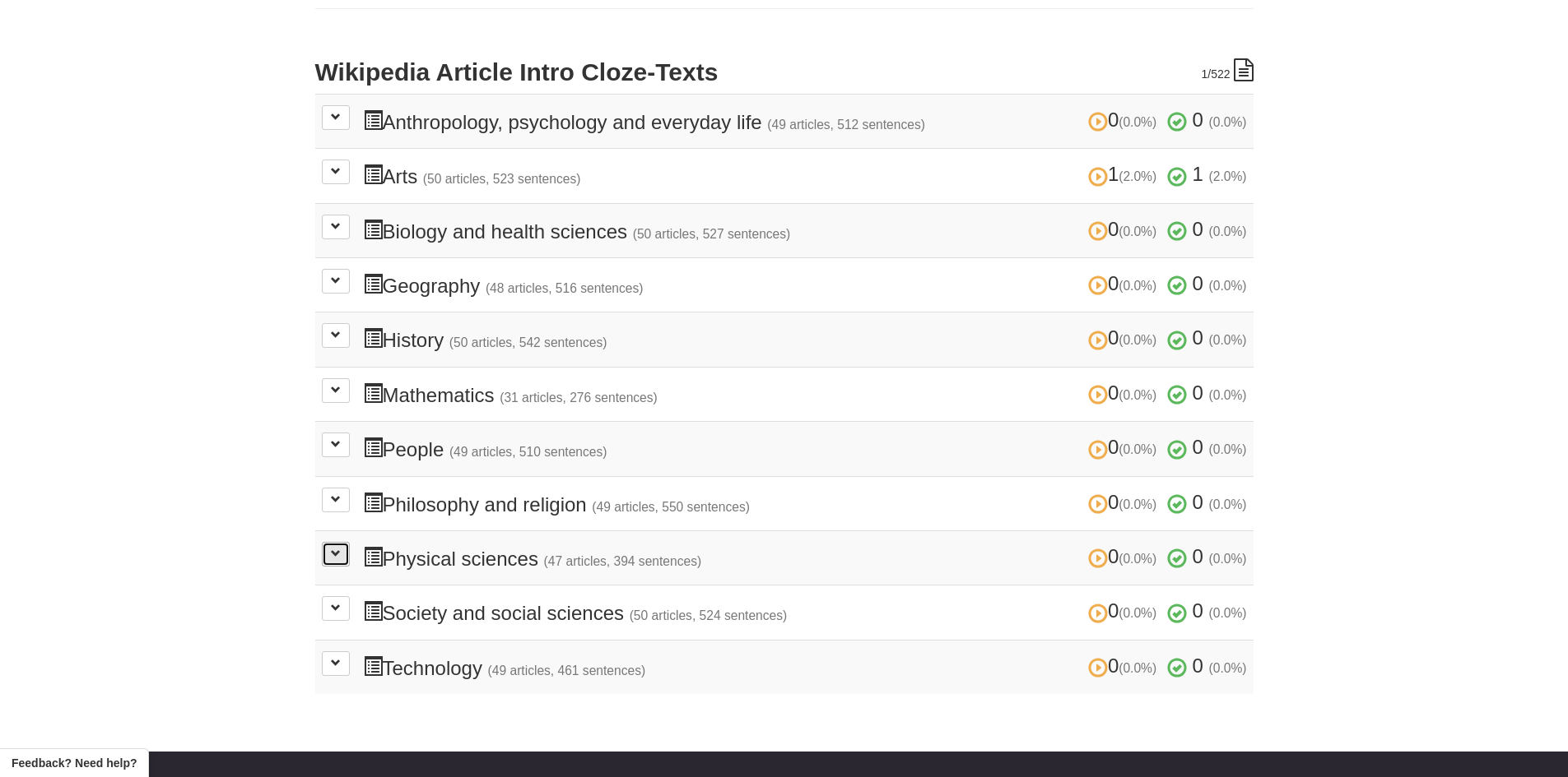
click at [334, 553] on span at bounding box center [335, 553] width 10 height 10
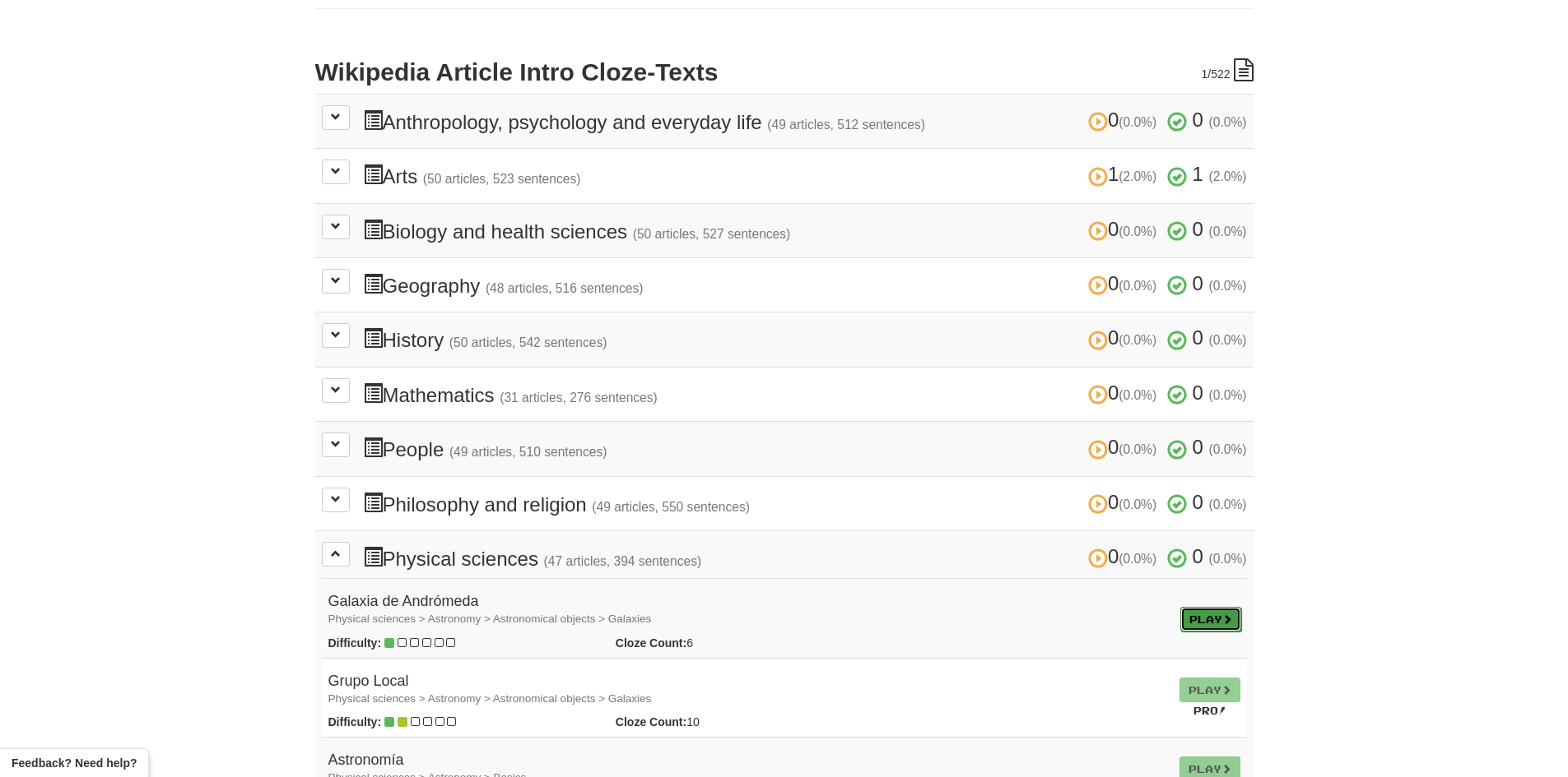
click at [1193, 629] on link "Play" at bounding box center [1210, 619] width 61 height 25
